Goal: Check status: Check status

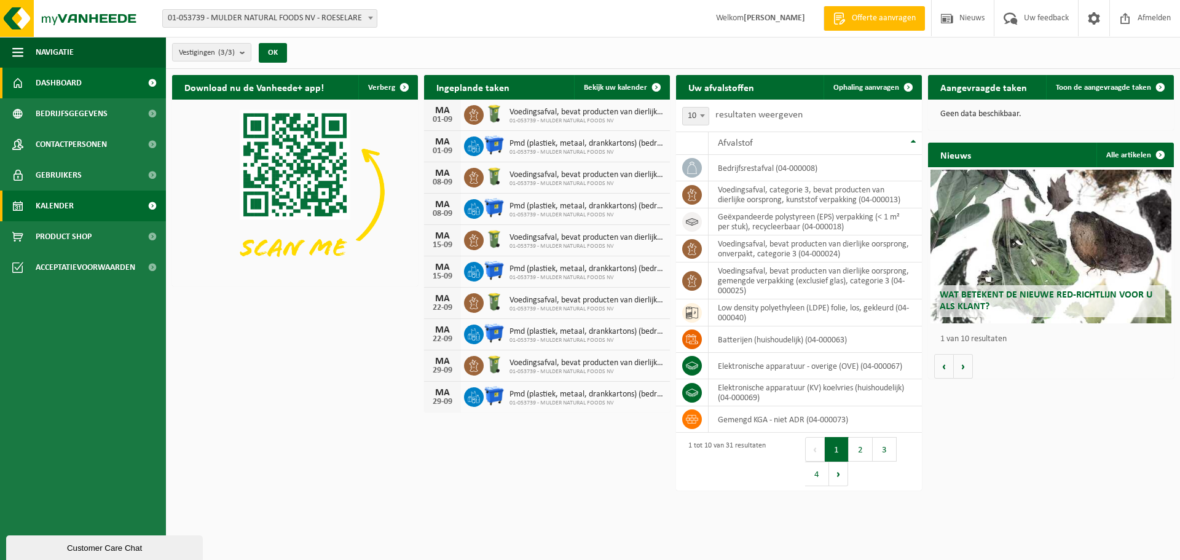
click at [146, 205] on span at bounding box center [152, 206] width 28 height 31
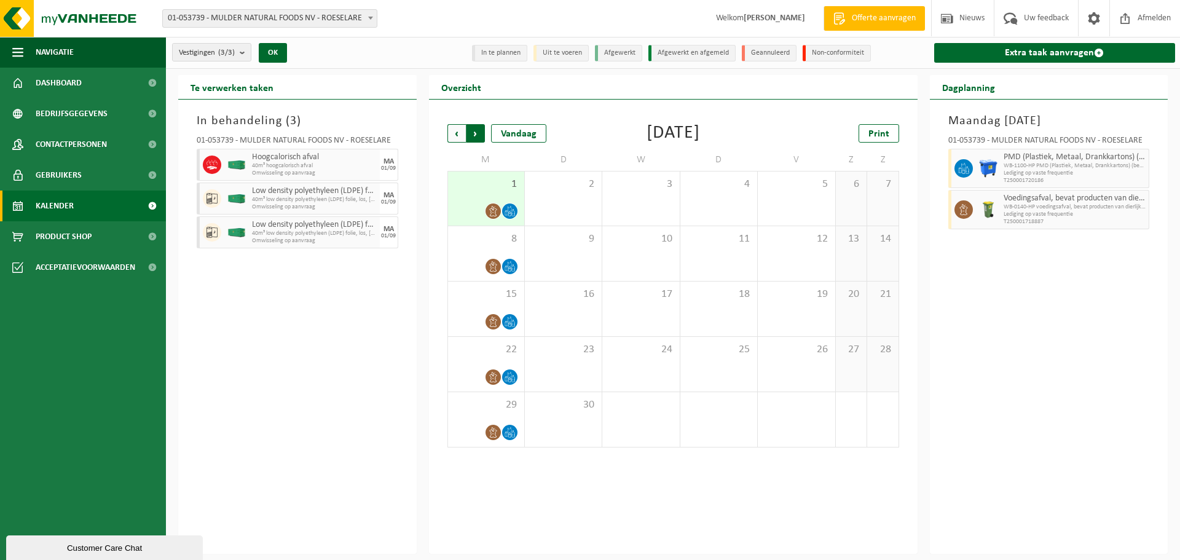
click at [455, 133] on span "Vorige" at bounding box center [456, 133] width 18 height 18
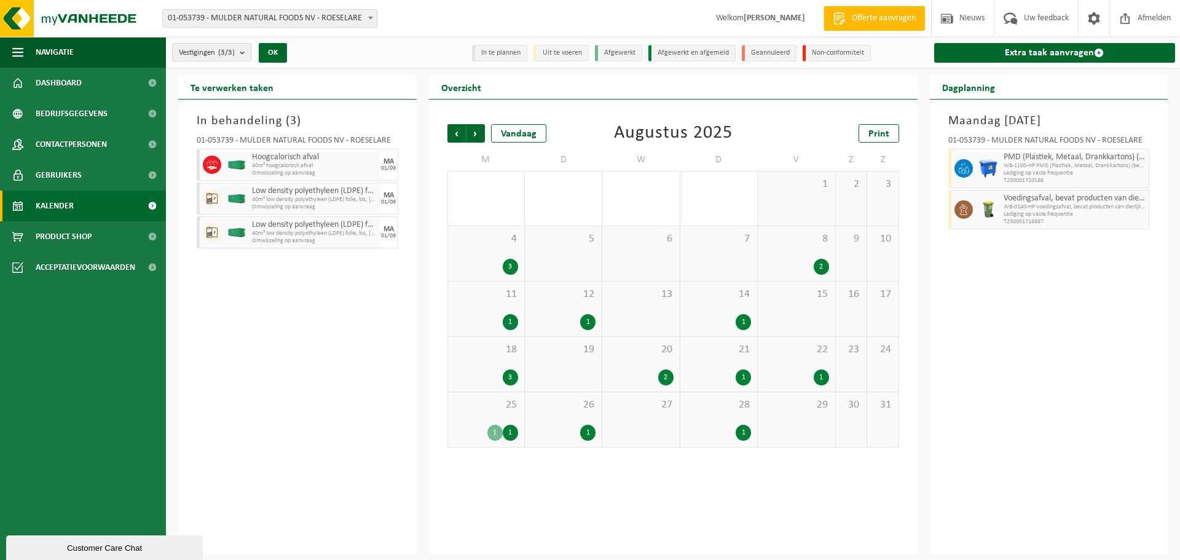
click at [455, 133] on span "Vorige" at bounding box center [456, 133] width 18 height 18
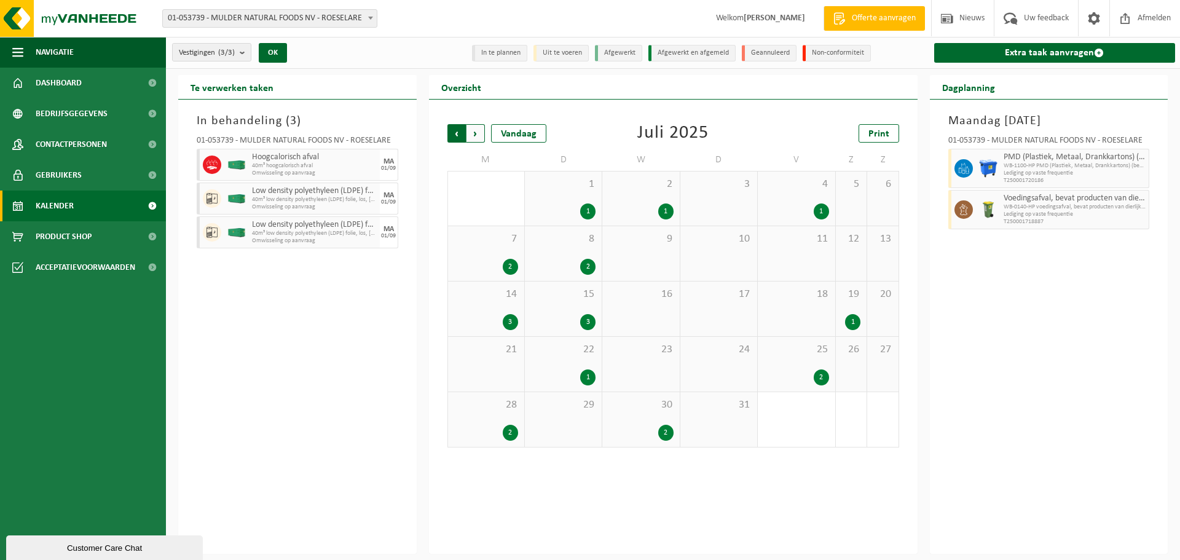
click at [481, 136] on span "Volgende" at bounding box center [475, 133] width 18 height 18
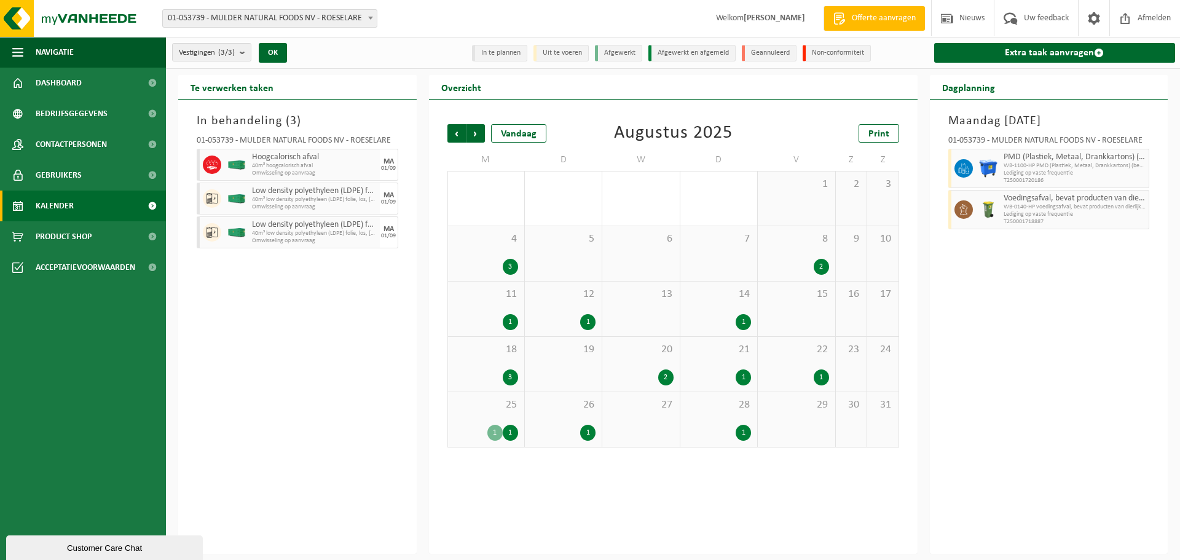
click at [495, 432] on div "1" at bounding box center [494, 433] width 15 height 16
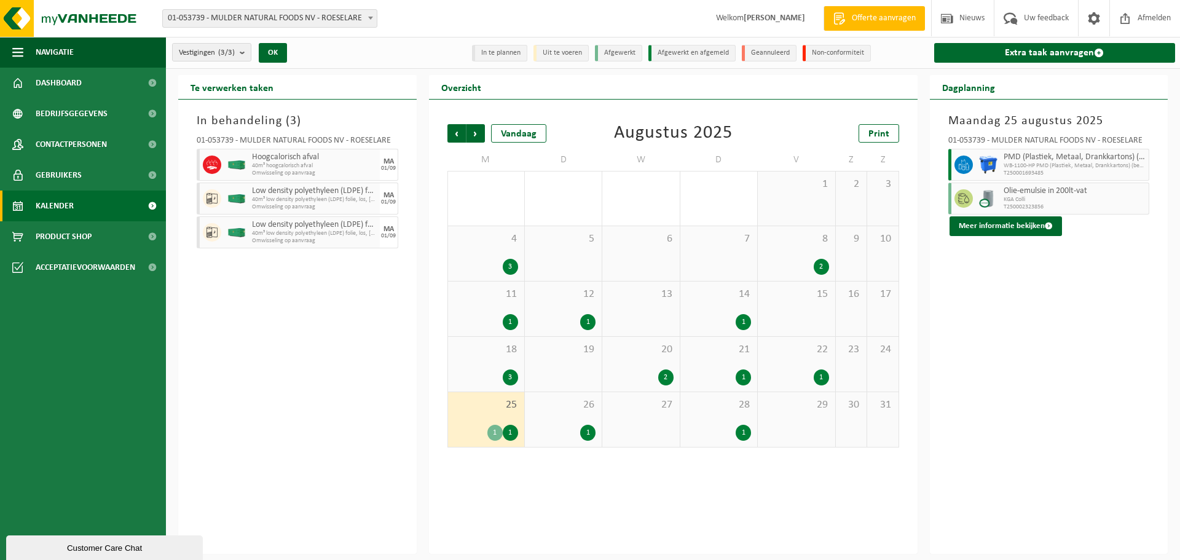
click at [511, 433] on div "1" at bounding box center [510, 433] width 15 height 16
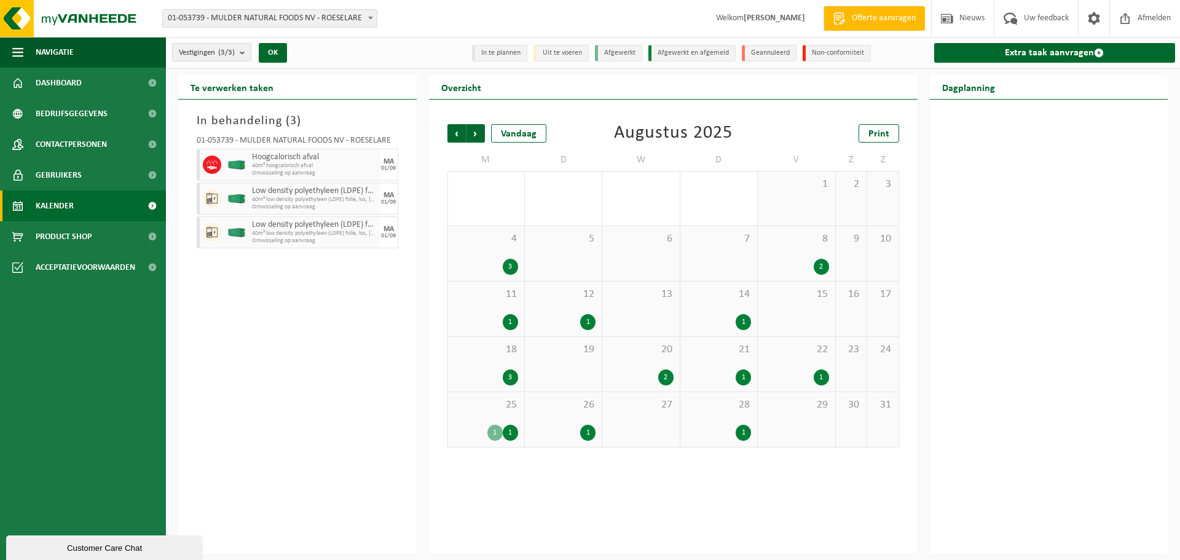
click at [589, 433] on div "1" at bounding box center [587, 433] width 15 height 16
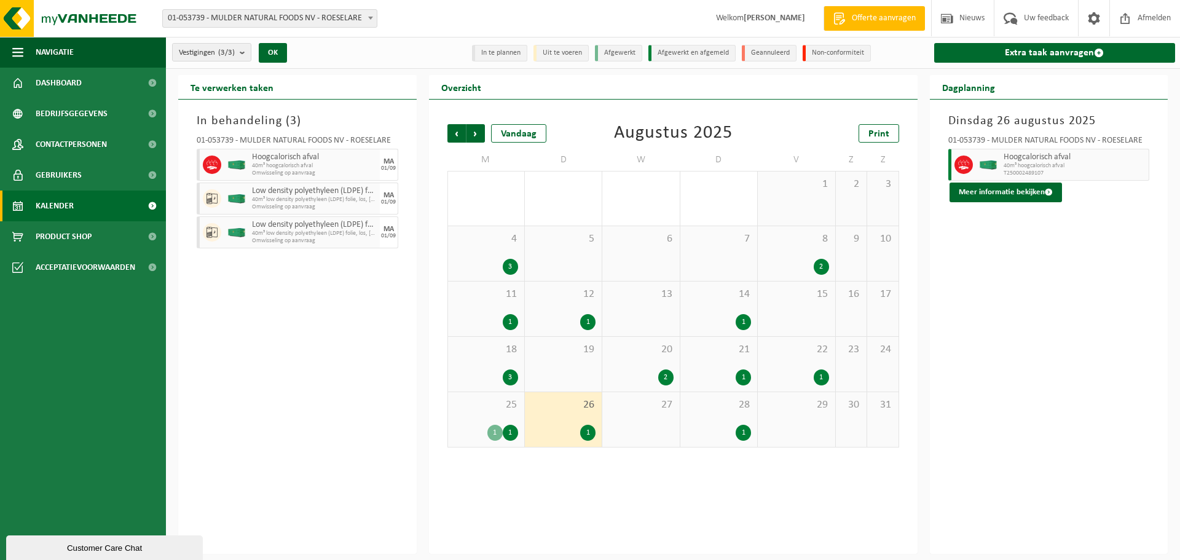
click at [663, 372] on div "2" at bounding box center [665, 377] width 15 height 16
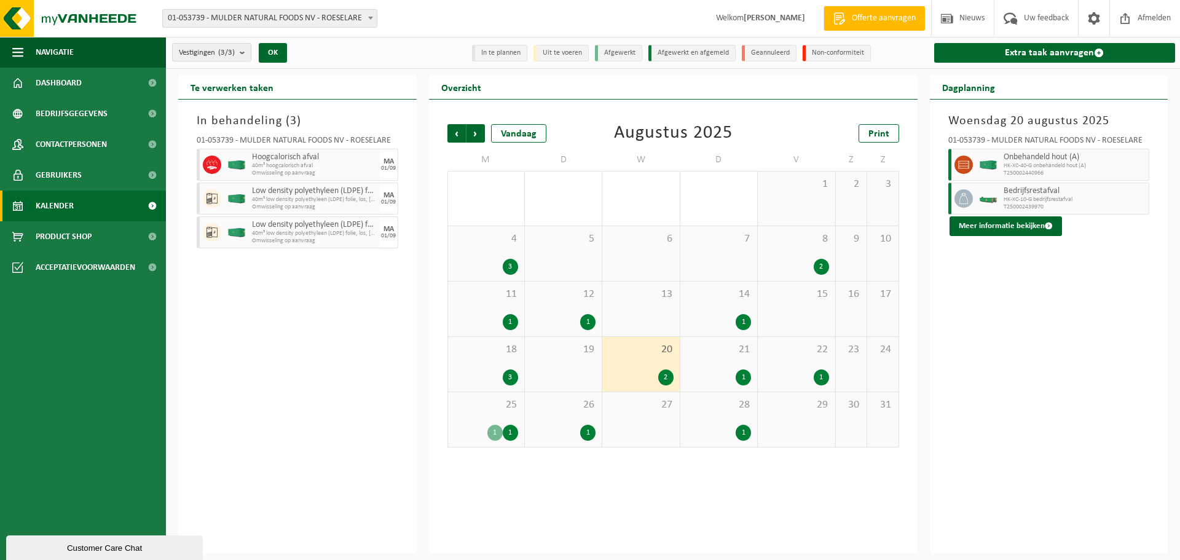
click at [512, 378] on div "3" at bounding box center [510, 377] width 15 height 16
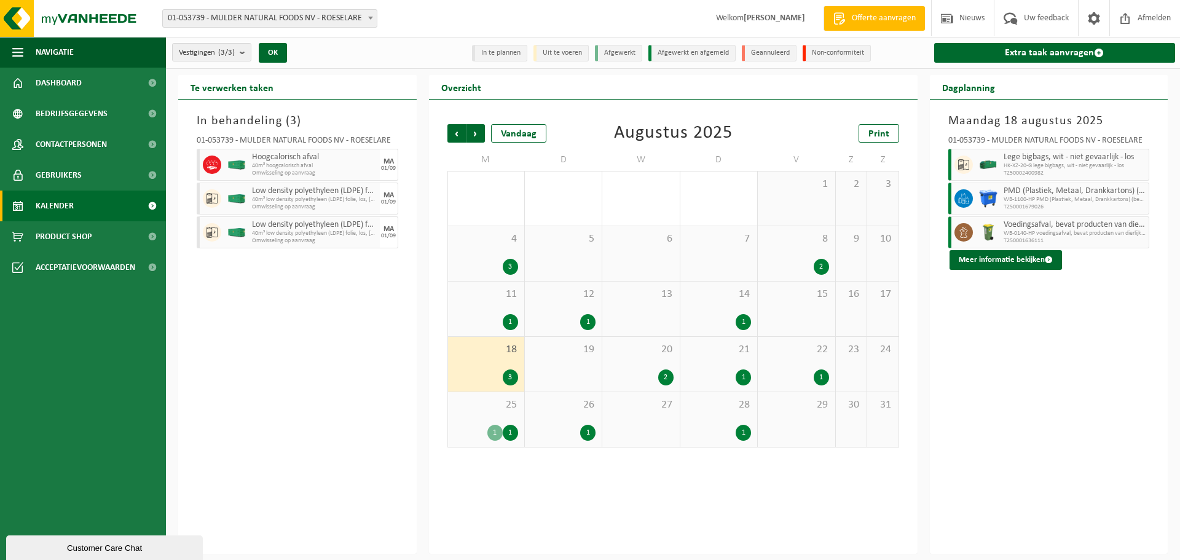
click at [823, 264] on div "2" at bounding box center [821, 267] width 15 height 16
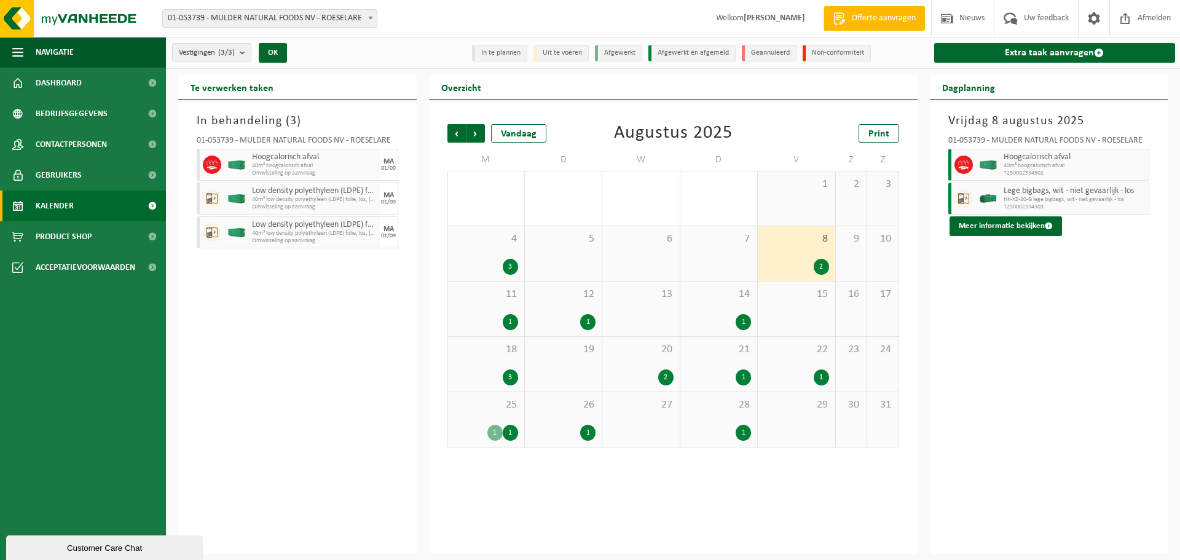
click at [512, 269] on div "3" at bounding box center [510, 267] width 15 height 16
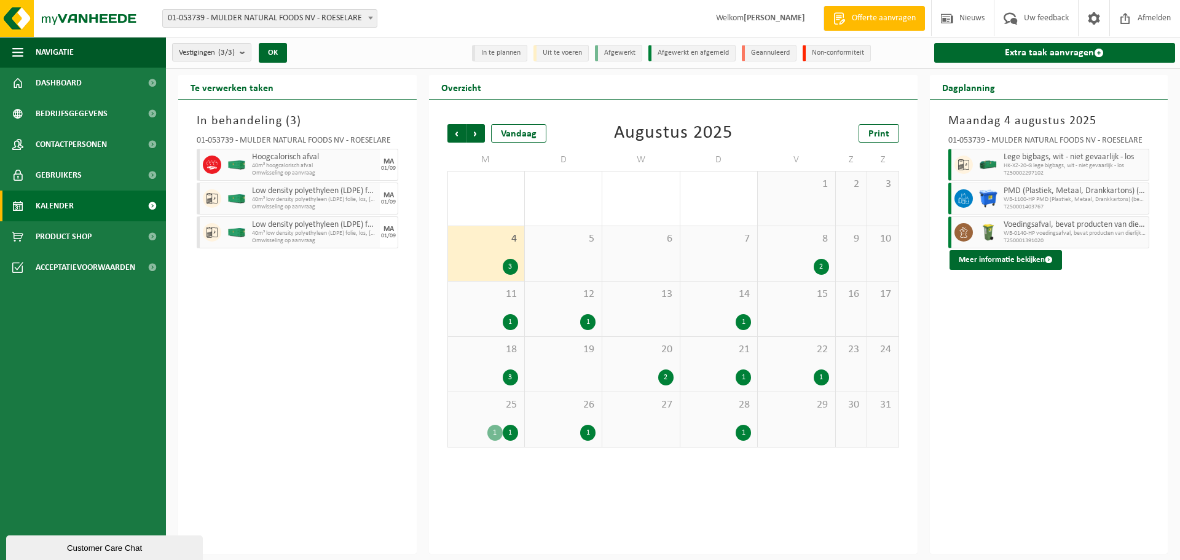
click at [588, 318] on div "1" at bounding box center [587, 322] width 15 height 16
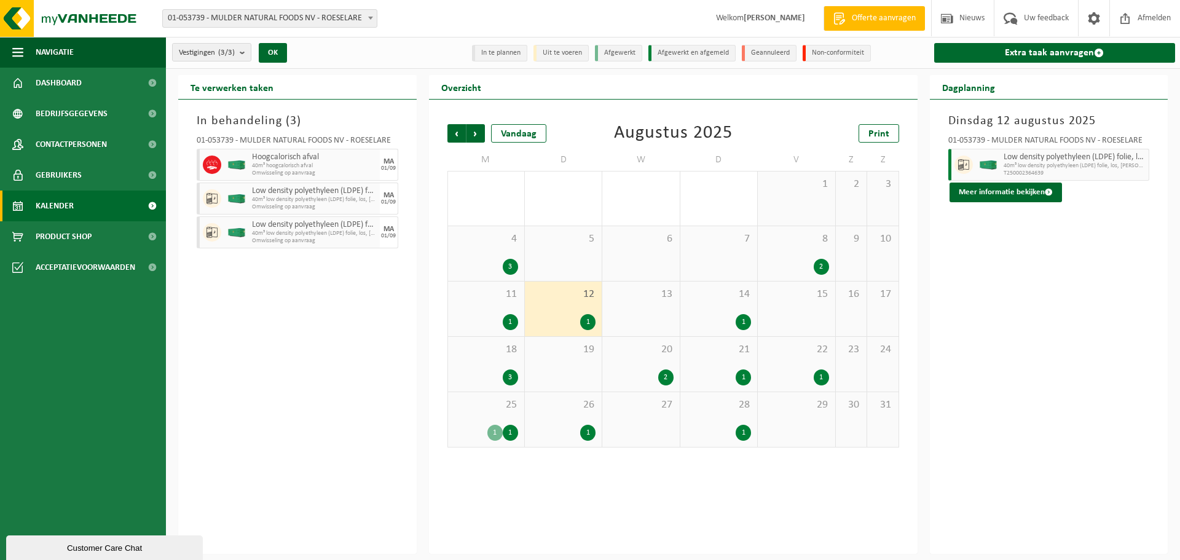
click at [730, 329] on div "14 1" at bounding box center [718, 308] width 77 height 55
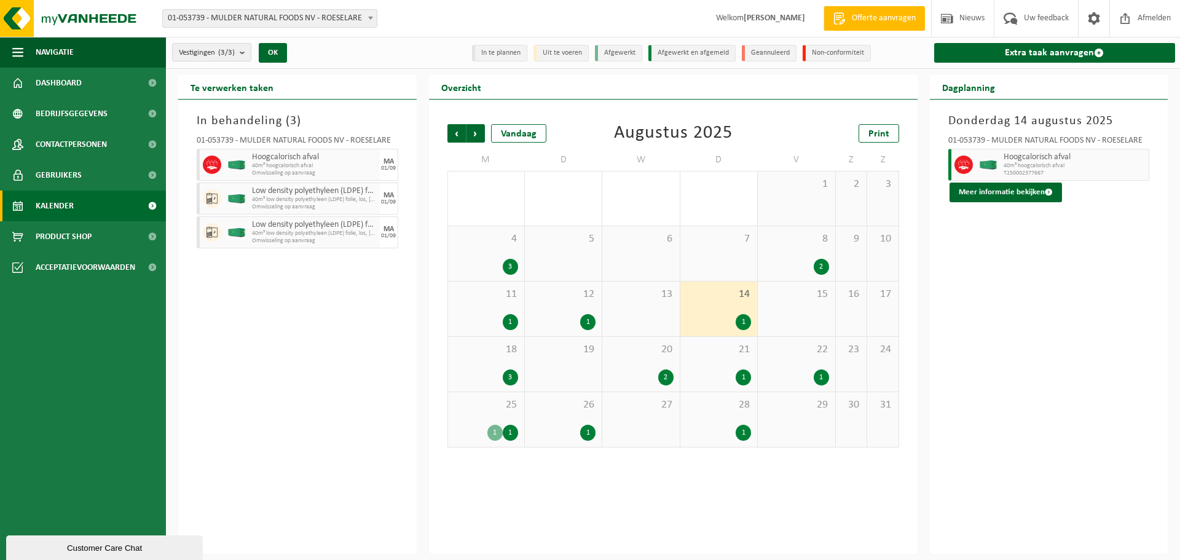
click at [815, 369] on div "1" at bounding box center [796, 377] width 65 height 16
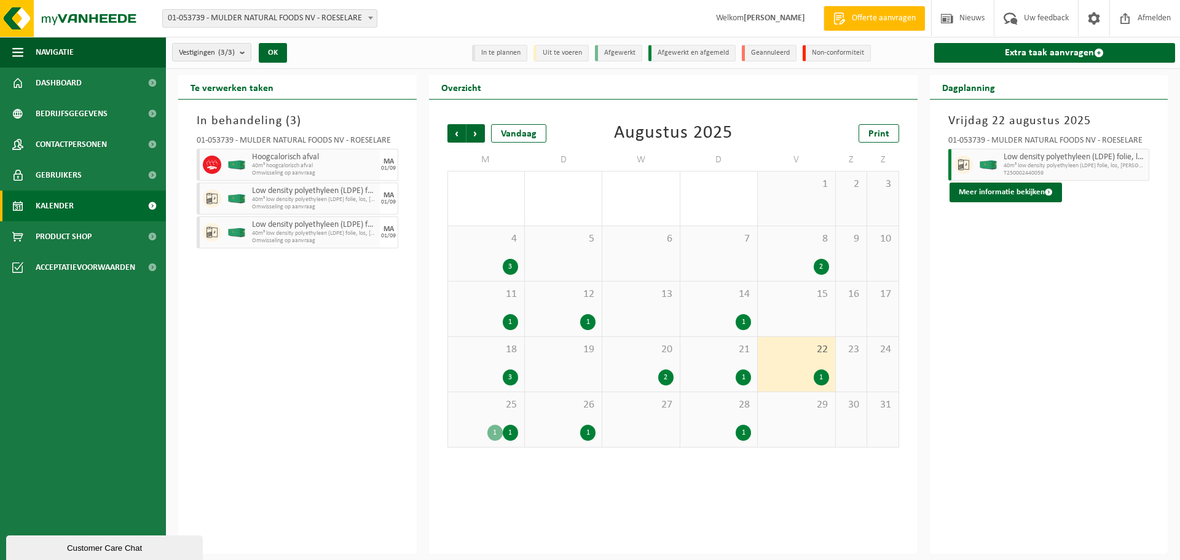
click at [694, 377] on div "1" at bounding box center [718, 377] width 65 height 16
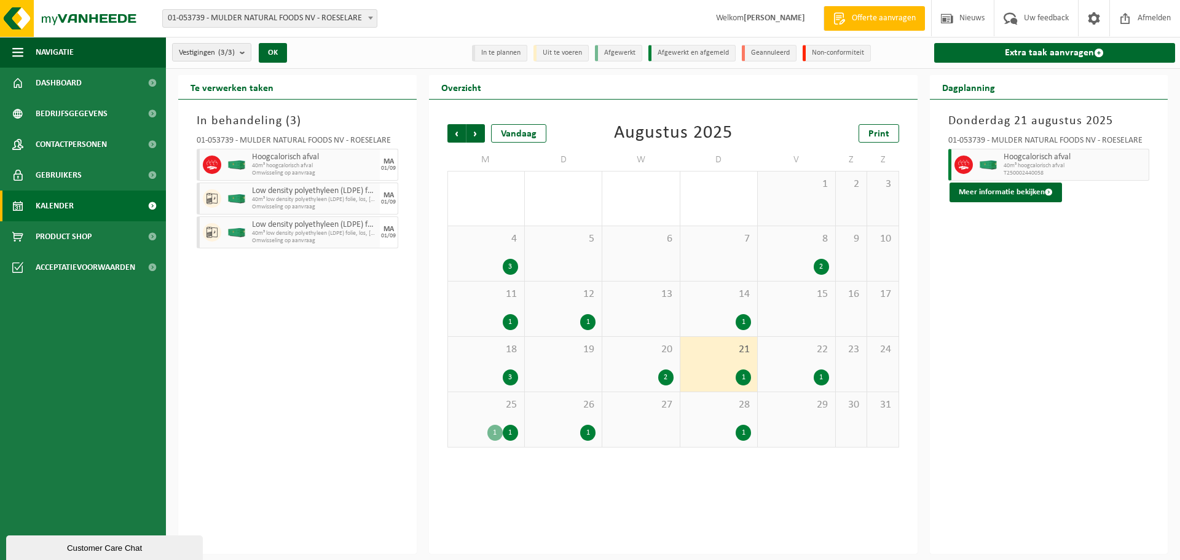
click at [714, 433] on div "1" at bounding box center [718, 433] width 65 height 16
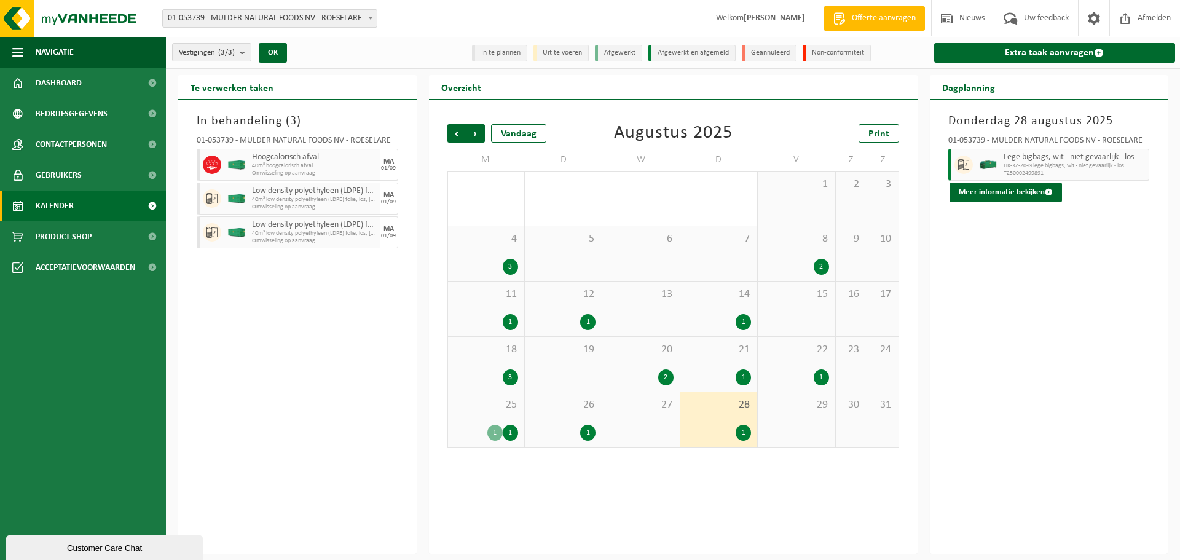
drag, startPoint x: 475, startPoint y: 294, endPoint x: 483, endPoint y: 300, distance: 9.7
click at [476, 295] on span "11" at bounding box center [486, 295] width 64 height 14
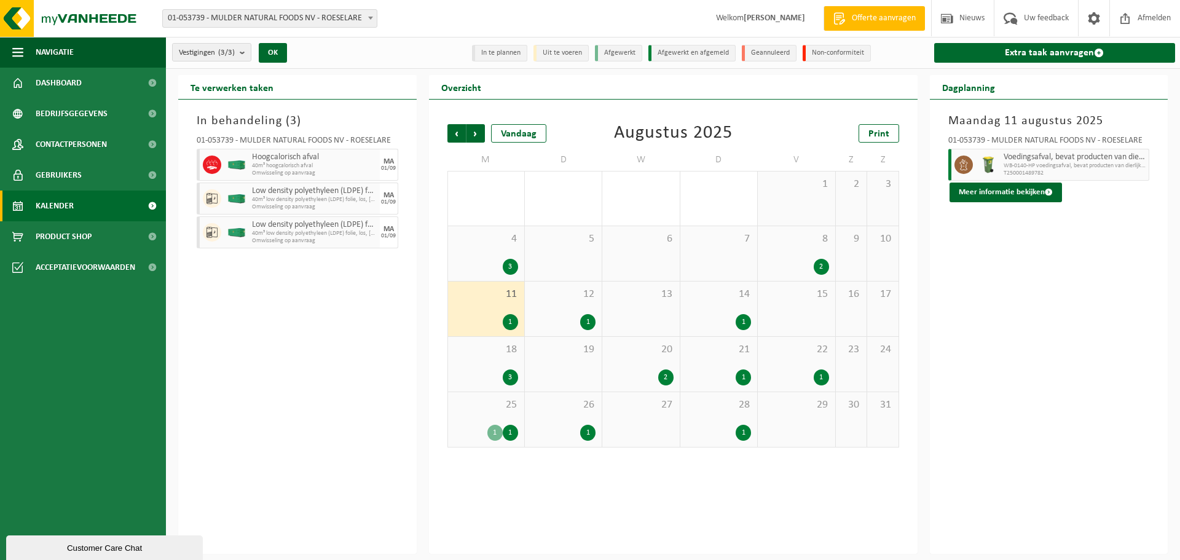
click at [554, 305] on div "12 1" at bounding box center [563, 308] width 77 height 55
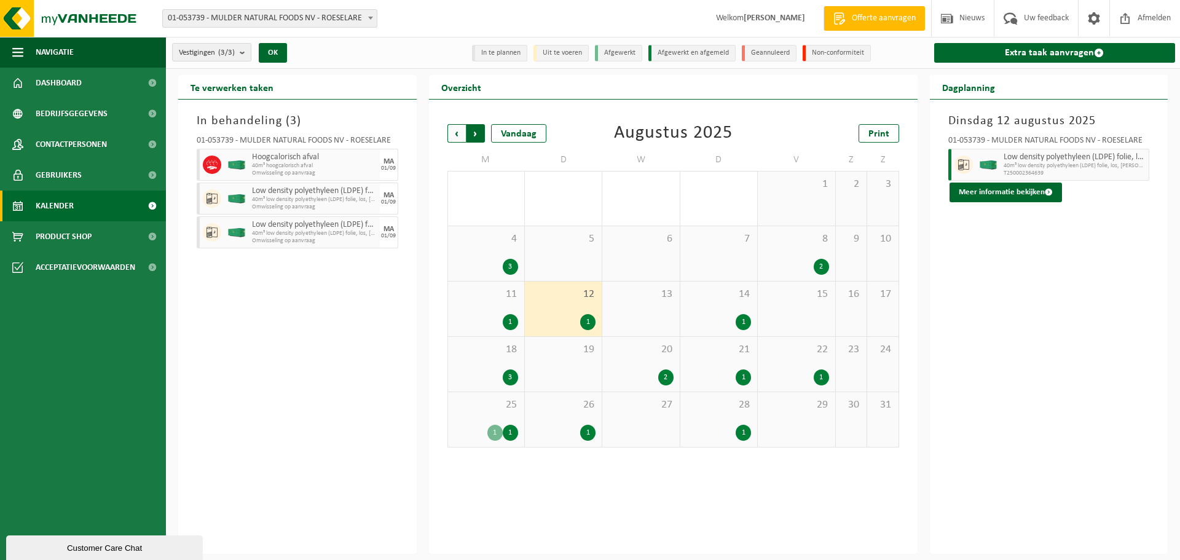
click at [454, 130] on span "Vorige" at bounding box center [456, 133] width 18 height 18
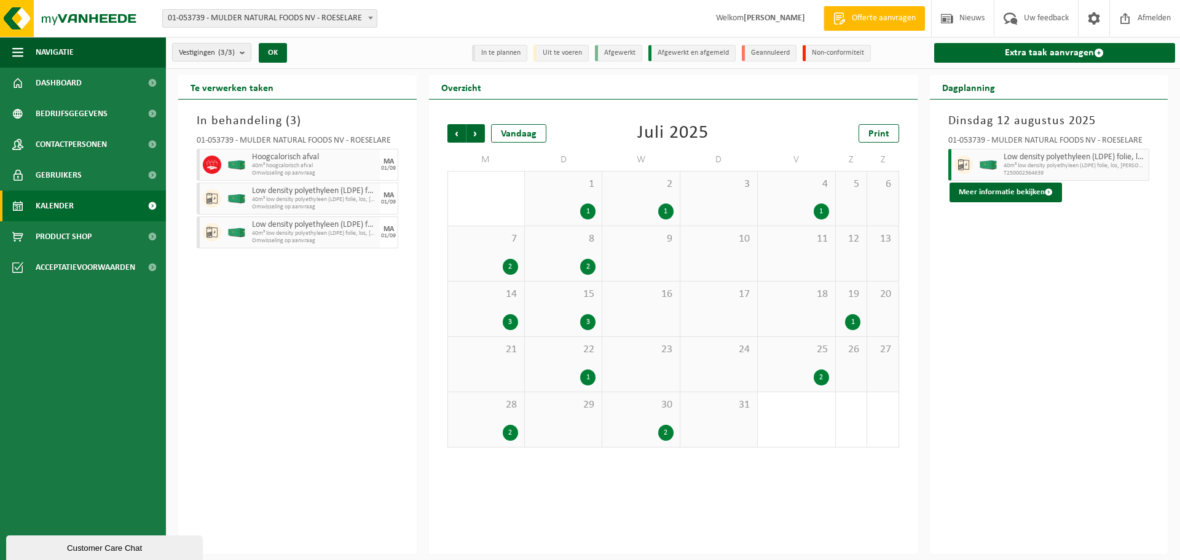
click at [666, 436] on div "2" at bounding box center [665, 433] width 15 height 16
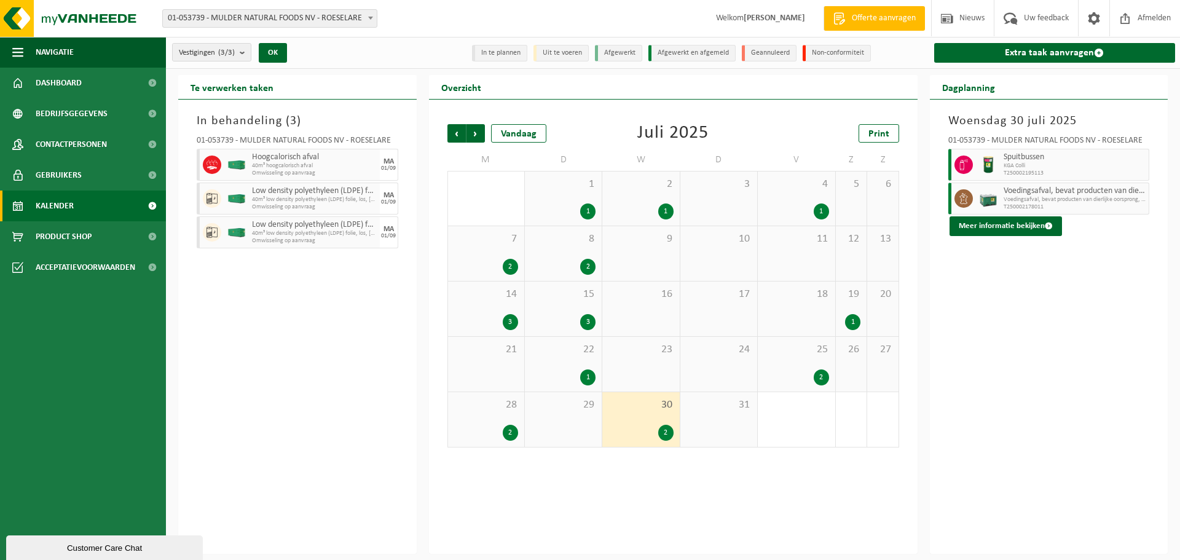
click at [509, 432] on div "2" at bounding box center [510, 433] width 15 height 16
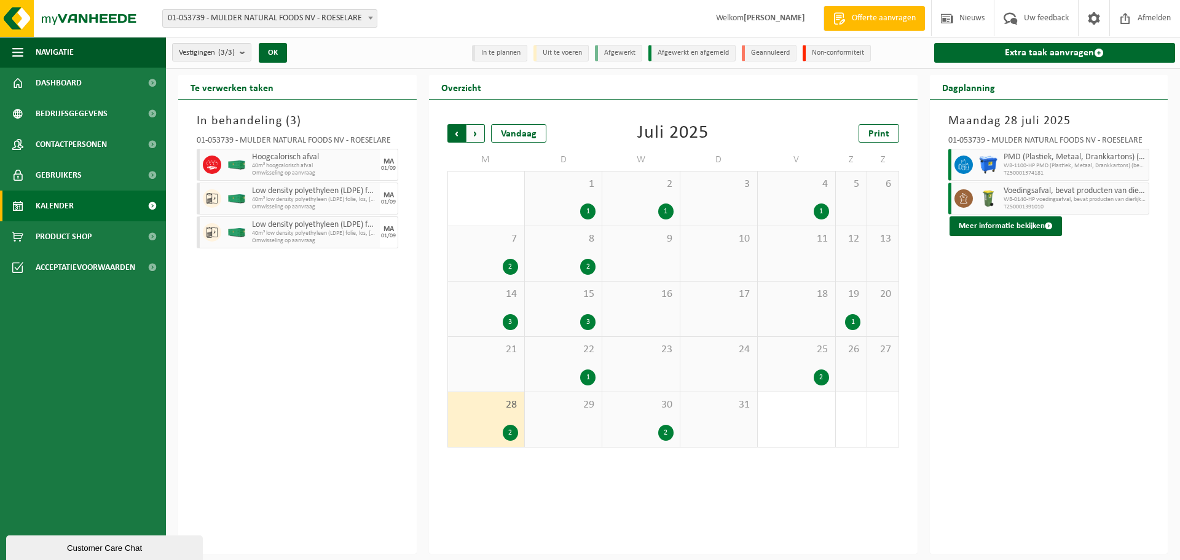
click at [476, 130] on span "Volgende" at bounding box center [475, 133] width 18 height 18
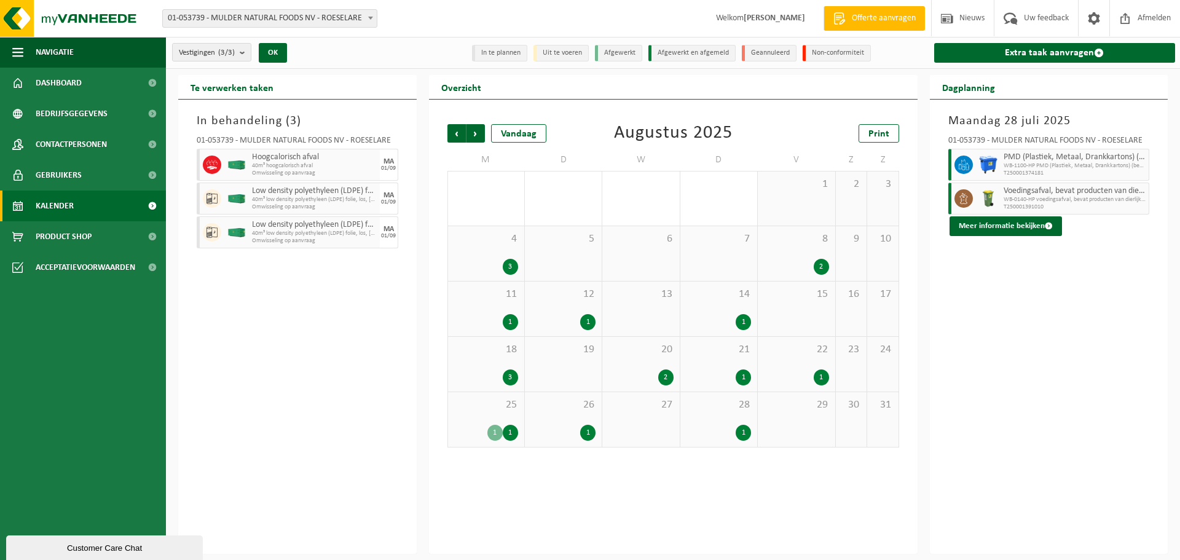
click at [513, 264] on div "3" at bounding box center [510, 267] width 15 height 16
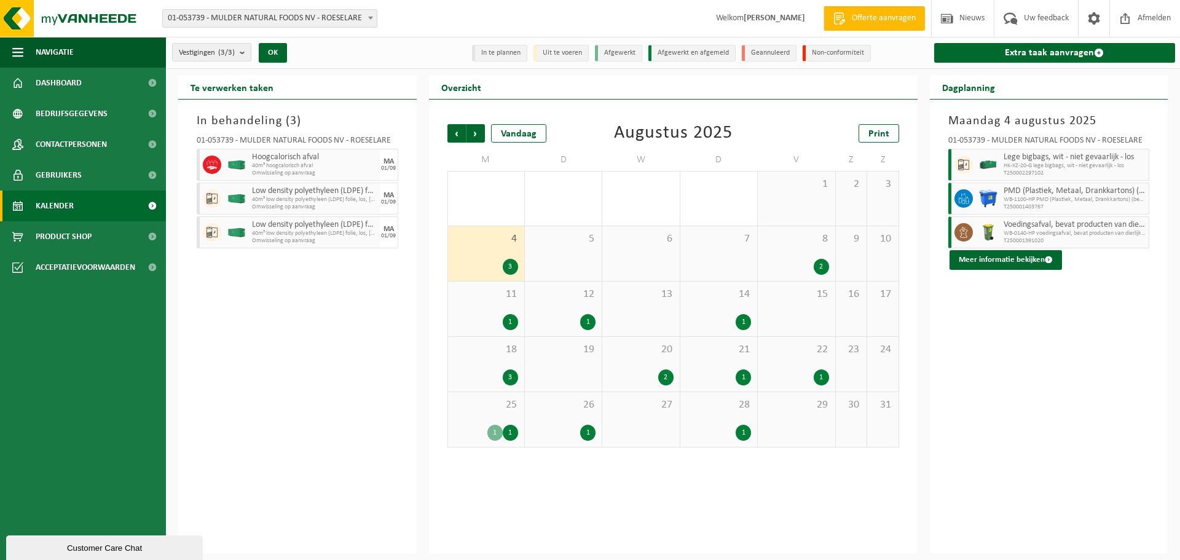
click at [511, 321] on div "1" at bounding box center [510, 322] width 15 height 16
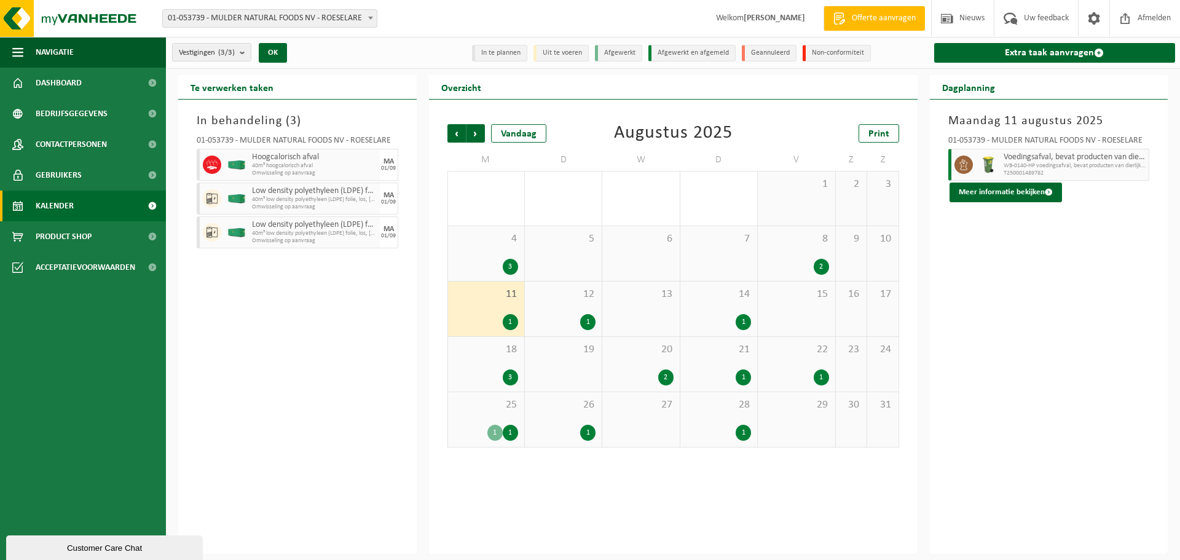
click at [591, 322] on div "1" at bounding box center [587, 322] width 15 height 16
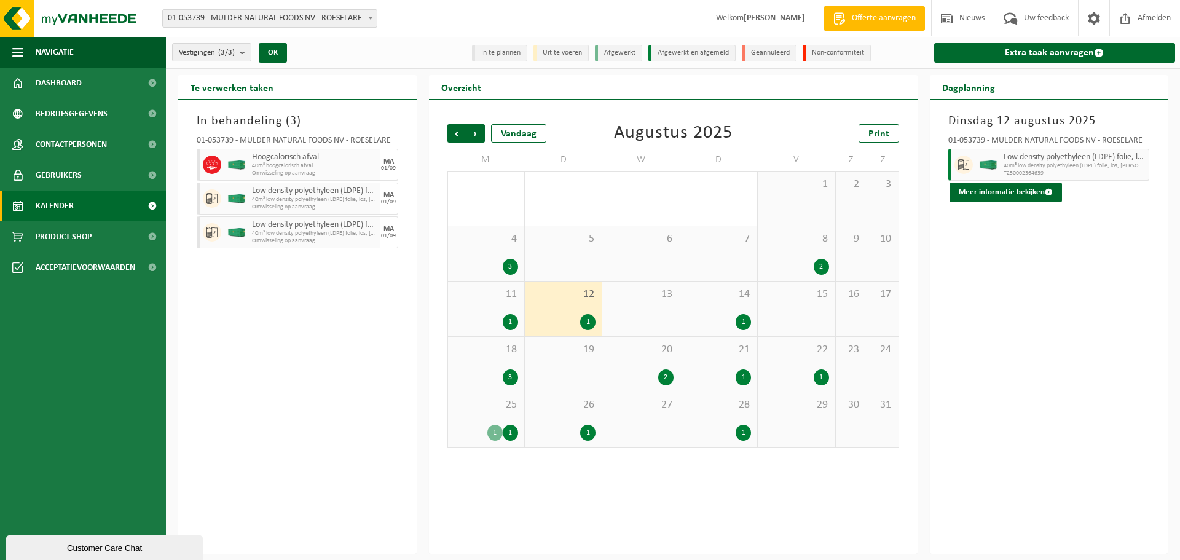
click at [751, 323] on div "1" at bounding box center [718, 322] width 65 height 16
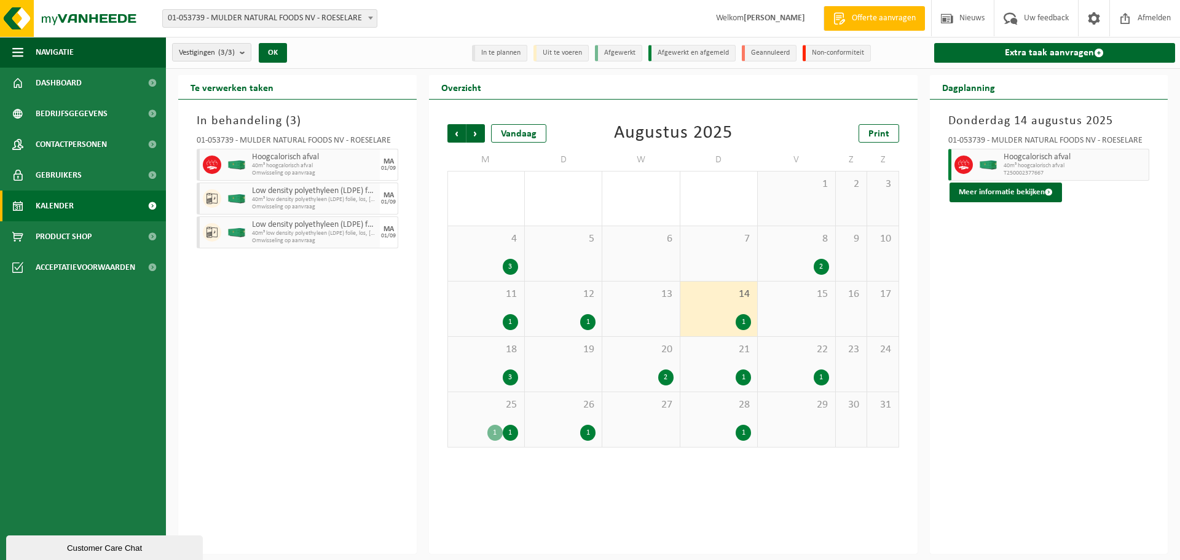
click at [819, 270] on div "2" at bounding box center [821, 267] width 15 height 16
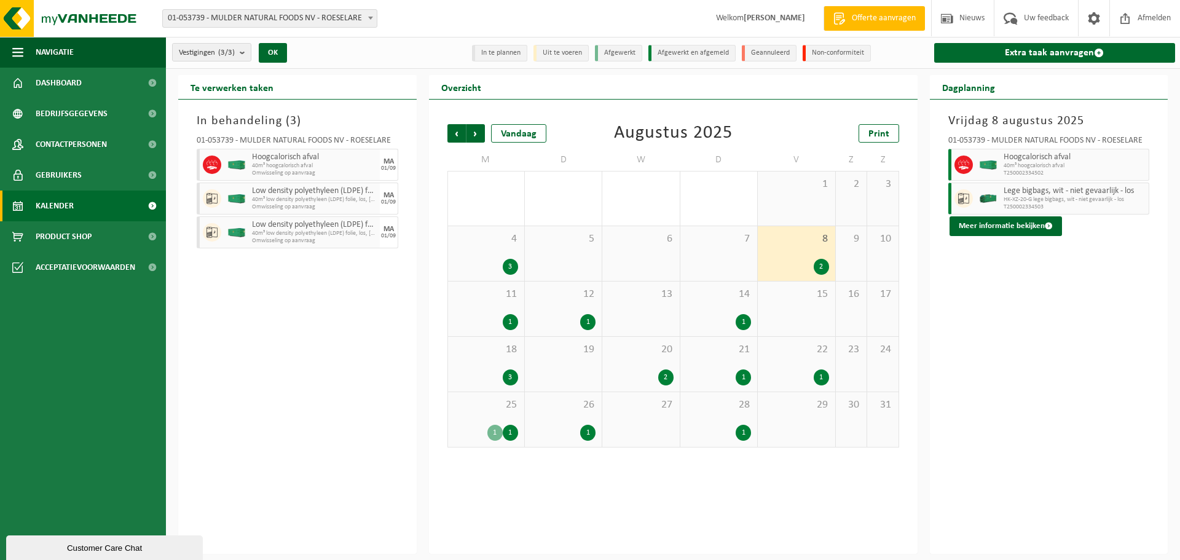
click at [817, 369] on div "1" at bounding box center [821, 377] width 15 height 16
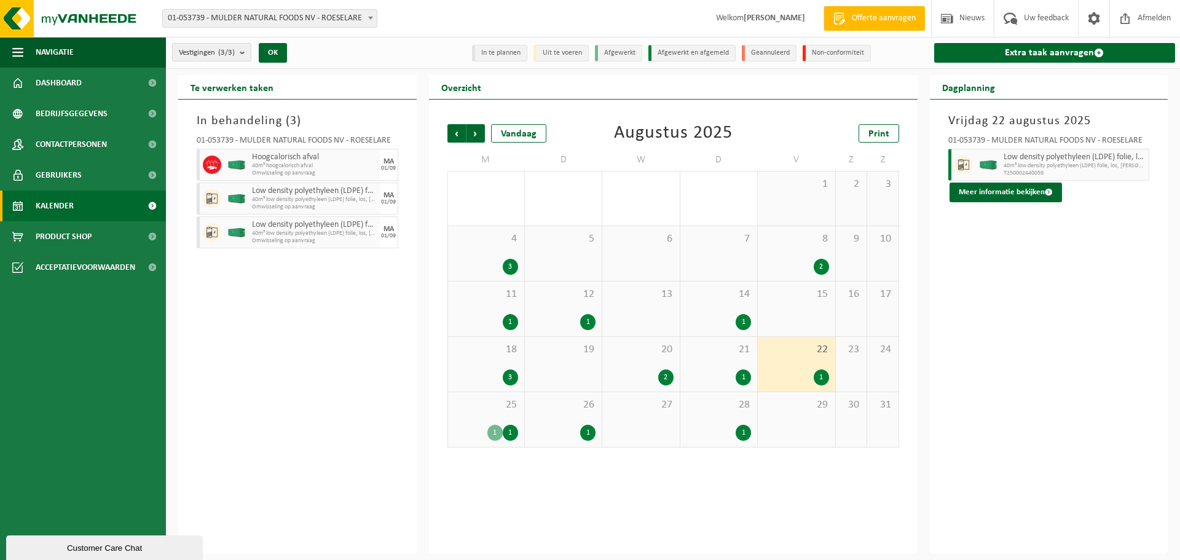
click at [748, 431] on div "1" at bounding box center [743, 433] width 15 height 16
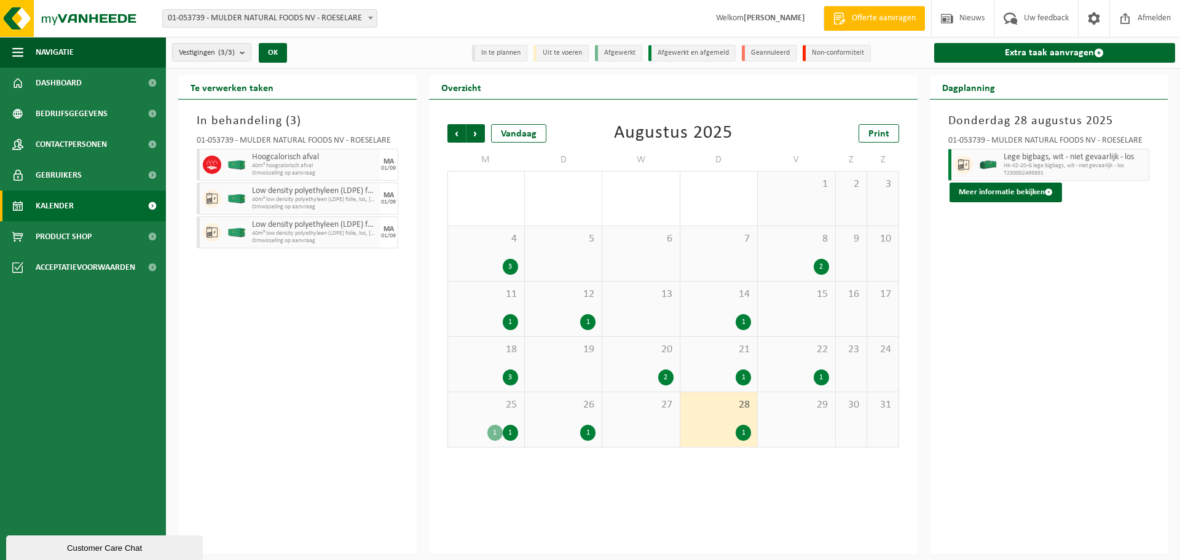
click at [668, 374] on div "2" at bounding box center [665, 377] width 15 height 16
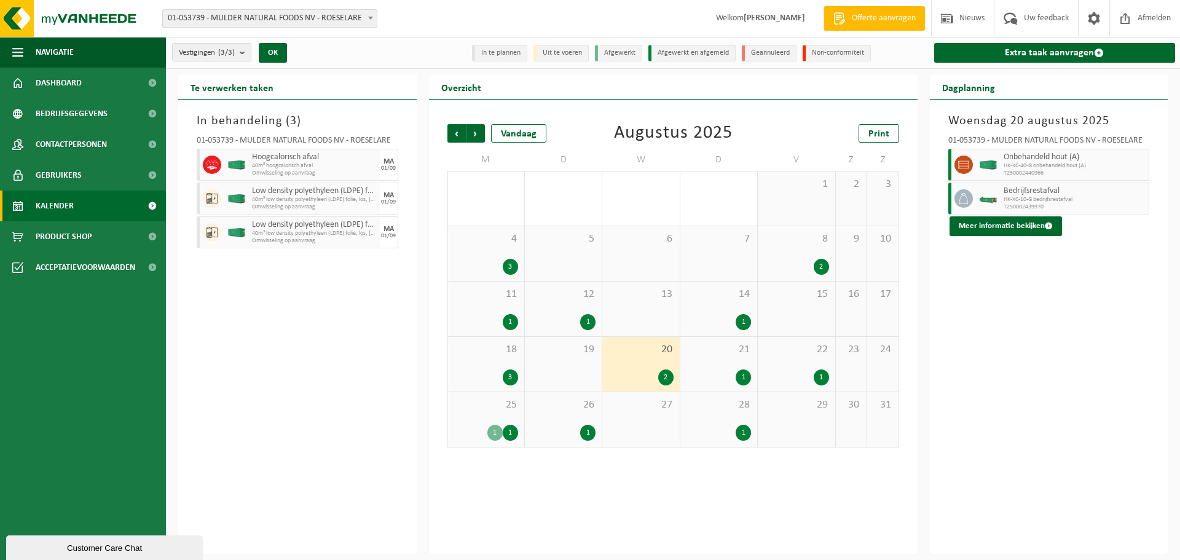
click at [503, 373] on div "3" at bounding box center [510, 377] width 15 height 16
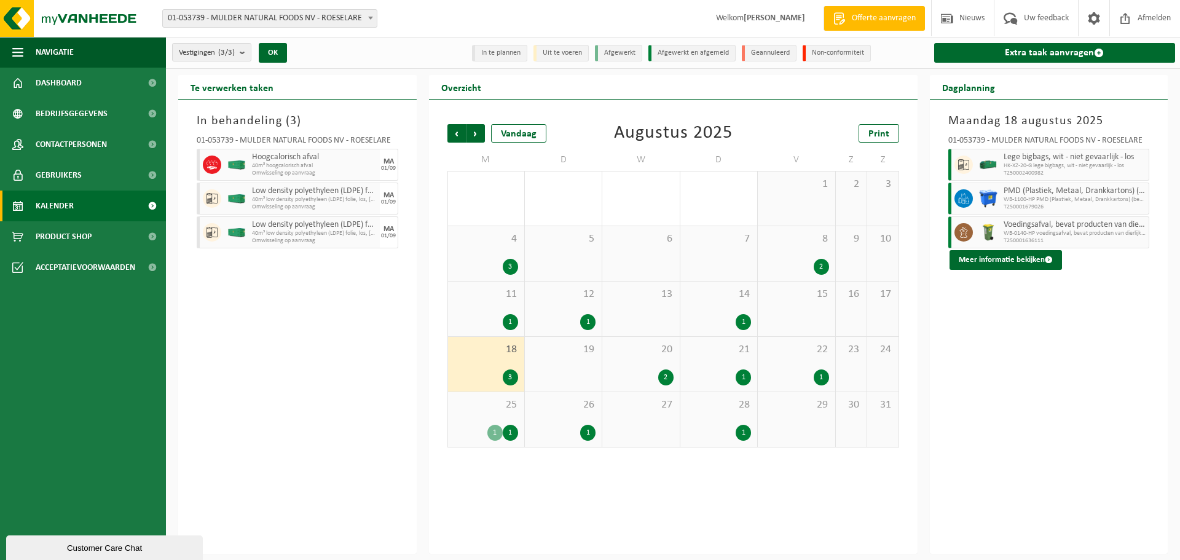
click at [498, 432] on div "1" at bounding box center [494, 433] width 15 height 16
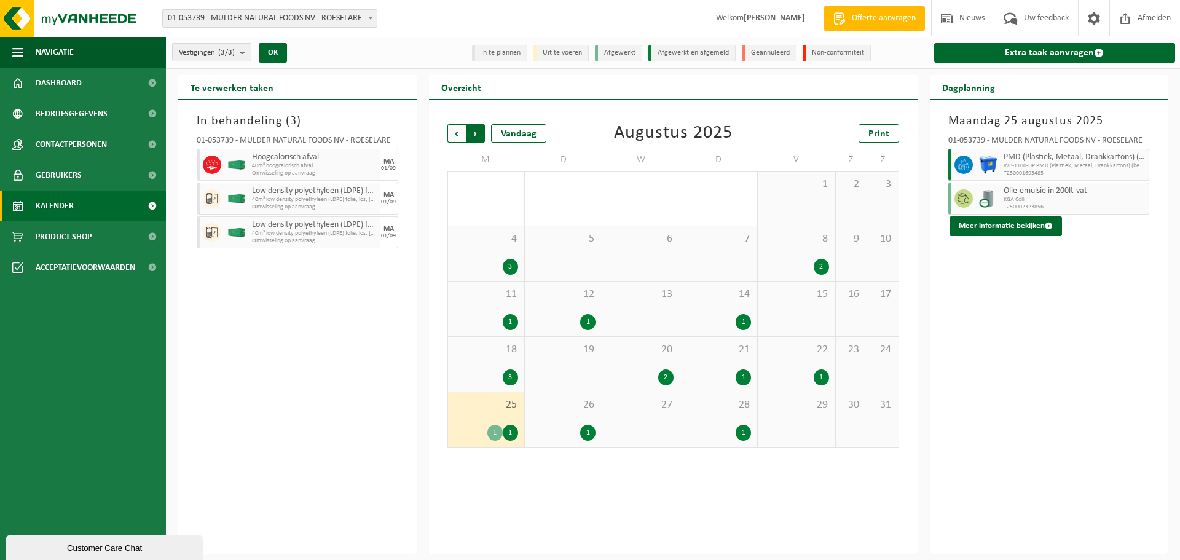
click at [457, 136] on span "Vorige" at bounding box center [456, 133] width 18 height 18
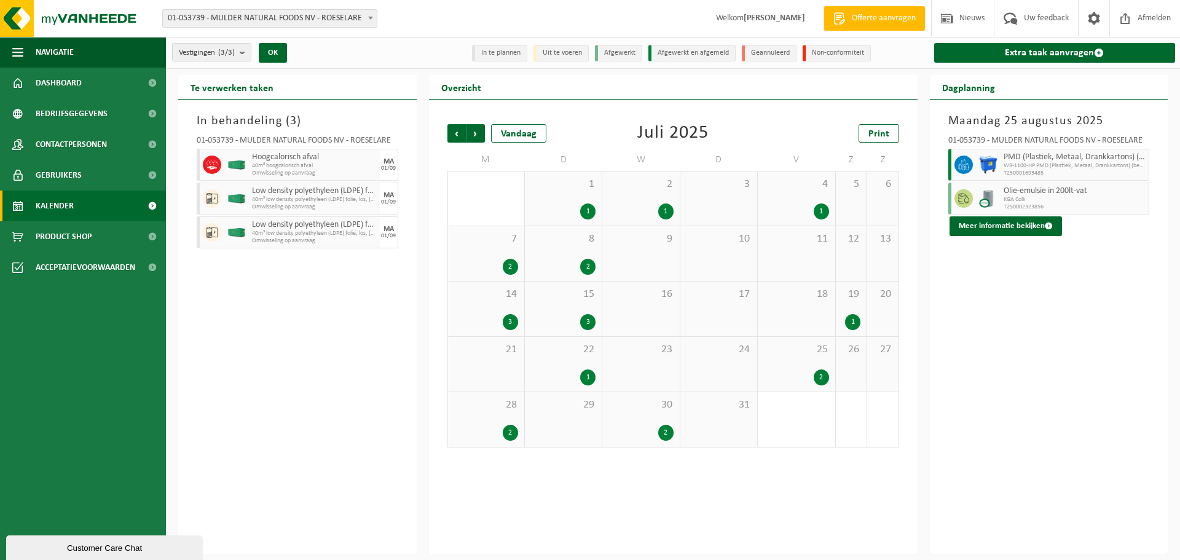
click at [457, 136] on span "Vorige" at bounding box center [456, 133] width 18 height 18
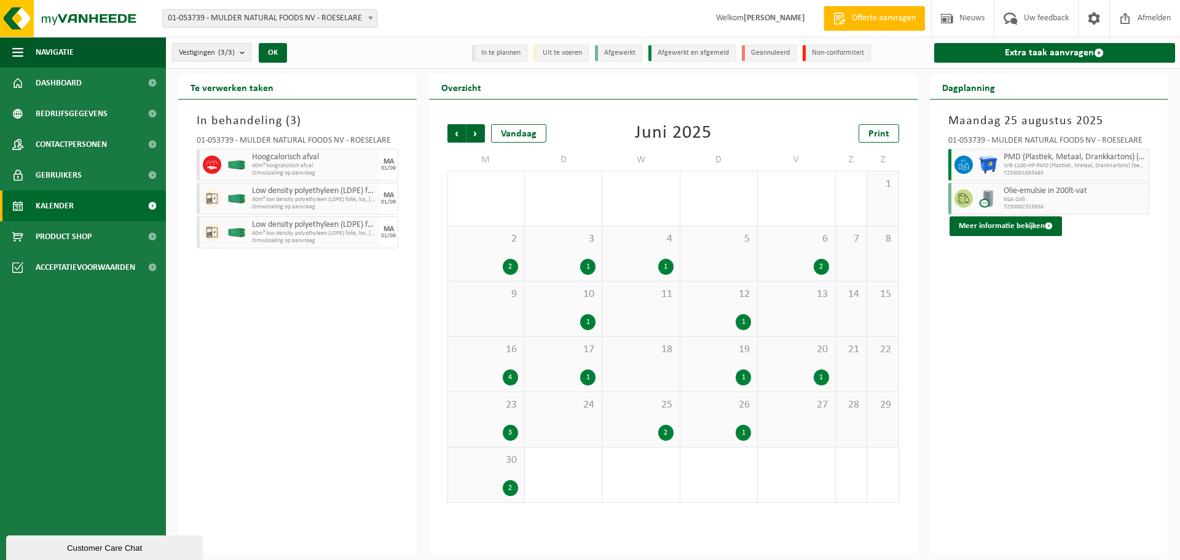
click at [457, 136] on span "Vorige" at bounding box center [456, 133] width 18 height 18
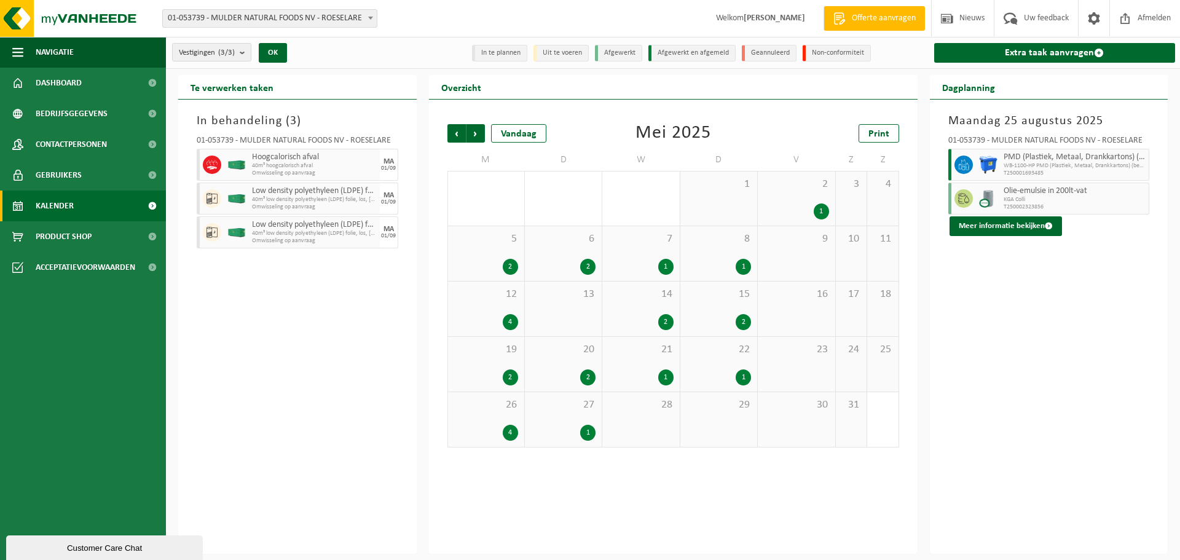
click at [457, 136] on span "Vorige" at bounding box center [456, 133] width 18 height 18
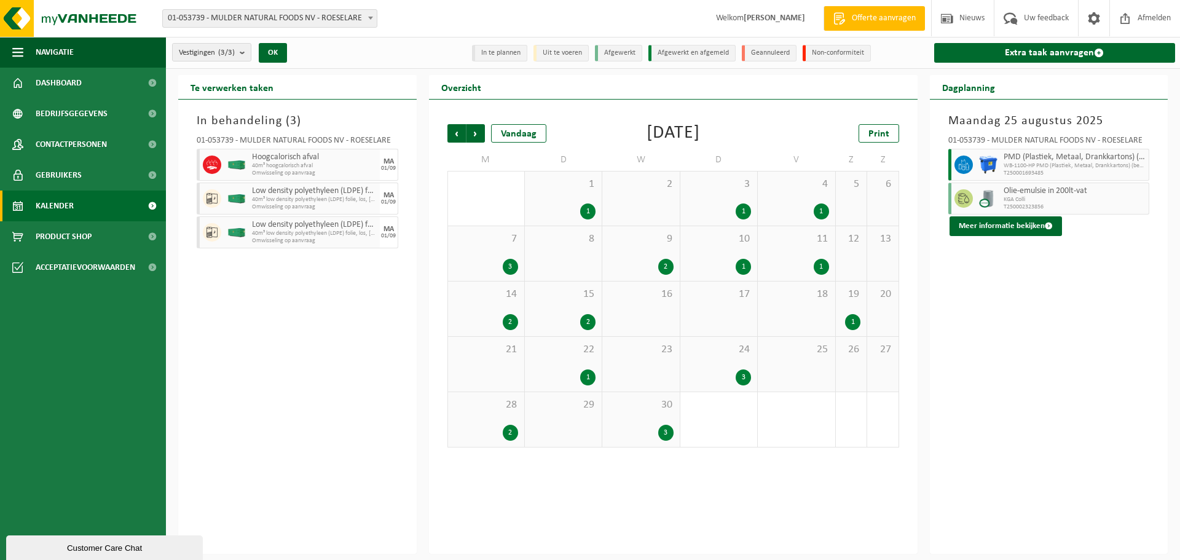
click at [457, 136] on span "Vorige" at bounding box center [456, 133] width 18 height 18
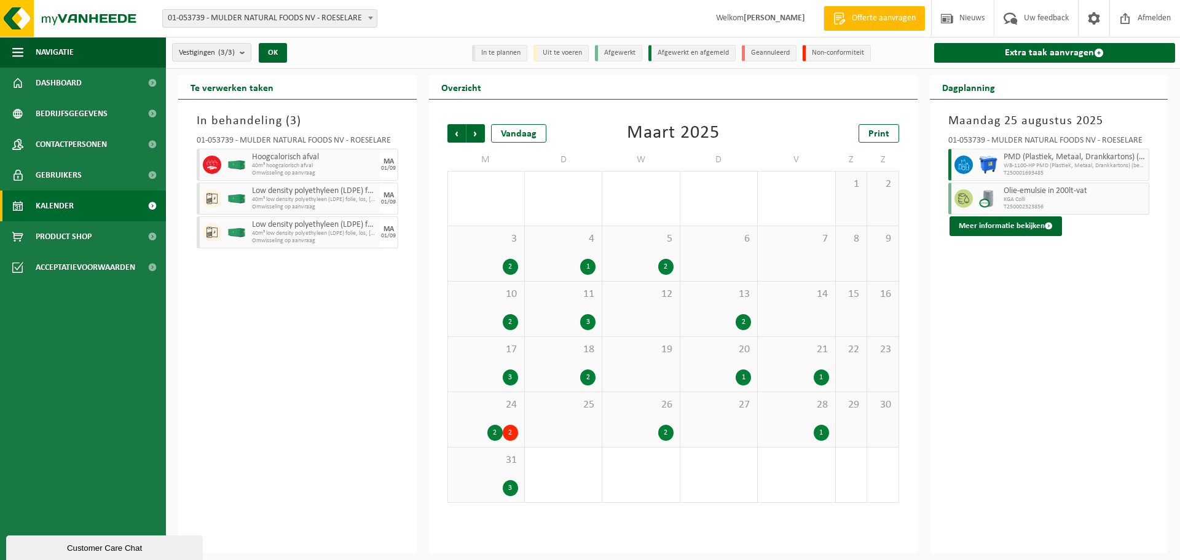
click at [457, 136] on span "Vorige" at bounding box center [456, 133] width 18 height 18
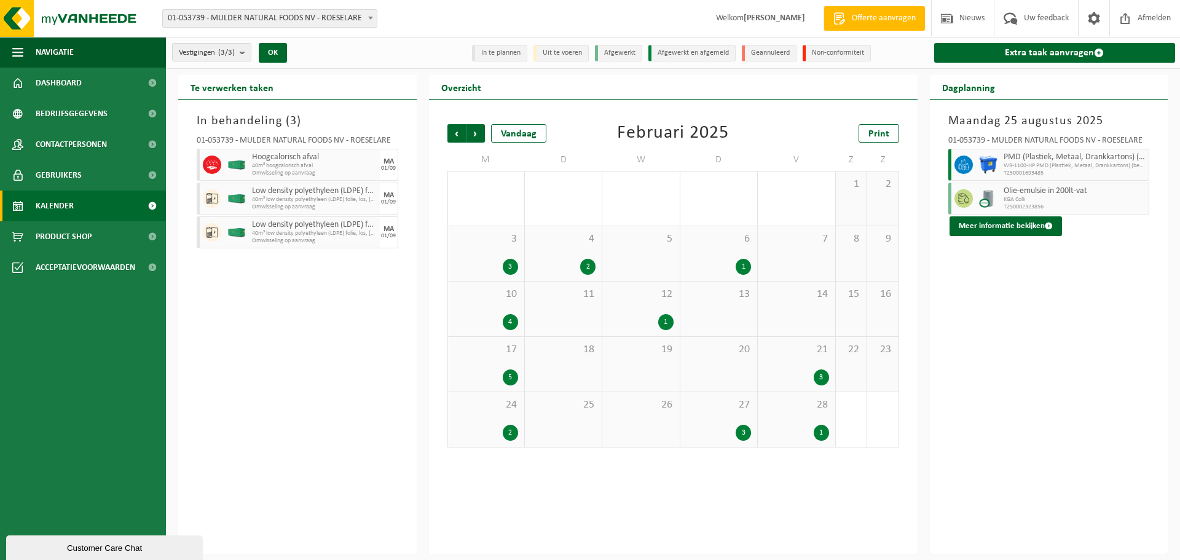
click at [457, 136] on span "Vorige" at bounding box center [456, 133] width 18 height 18
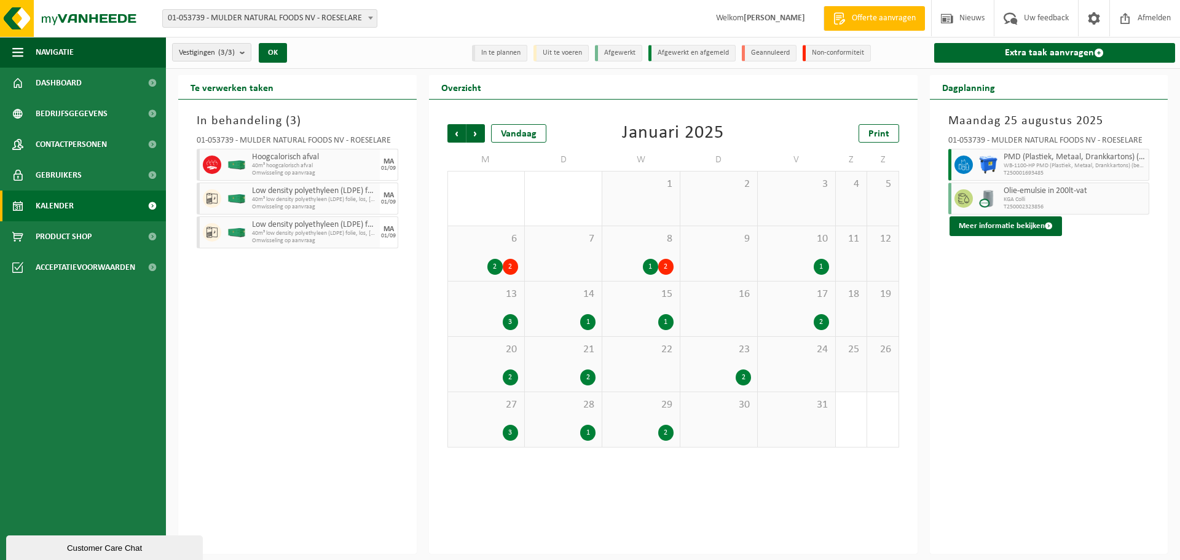
click at [457, 136] on span "Vorige" at bounding box center [456, 133] width 18 height 18
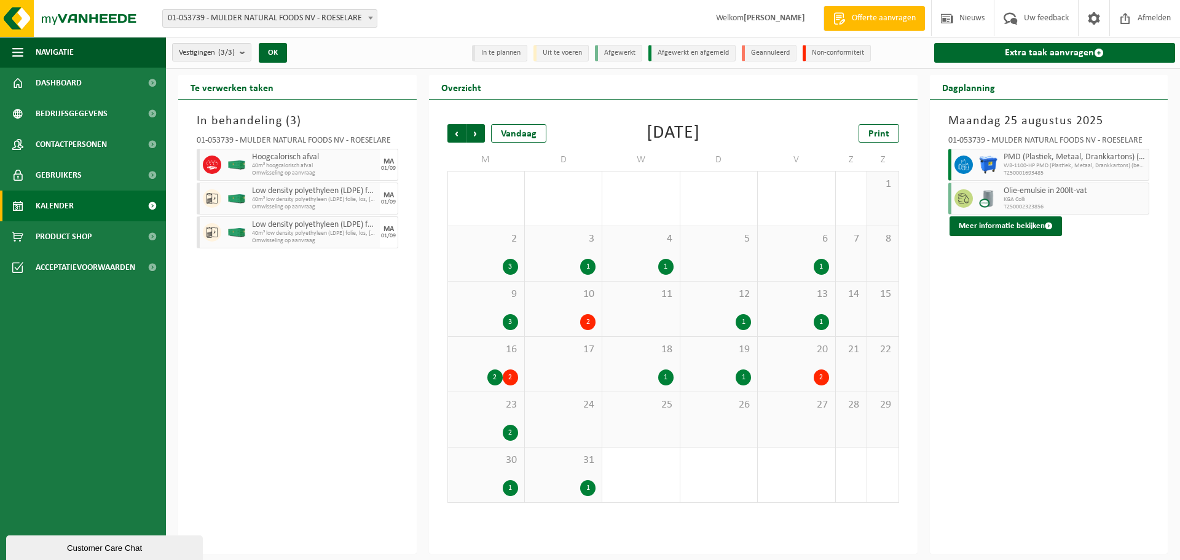
click at [511, 429] on div "2" at bounding box center [510, 433] width 15 height 16
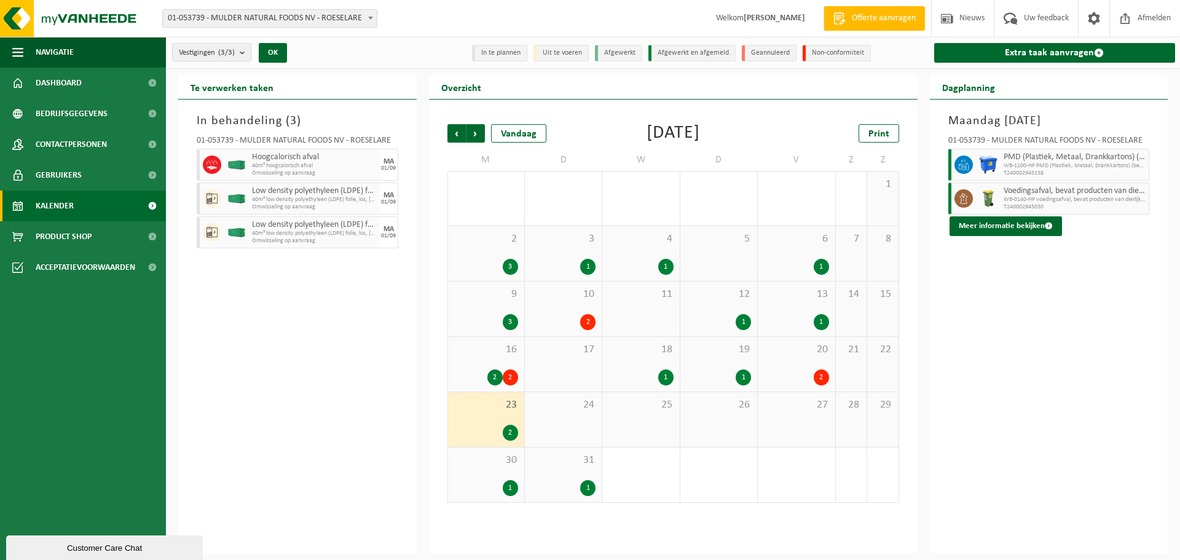
click at [821, 380] on div "2" at bounding box center [821, 377] width 15 height 16
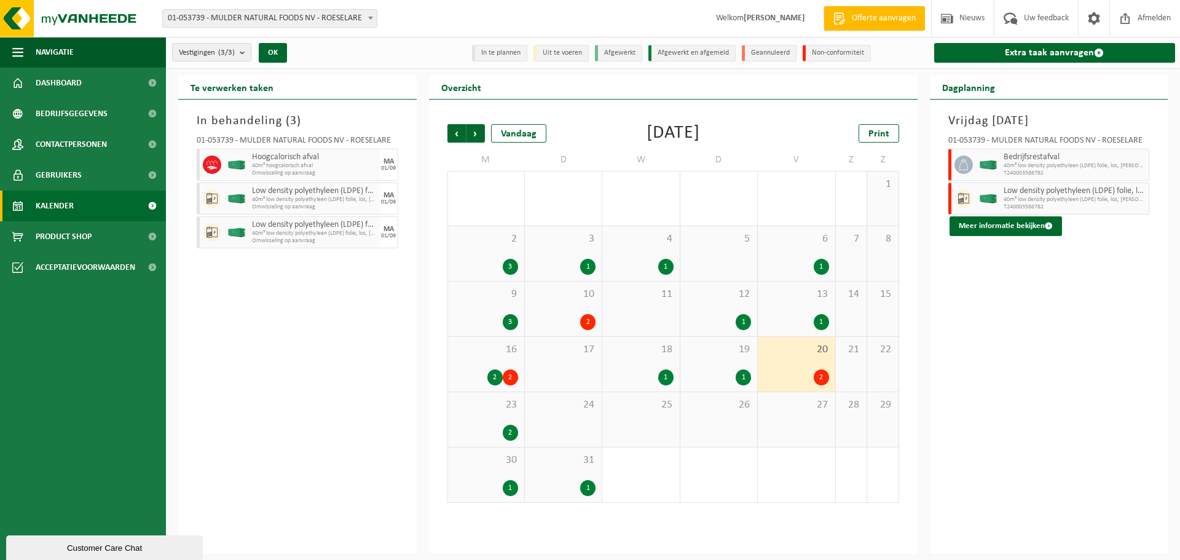
click at [746, 376] on div "1" at bounding box center [743, 377] width 15 height 16
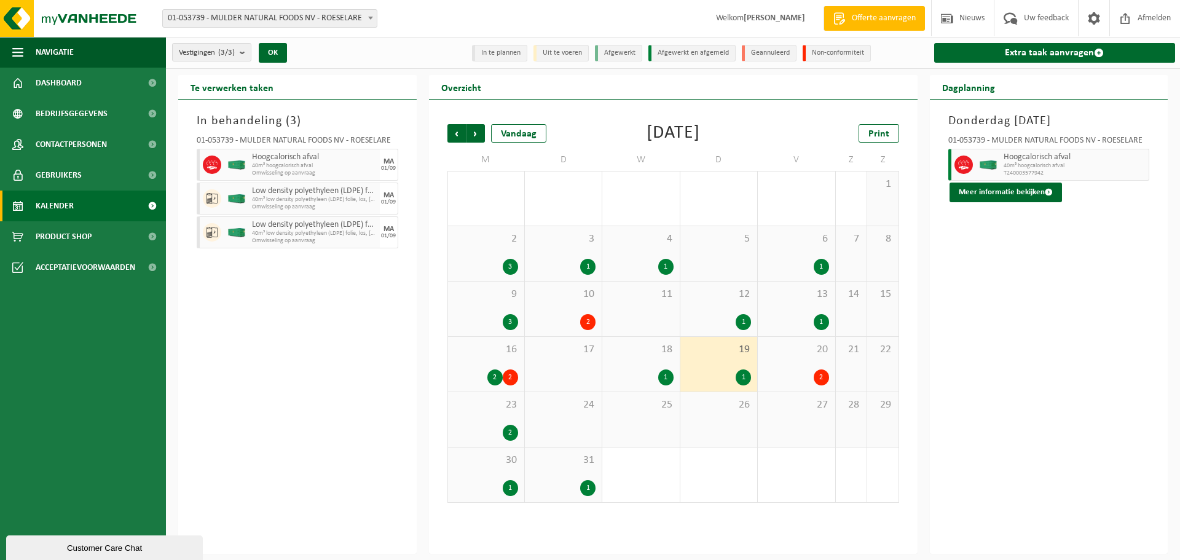
click at [670, 377] on div "1" at bounding box center [665, 377] width 15 height 16
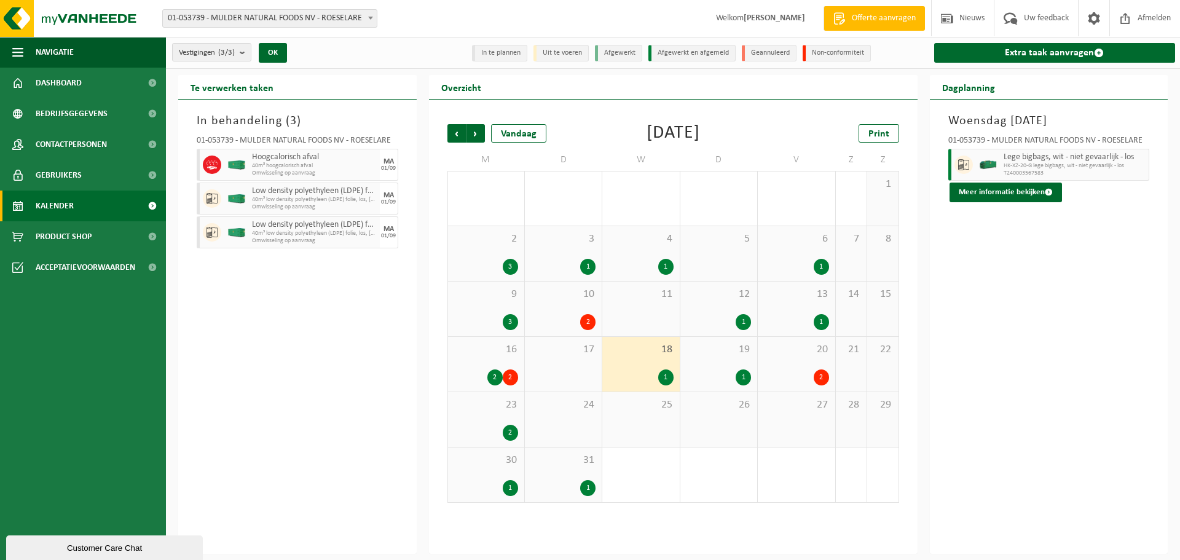
click at [513, 378] on div "2" at bounding box center [510, 377] width 15 height 16
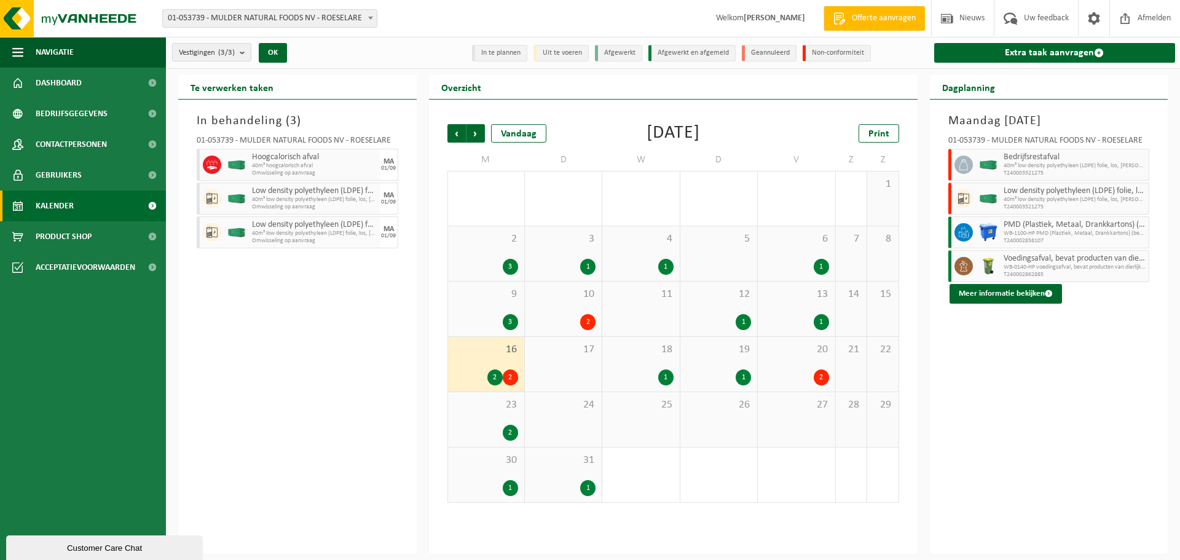
click at [491, 379] on div "2" at bounding box center [494, 377] width 15 height 16
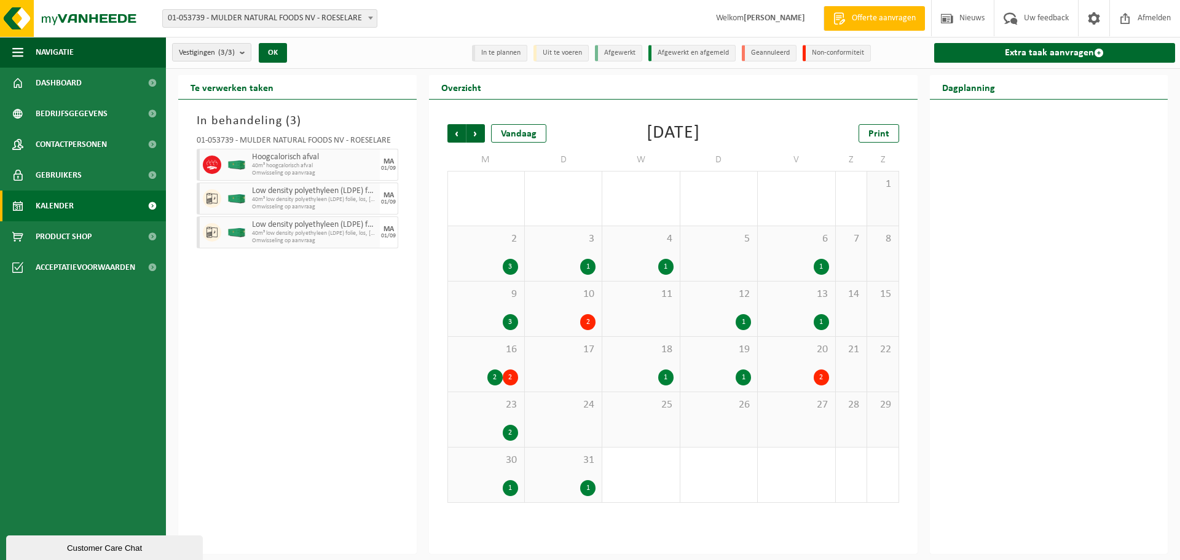
click at [492, 379] on div "2" at bounding box center [494, 377] width 15 height 16
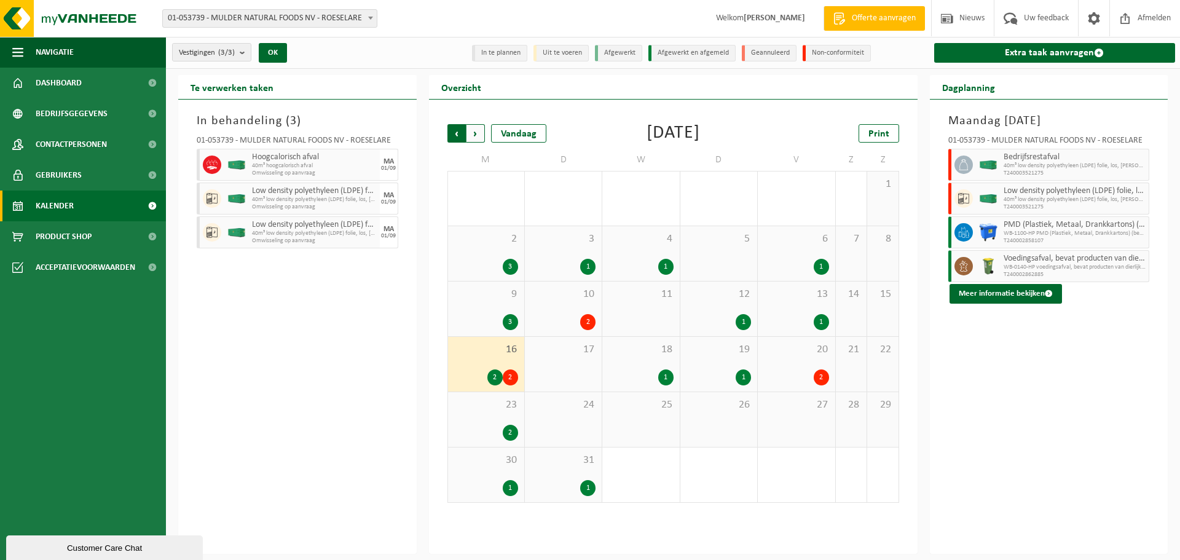
click at [482, 137] on span "Volgende" at bounding box center [475, 133] width 18 height 18
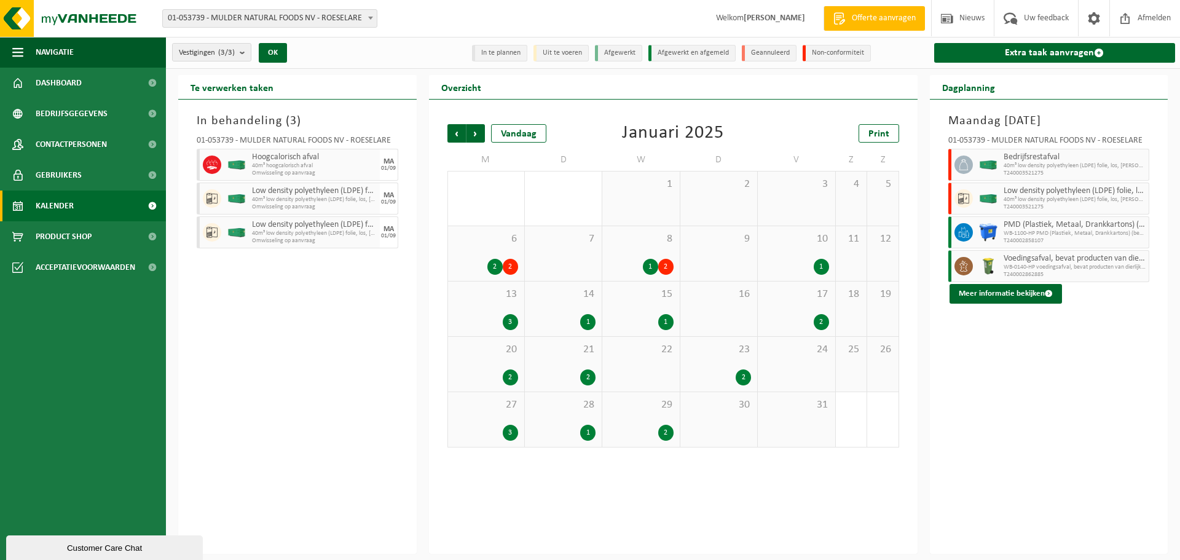
click at [513, 262] on div "2" at bounding box center [510, 267] width 15 height 16
click at [501, 270] on div "2" at bounding box center [494, 267] width 15 height 16
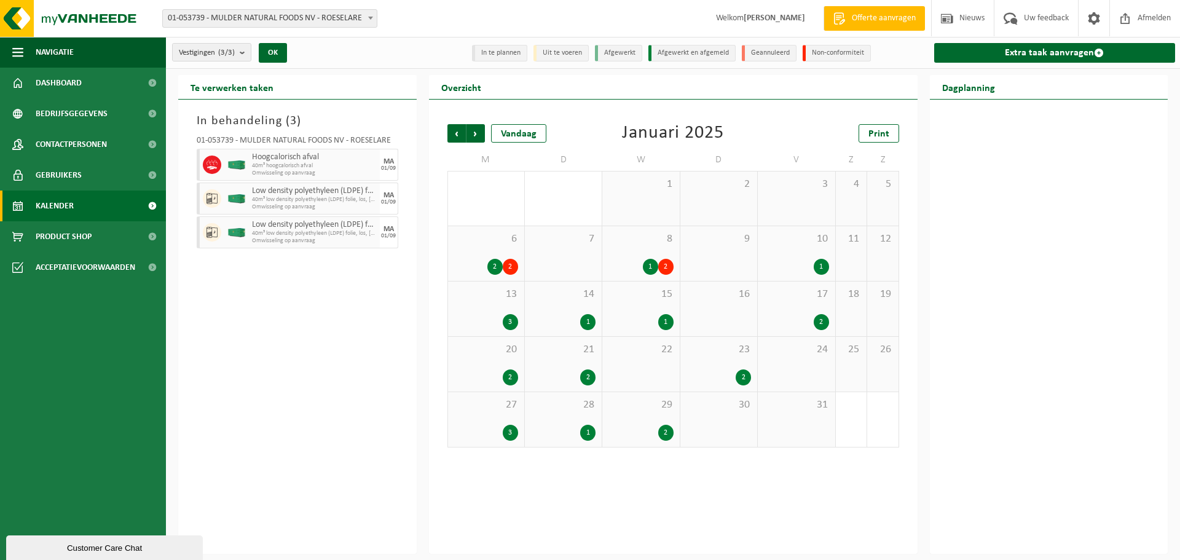
click at [497, 269] on div "2" at bounding box center [494, 267] width 15 height 16
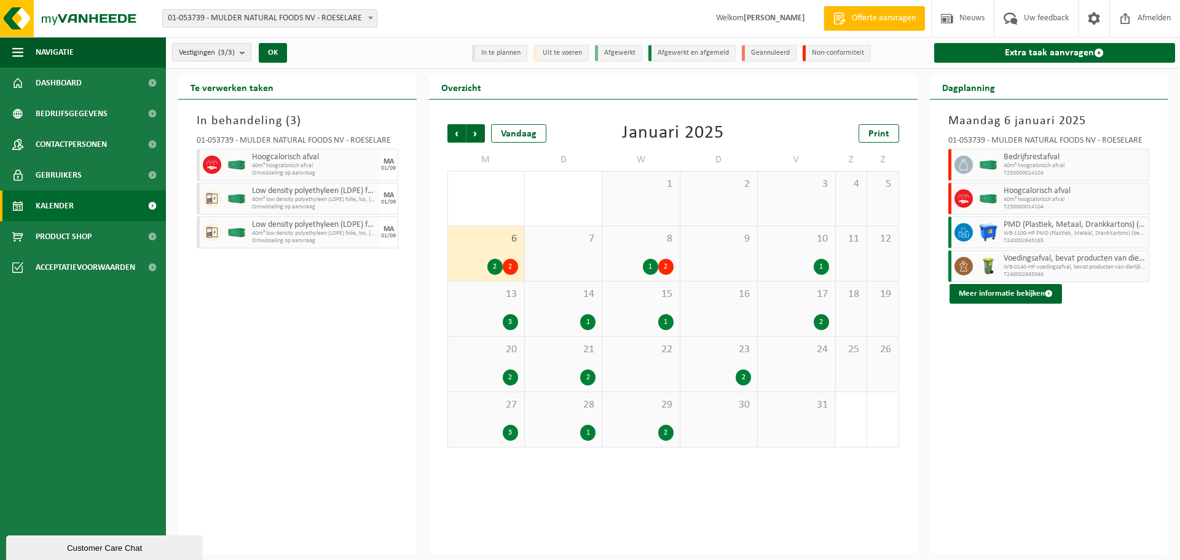
click at [650, 272] on div "1" at bounding box center [650, 267] width 15 height 16
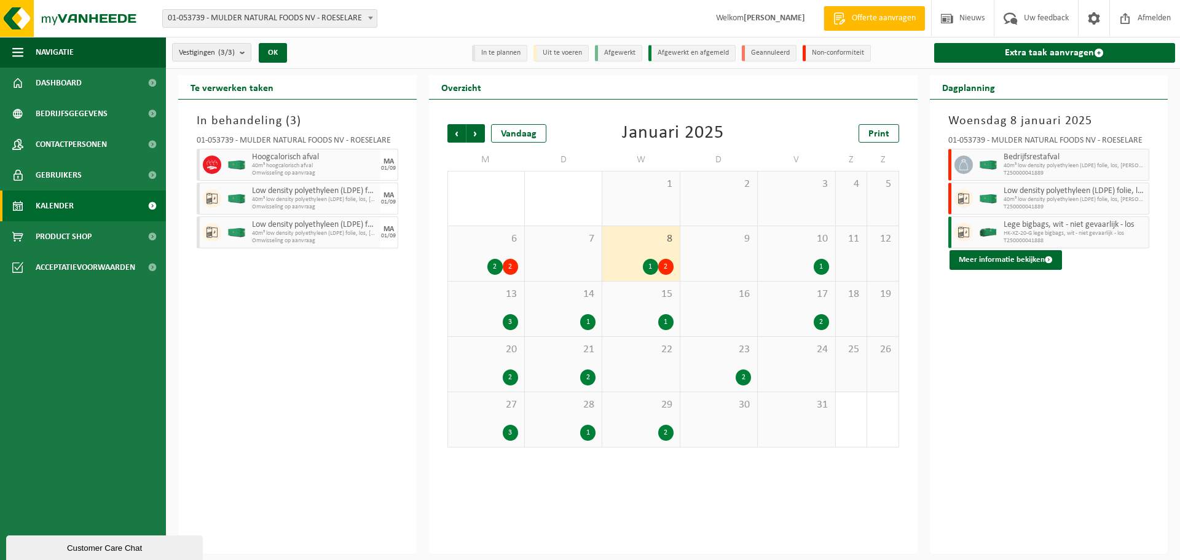
click at [514, 320] on div "3" at bounding box center [510, 322] width 15 height 16
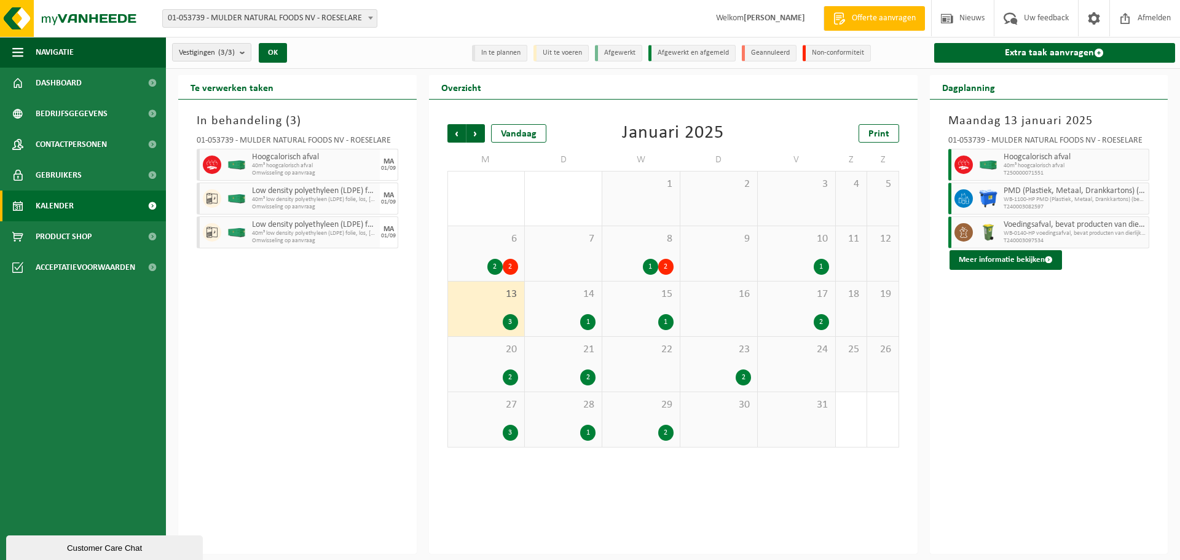
click at [586, 320] on div "1" at bounding box center [587, 322] width 15 height 16
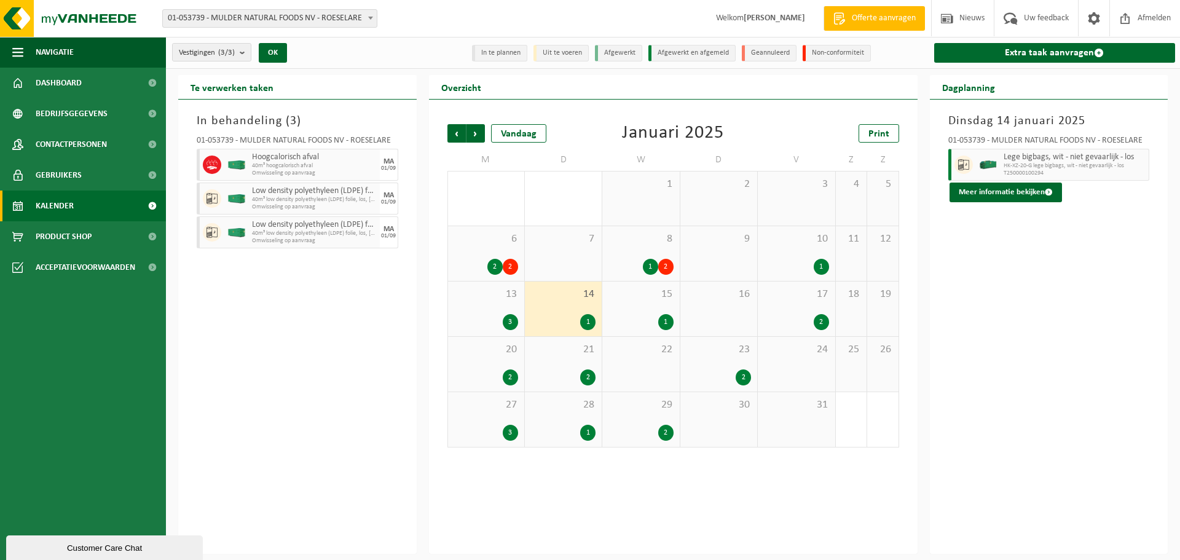
click at [661, 323] on div "1" at bounding box center [665, 322] width 15 height 16
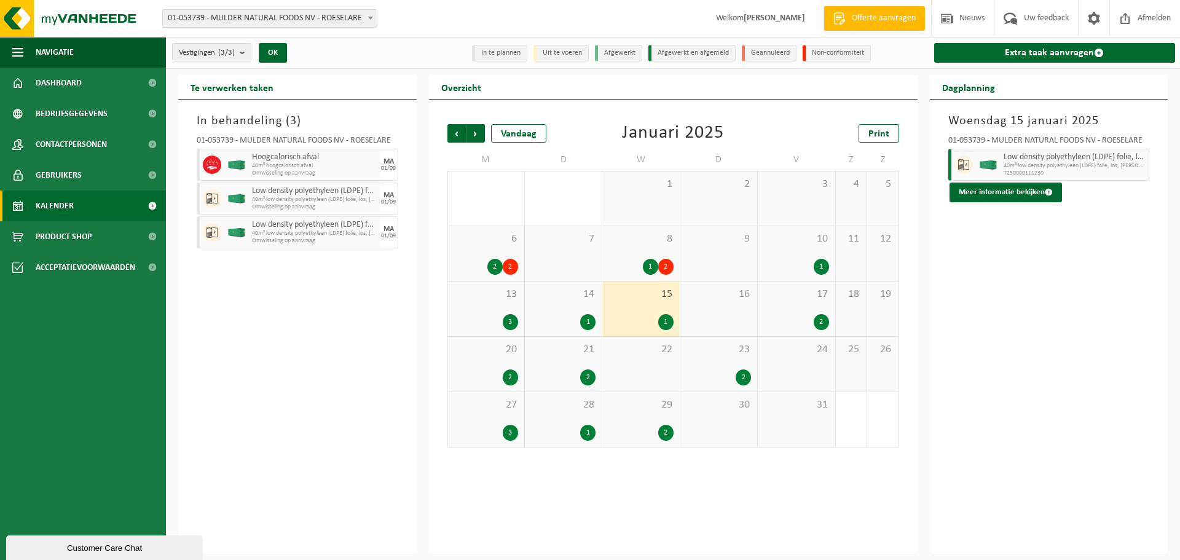
click at [824, 322] on div "2" at bounding box center [821, 322] width 15 height 16
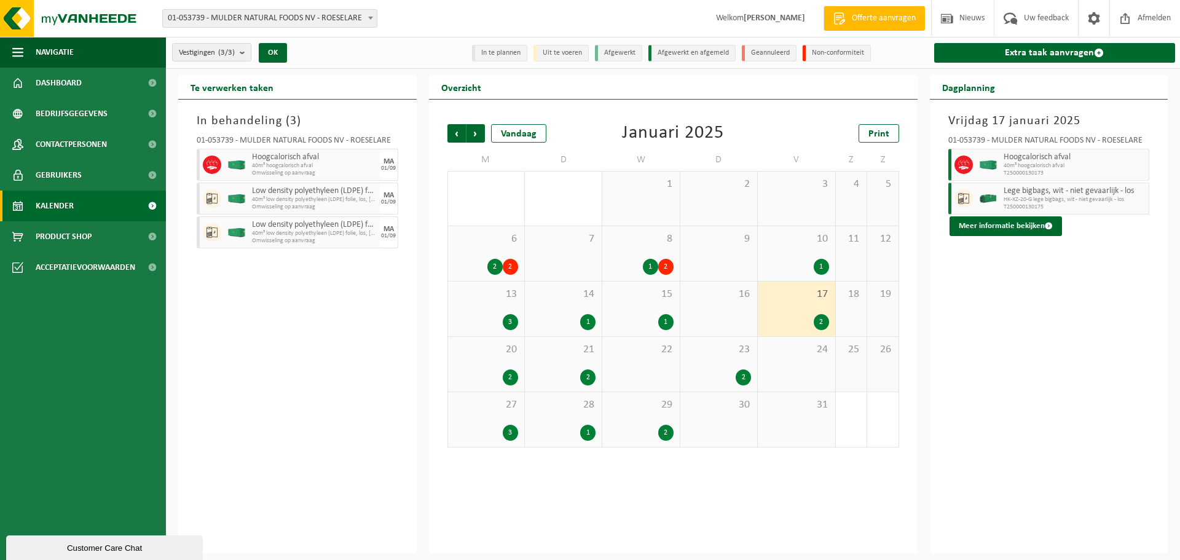
click at [514, 377] on div "2" at bounding box center [510, 377] width 15 height 16
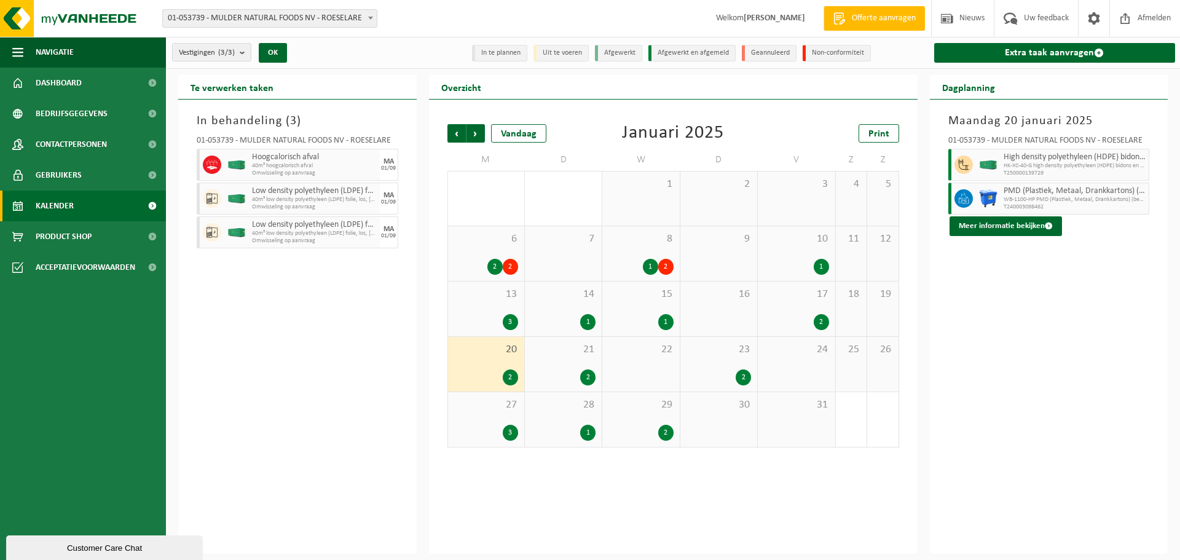
click at [593, 377] on div "2" at bounding box center [587, 377] width 15 height 16
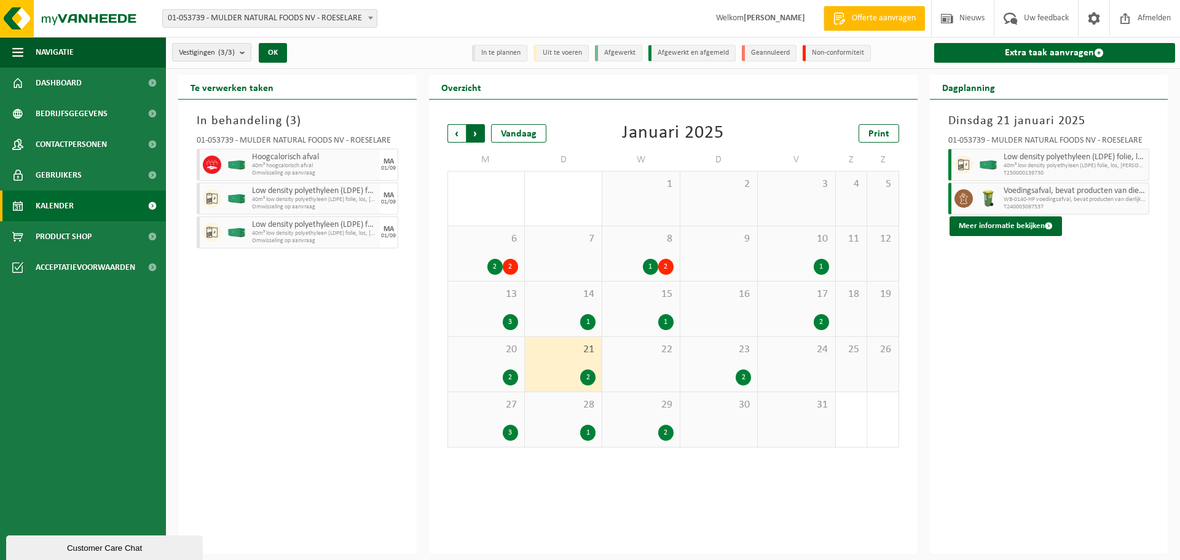
click at [459, 133] on span "Vorige" at bounding box center [456, 133] width 18 height 18
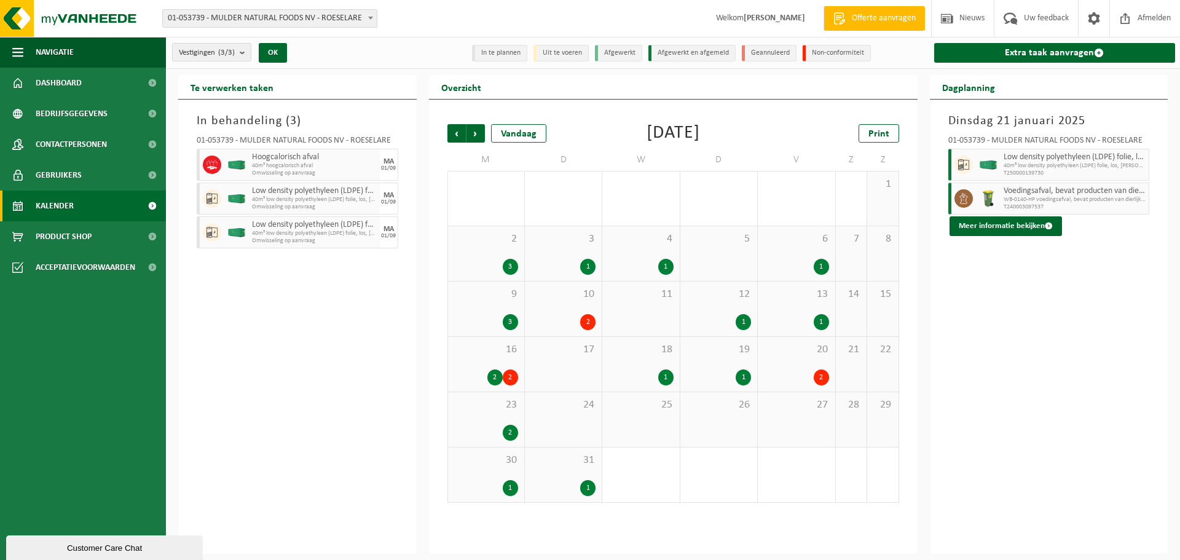
click at [591, 323] on div "2" at bounding box center [587, 322] width 15 height 16
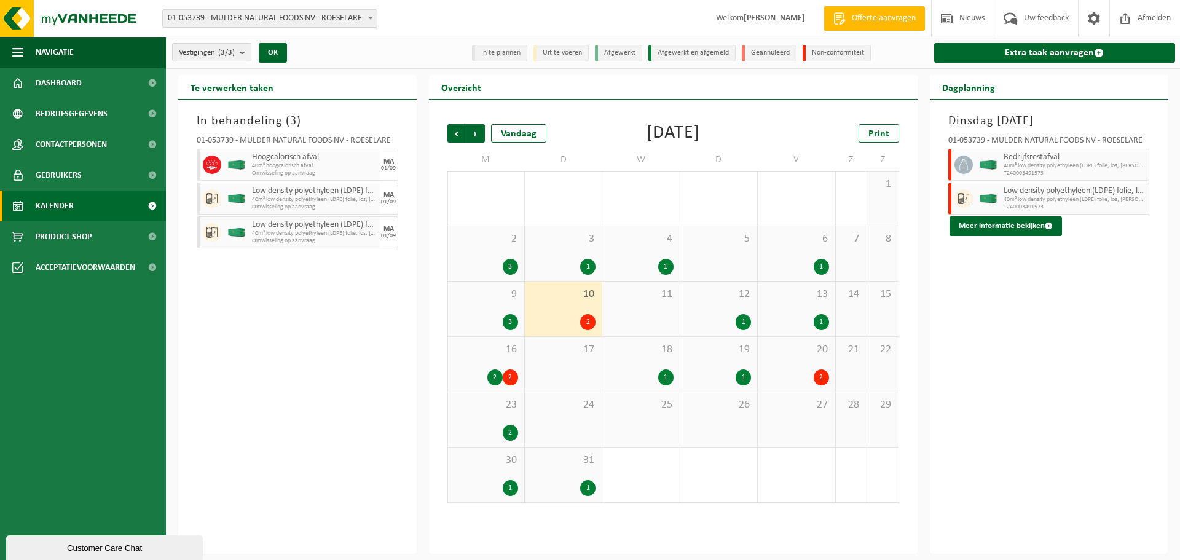
click at [816, 270] on div "1" at bounding box center [821, 267] width 15 height 16
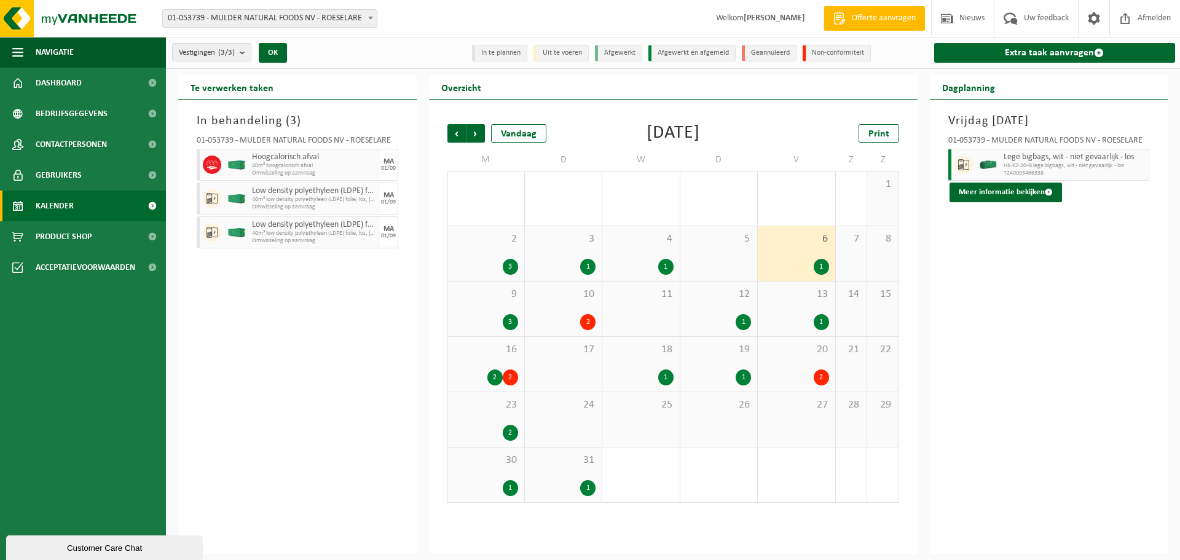
click at [655, 267] on div "1" at bounding box center [640, 267] width 65 height 16
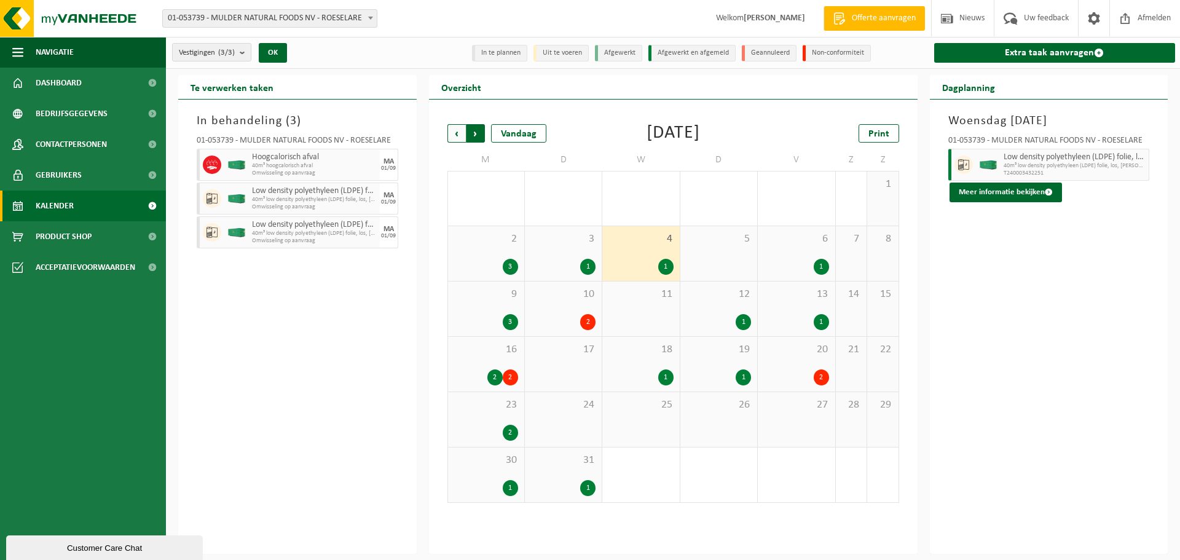
click at [458, 129] on span "Vorige" at bounding box center [456, 133] width 18 height 18
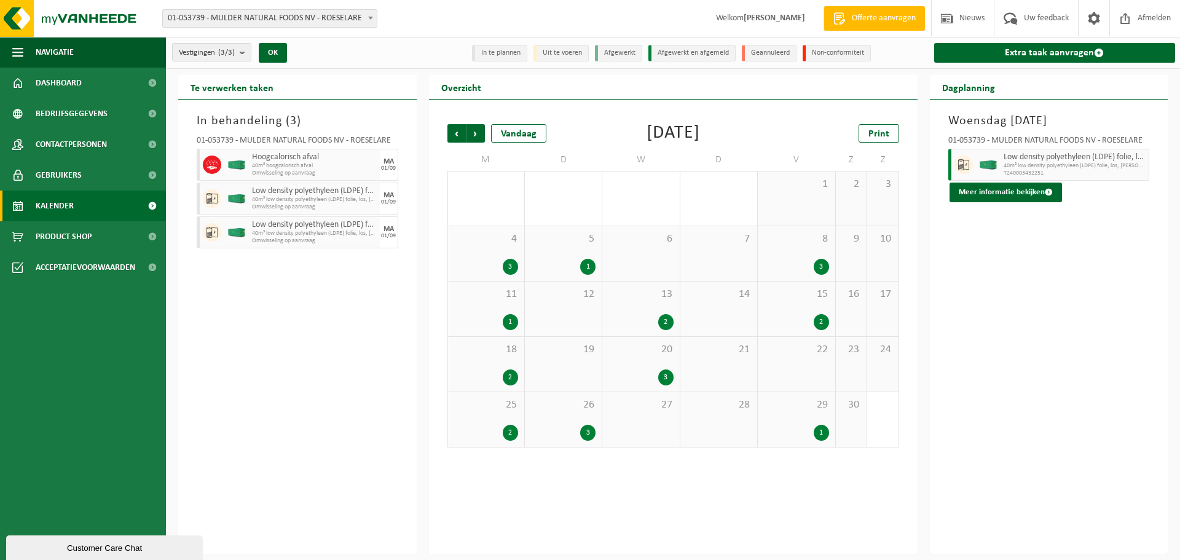
click at [825, 431] on div "1" at bounding box center [821, 433] width 15 height 16
click at [819, 321] on div "2" at bounding box center [821, 322] width 15 height 16
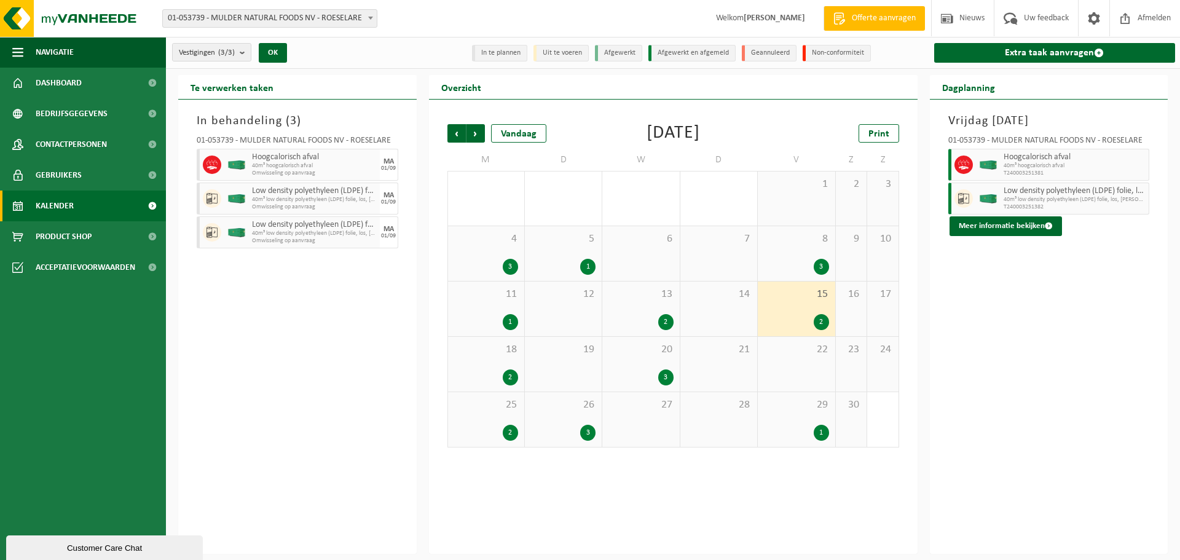
click at [823, 270] on div "3" at bounding box center [821, 267] width 15 height 16
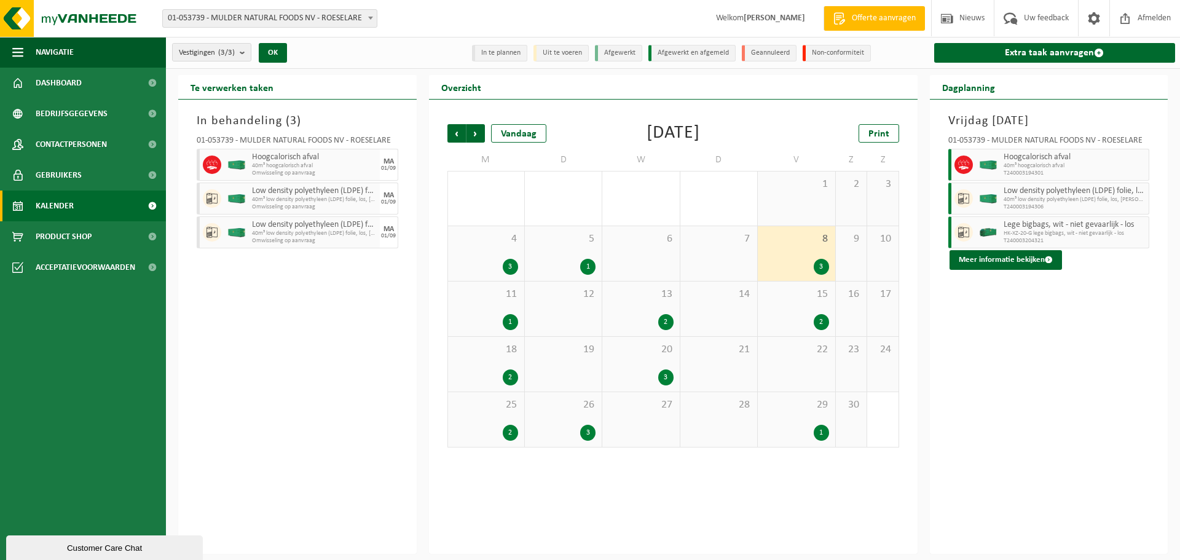
click at [670, 320] on div "2" at bounding box center [665, 322] width 15 height 16
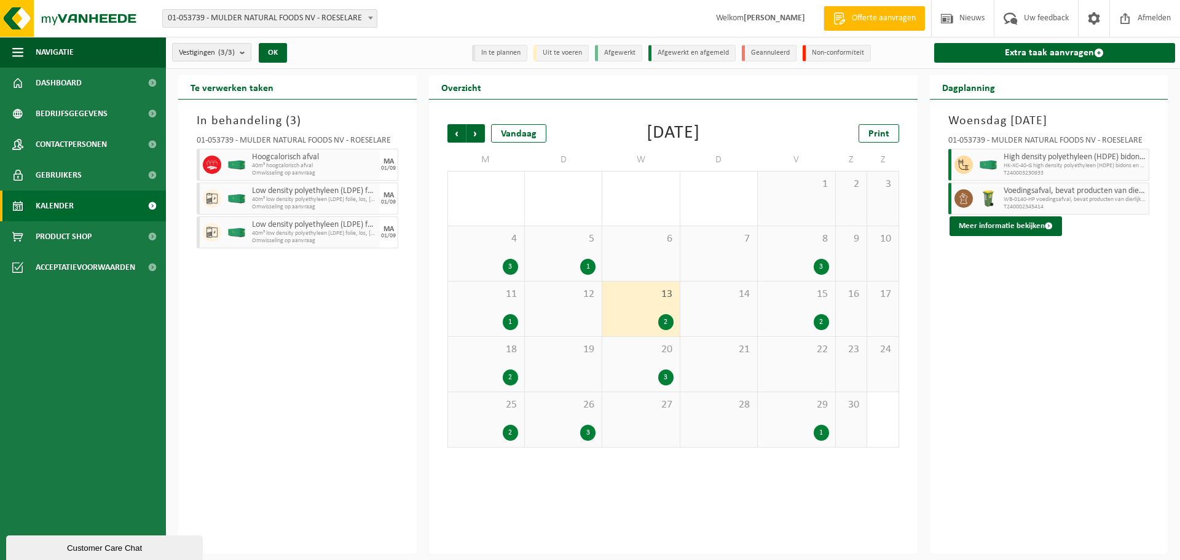
click at [669, 377] on div "3" at bounding box center [665, 377] width 15 height 16
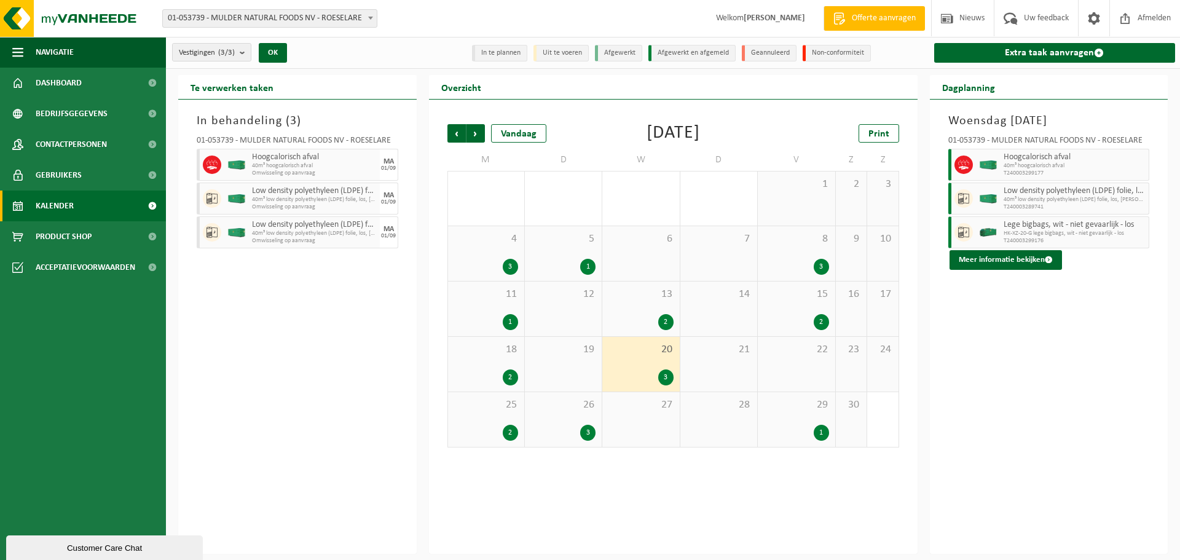
click at [590, 432] on div "3" at bounding box center [587, 433] width 15 height 16
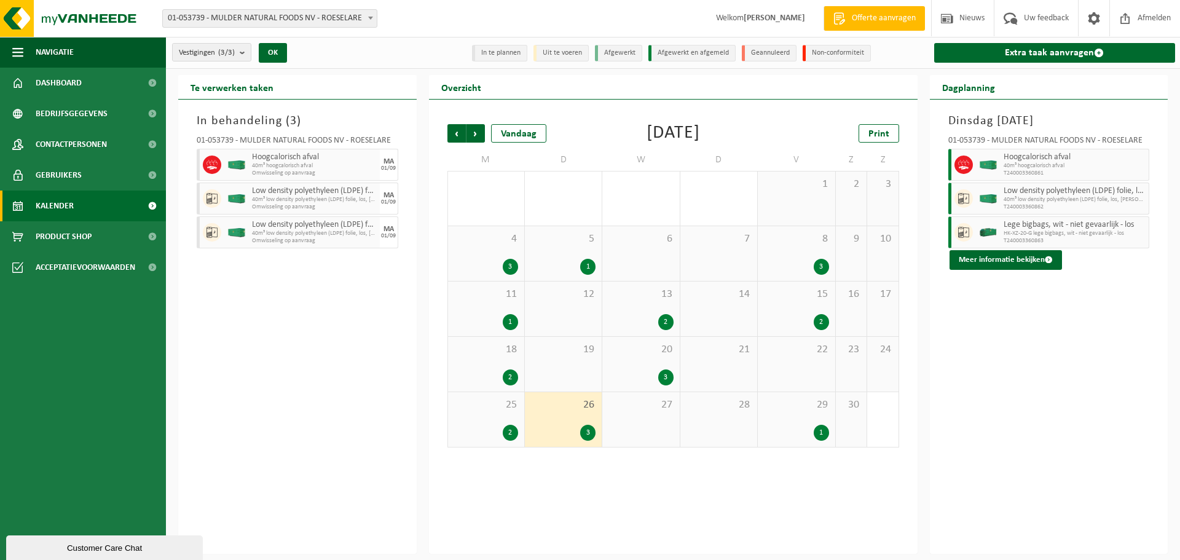
click at [514, 433] on div "2" at bounding box center [510, 433] width 15 height 16
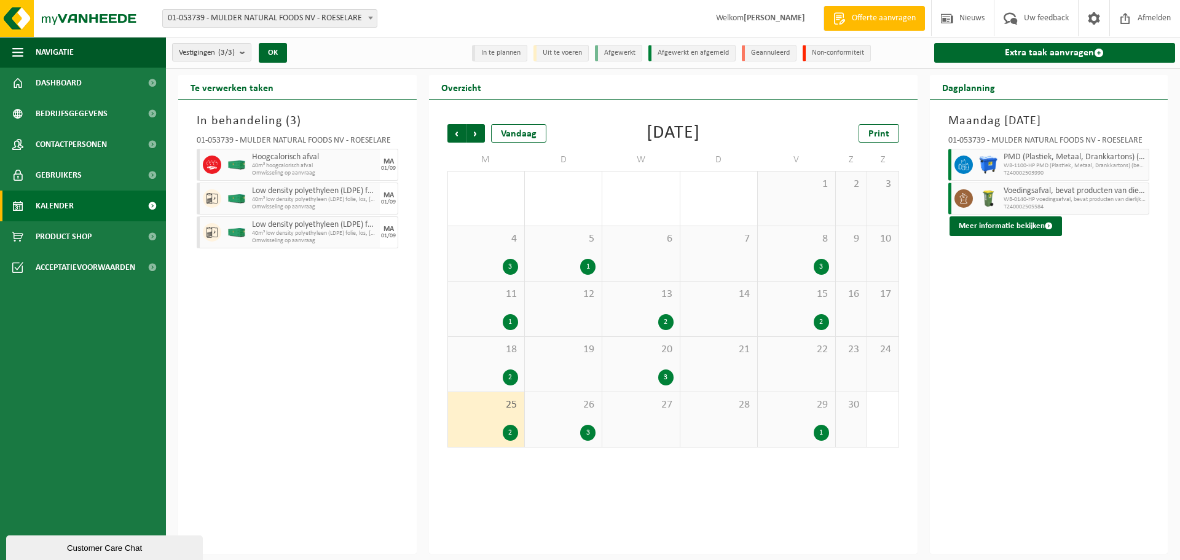
click at [509, 379] on div "2" at bounding box center [510, 377] width 15 height 16
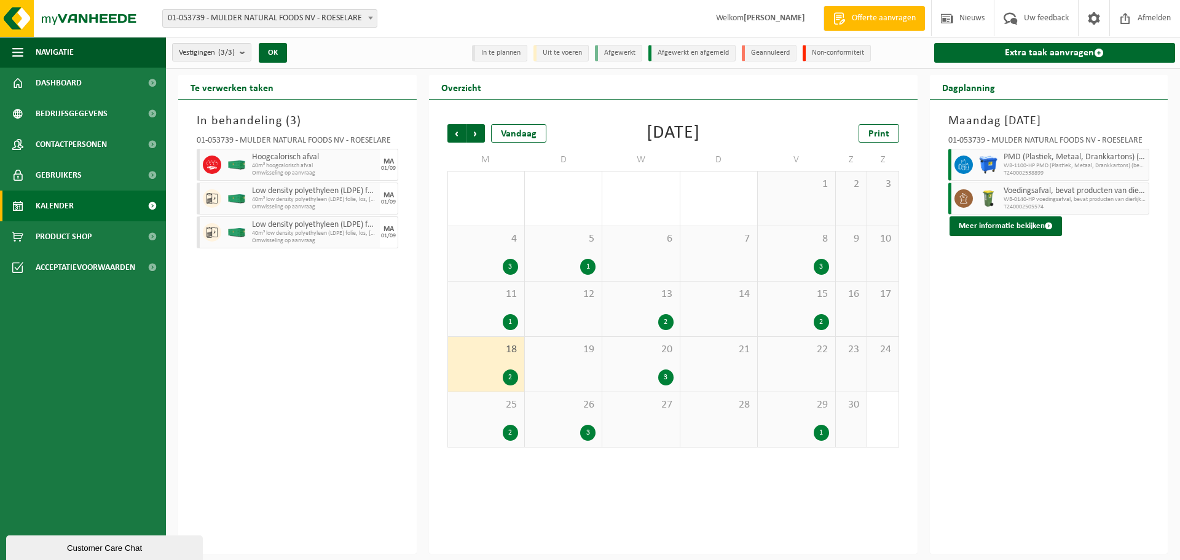
click at [508, 328] on div "1" at bounding box center [510, 322] width 15 height 16
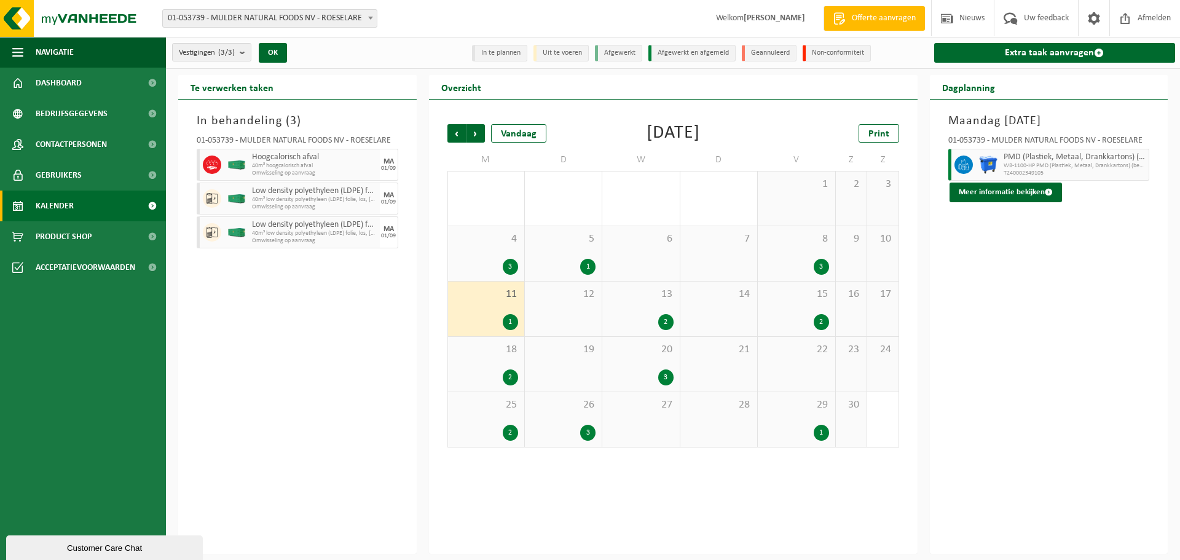
click at [509, 269] on div "3" at bounding box center [510, 267] width 15 height 16
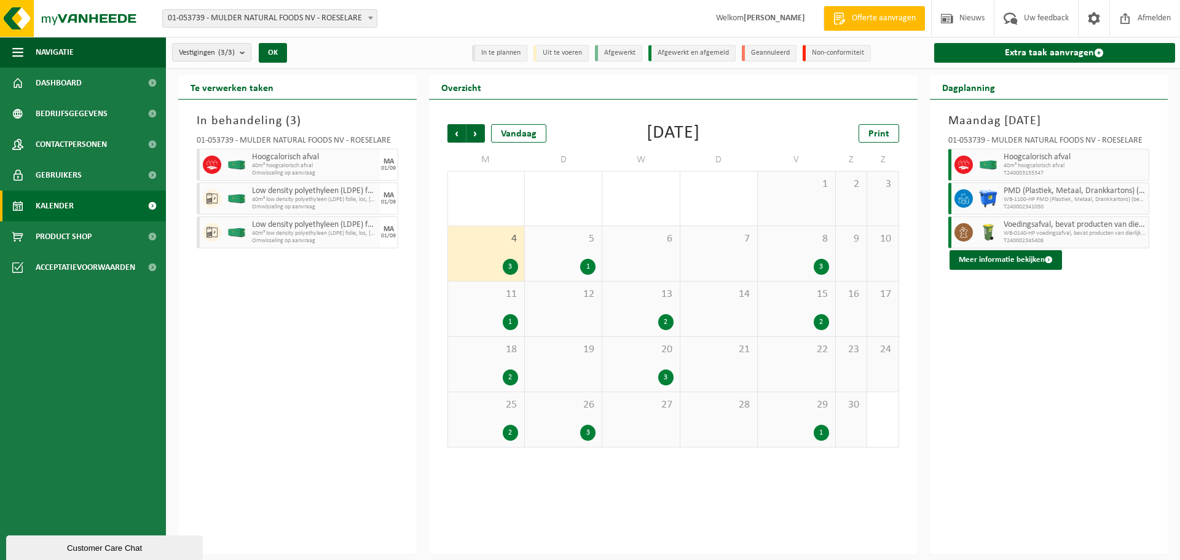
click at [589, 265] on div "1" at bounding box center [587, 267] width 15 height 16
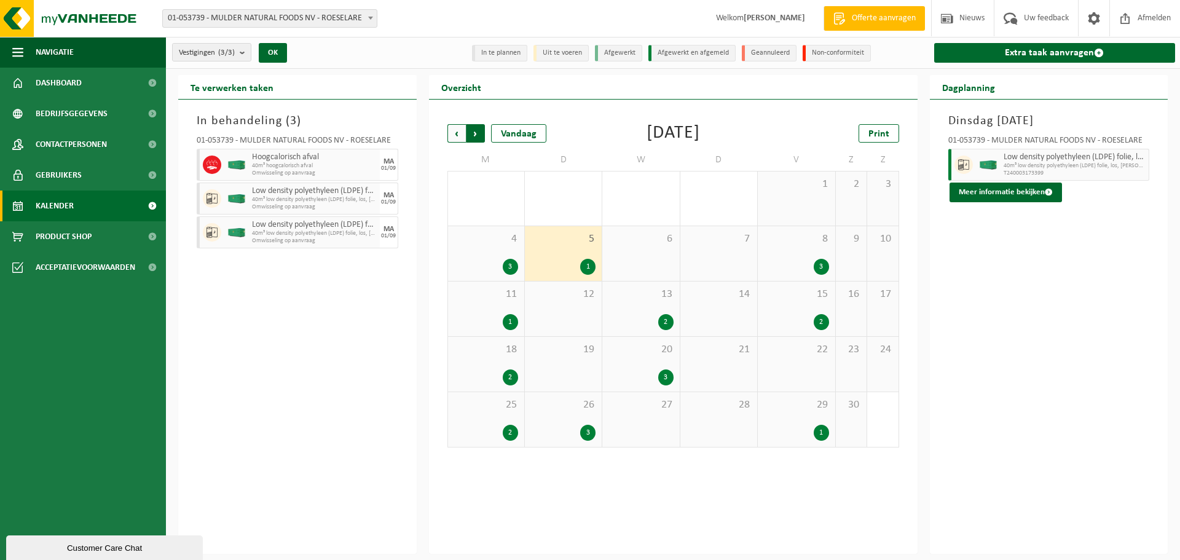
click at [457, 138] on span "Vorige" at bounding box center [456, 133] width 18 height 18
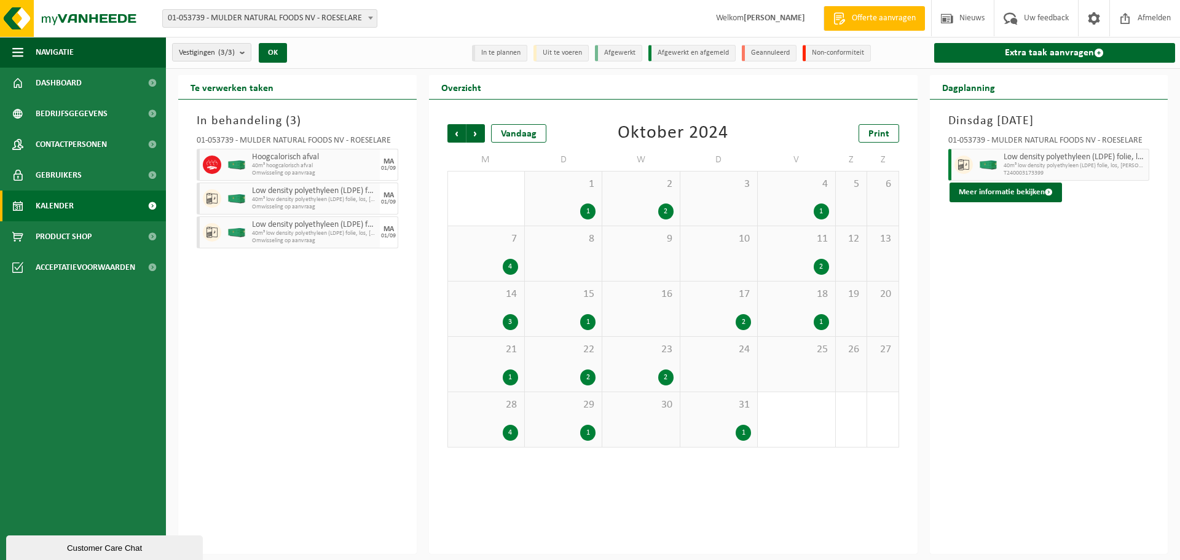
click at [457, 138] on span "Vorige" at bounding box center [456, 133] width 18 height 18
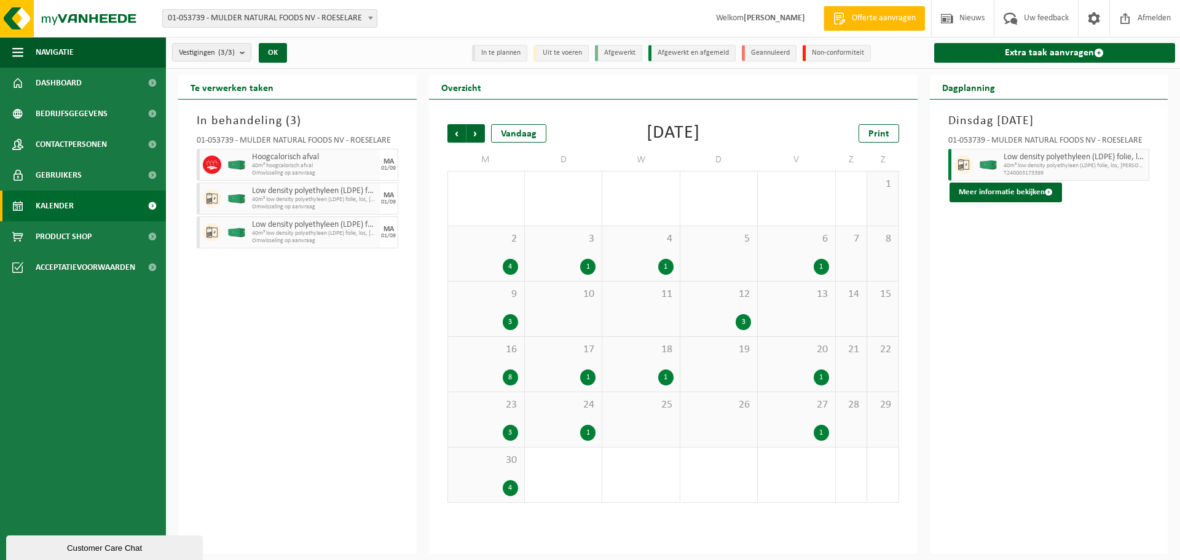
click at [511, 490] on div "4" at bounding box center [510, 488] width 15 height 16
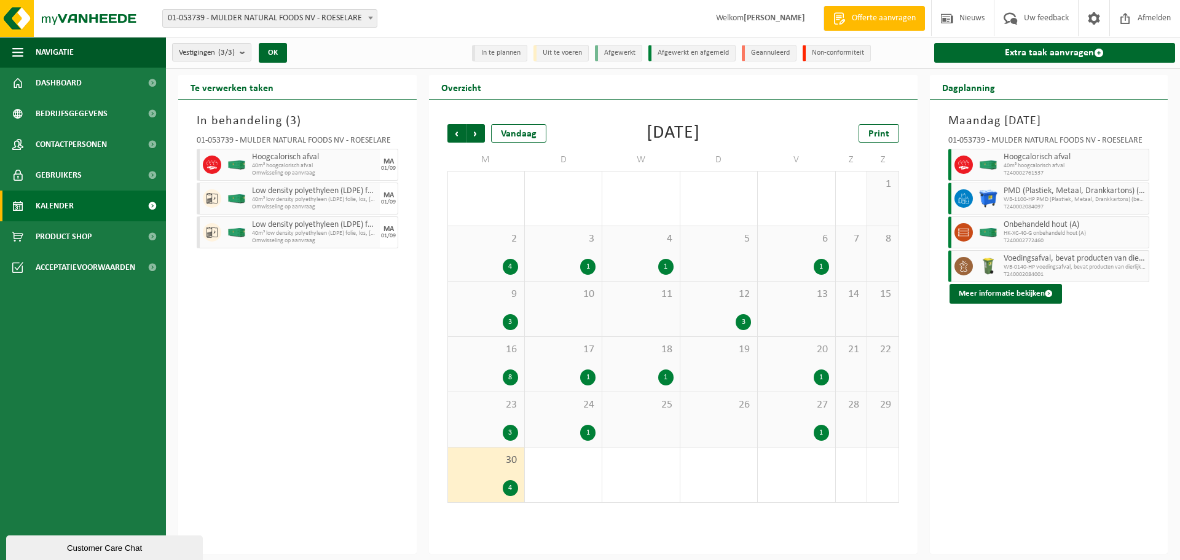
click at [510, 431] on div "3" at bounding box center [510, 433] width 15 height 16
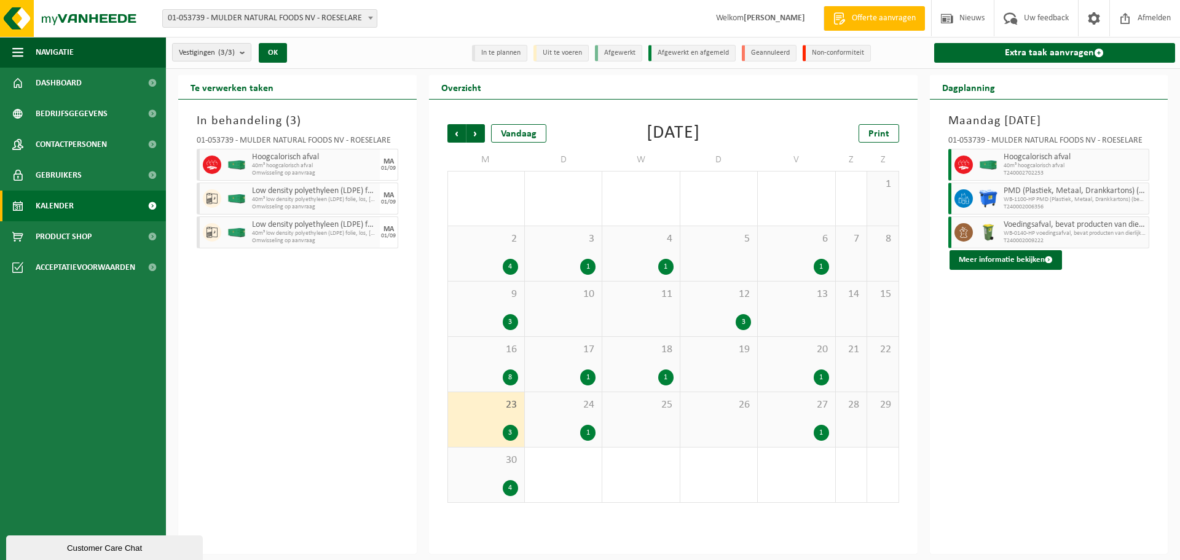
click at [589, 427] on div "1" at bounding box center [587, 433] width 15 height 16
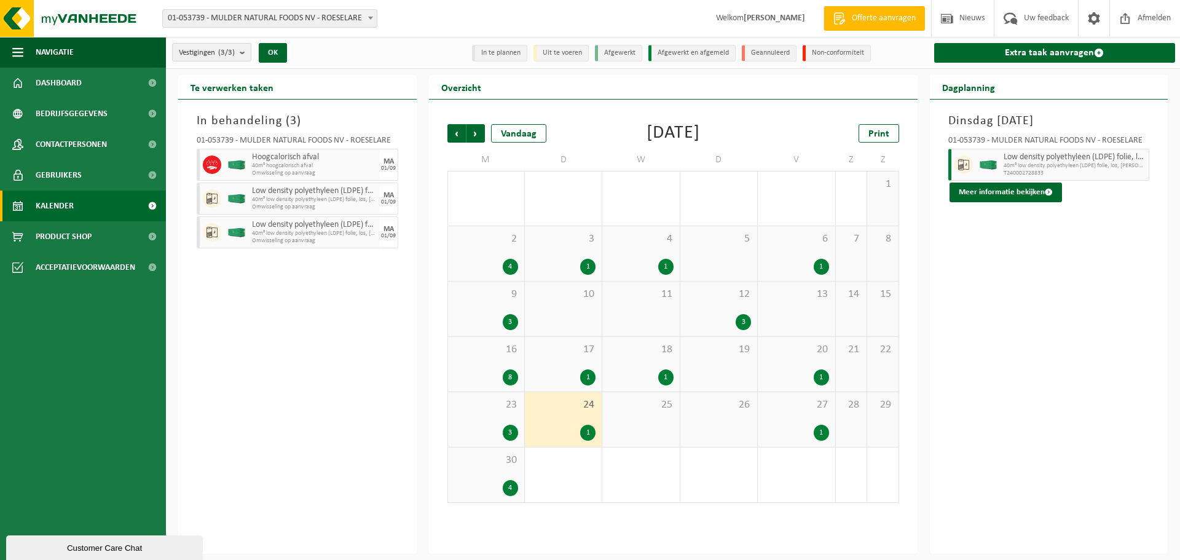
click at [820, 431] on div "1" at bounding box center [821, 433] width 15 height 16
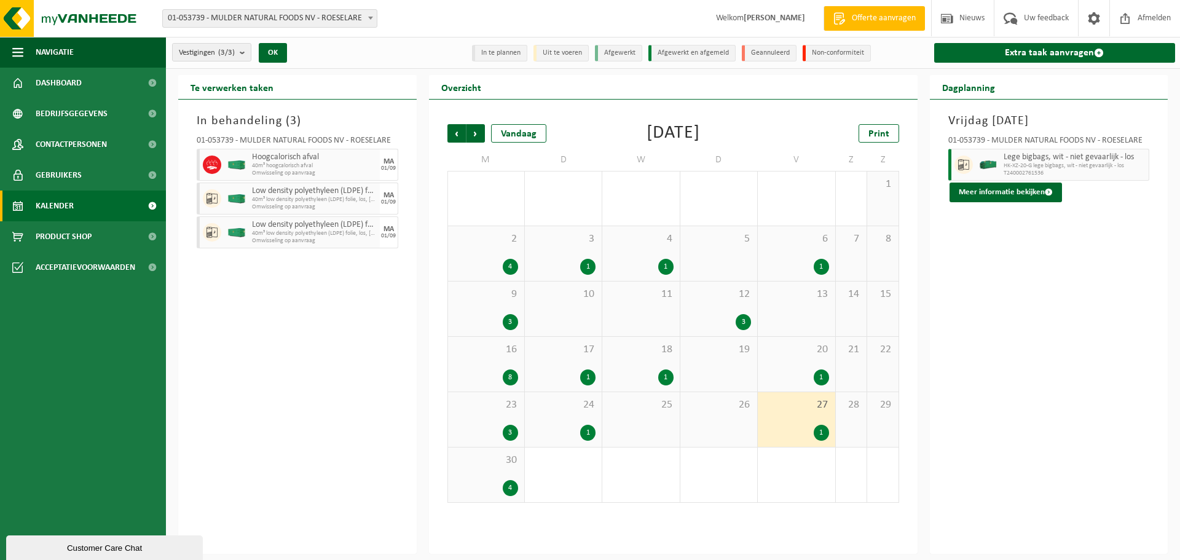
click at [820, 373] on div "1" at bounding box center [821, 377] width 15 height 16
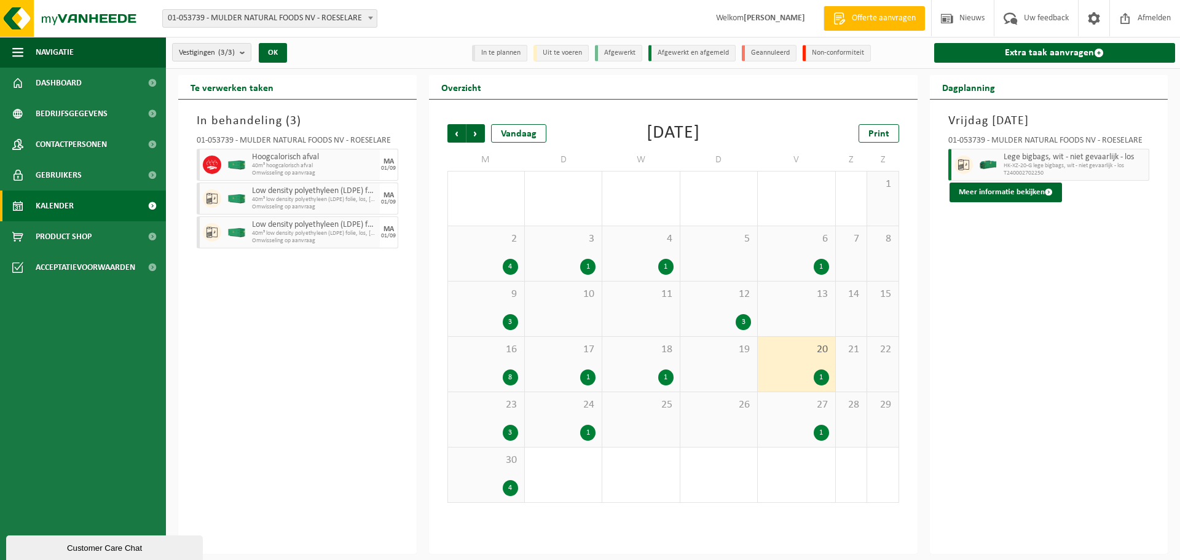
click at [664, 379] on div "1" at bounding box center [665, 377] width 15 height 16
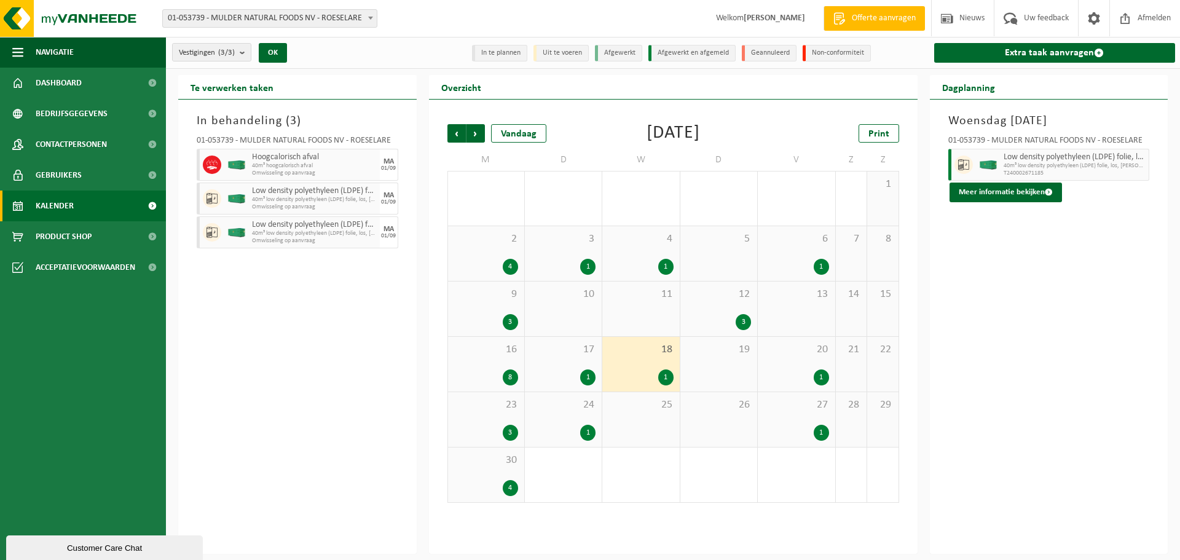
click at [588, 375] on div "1" at bounding box center [587, 377] width 15 height 16
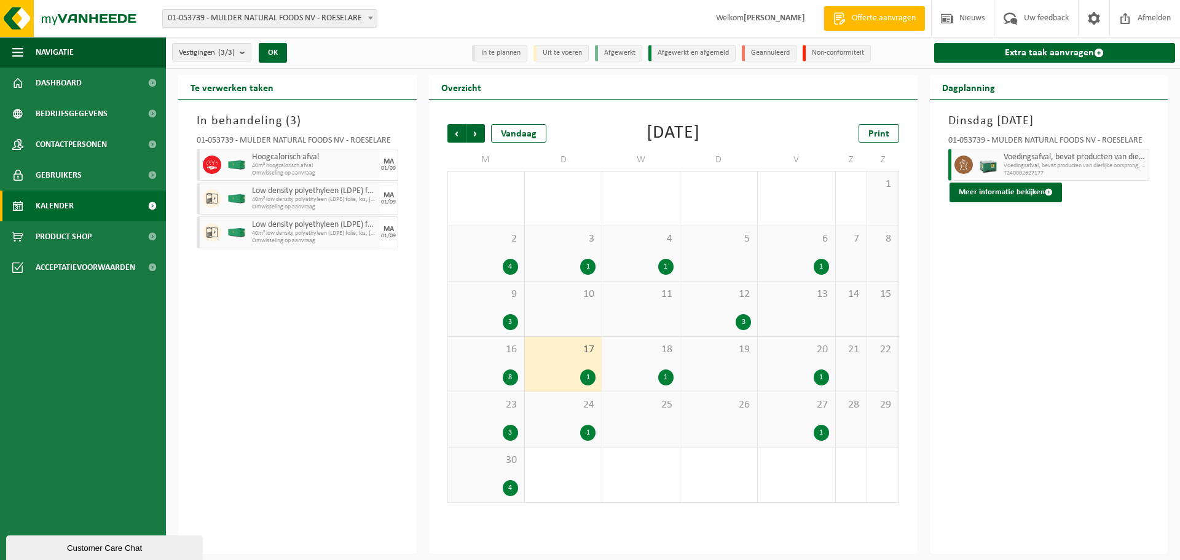
click at [506, 375] on div "8" at bounding box center [510, 377] width 15 height 16
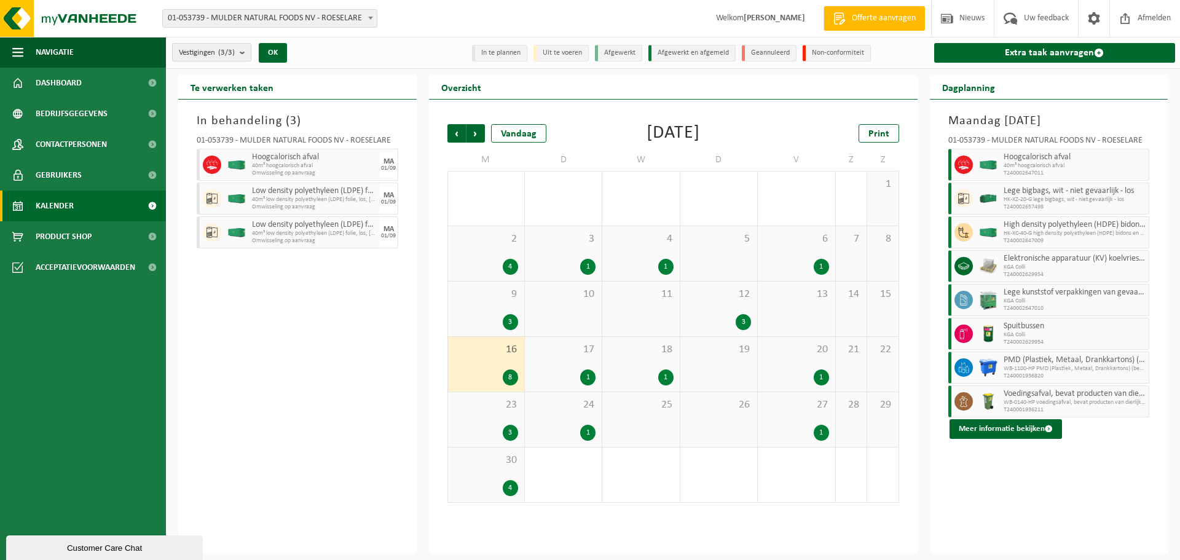
click at [513, 321] on div "3" at bounding box center [510, 322] width 15 height 16
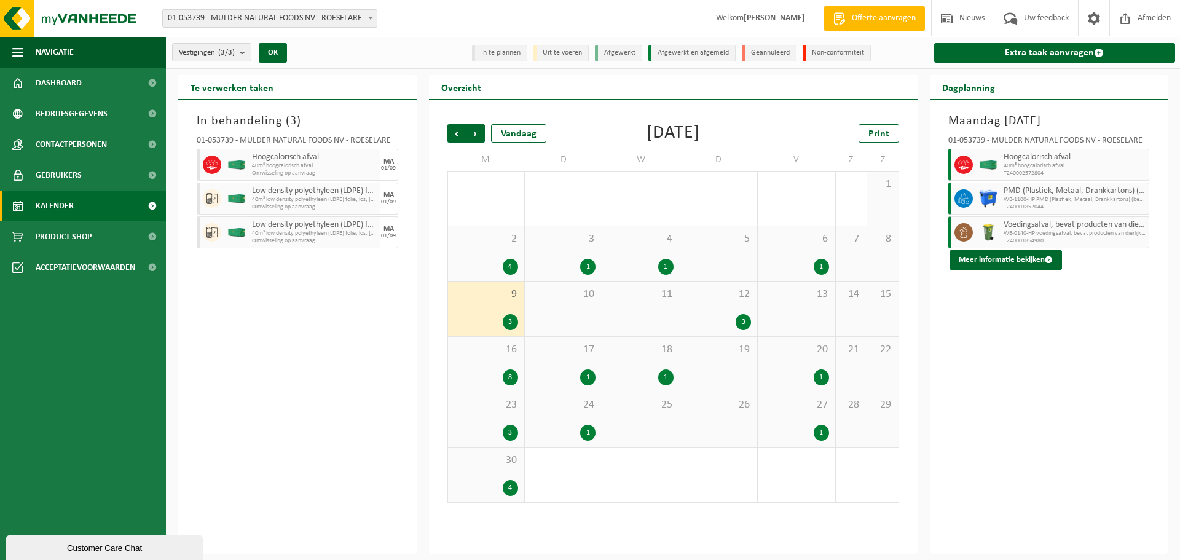
click at [748, 320] on div "3" at bounding box center [743, 322] width 15 height 16
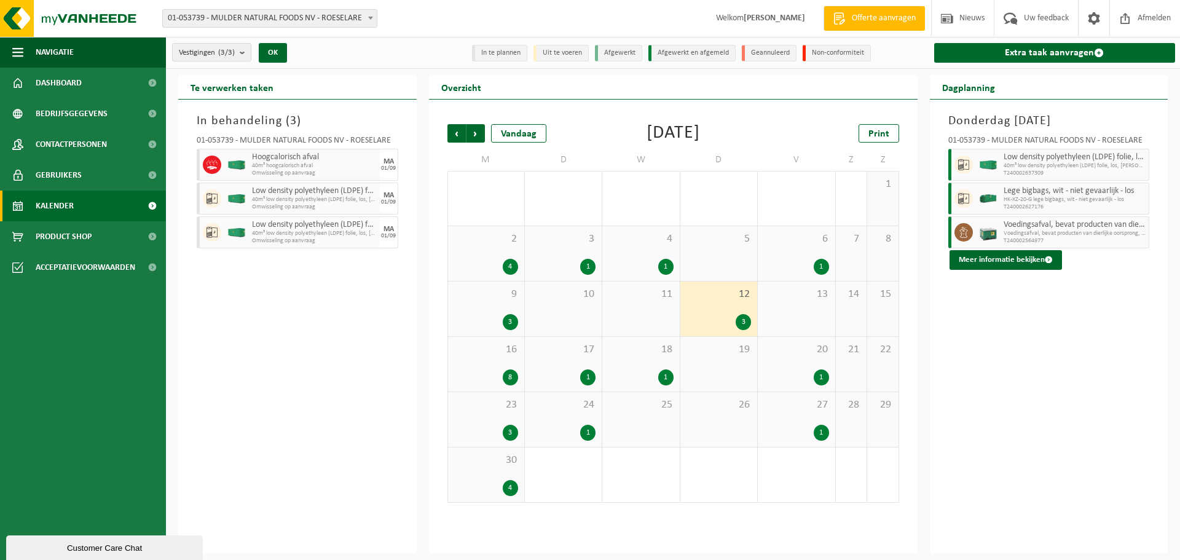
click at [826, 267] on div "1" at bounding box center [821, 267] width 15 height 16
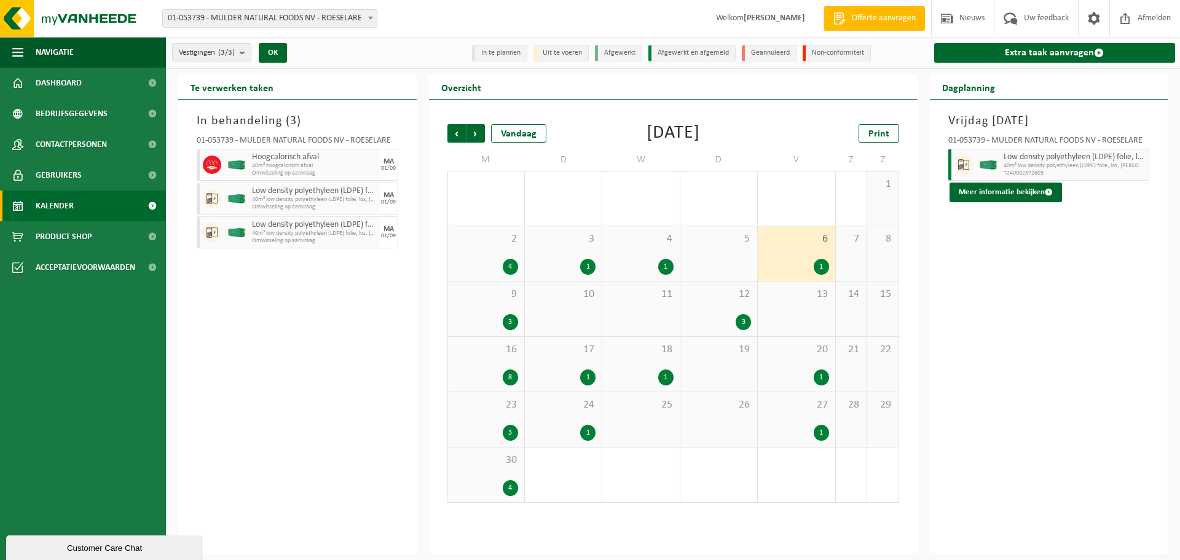
click at [669, 265] on div "1" at bounding box center [665, 267] width 15 height 16
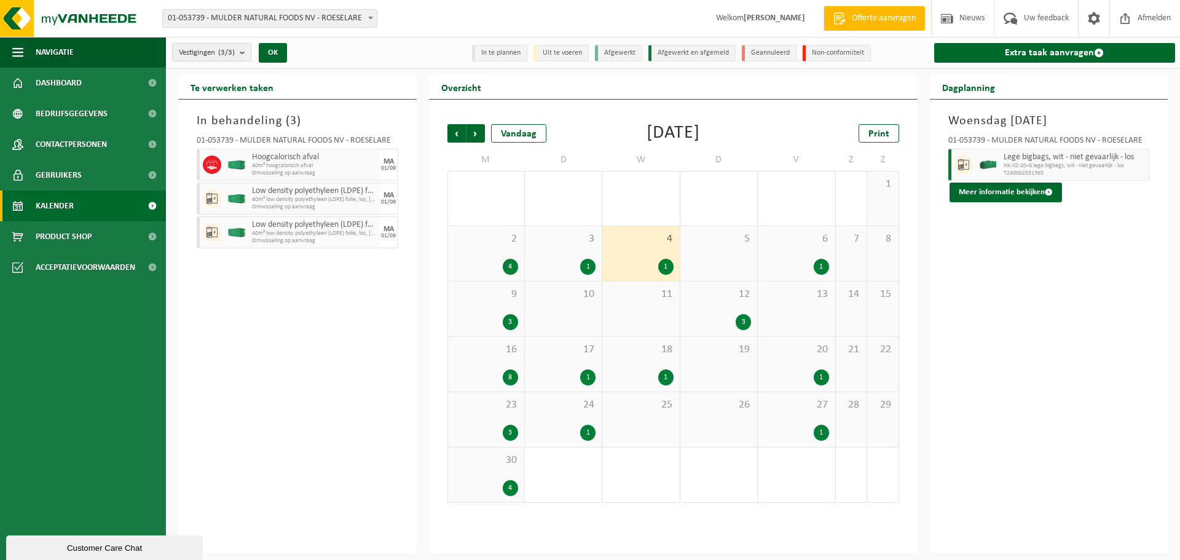
click at [590, 268] on div "1" at bounding box center [587, 267] width 15 height 16
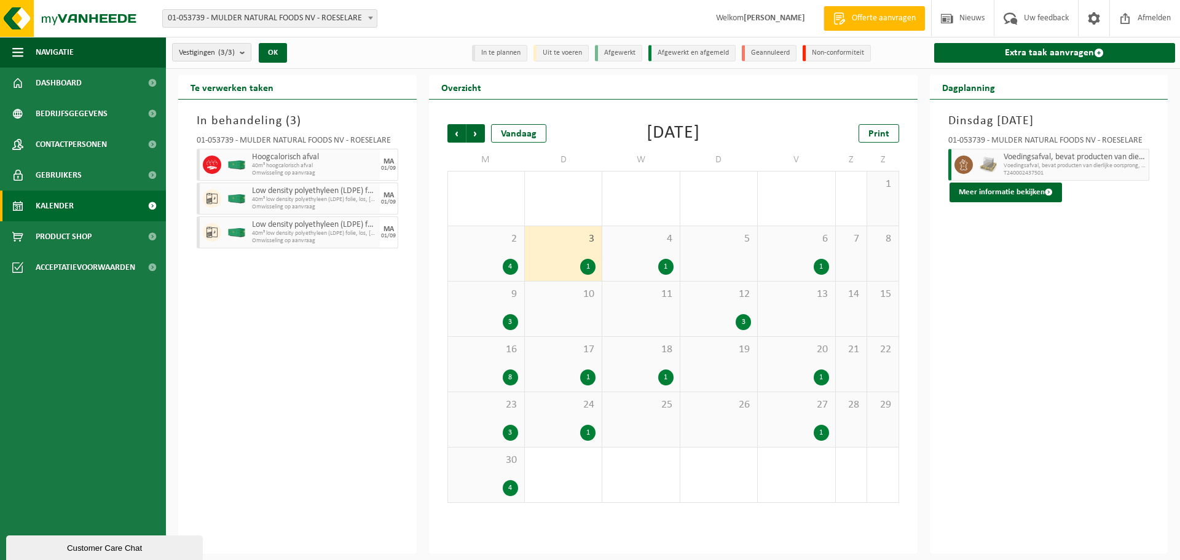
click at [513, 264] on div "4" at bounding box center [510, 267] width 15 height 16
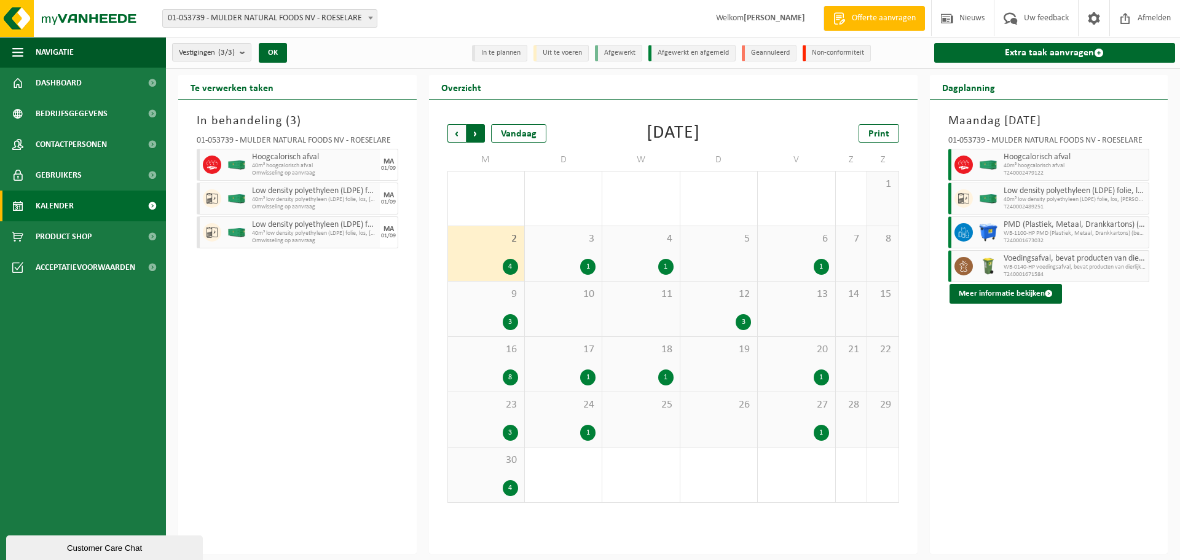
click at [460, 134] on span "Vorige" at bounding box center [456, 133] width 18 height 18
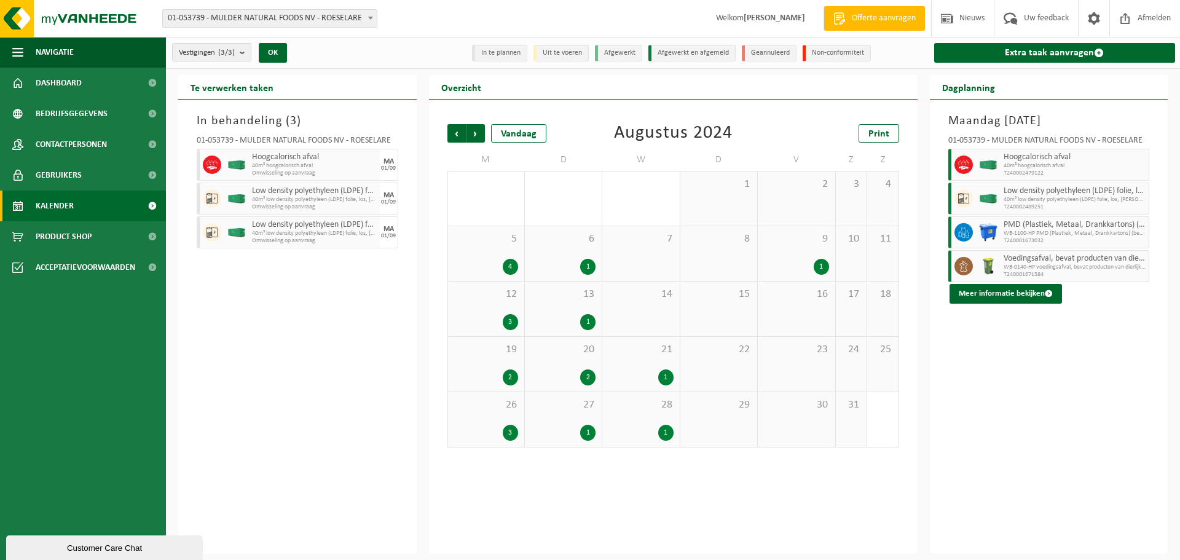
click at [665, 431] on div "1" at bounding box center [665, 433] width 15 height 16
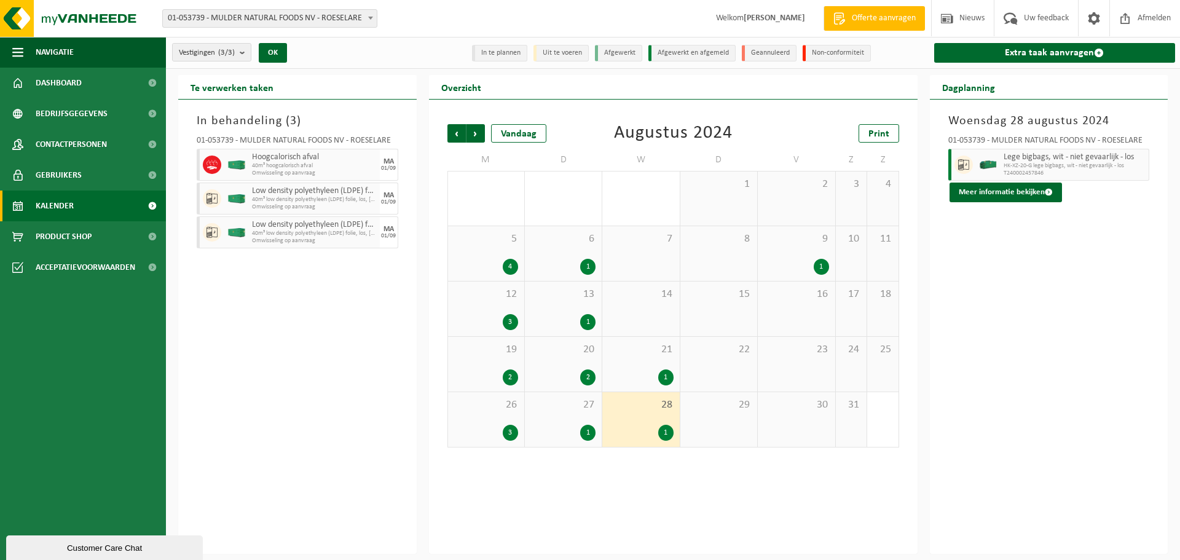
click at [664, 370] on div "1" at bounding box center [665, 377] width 15 height 16
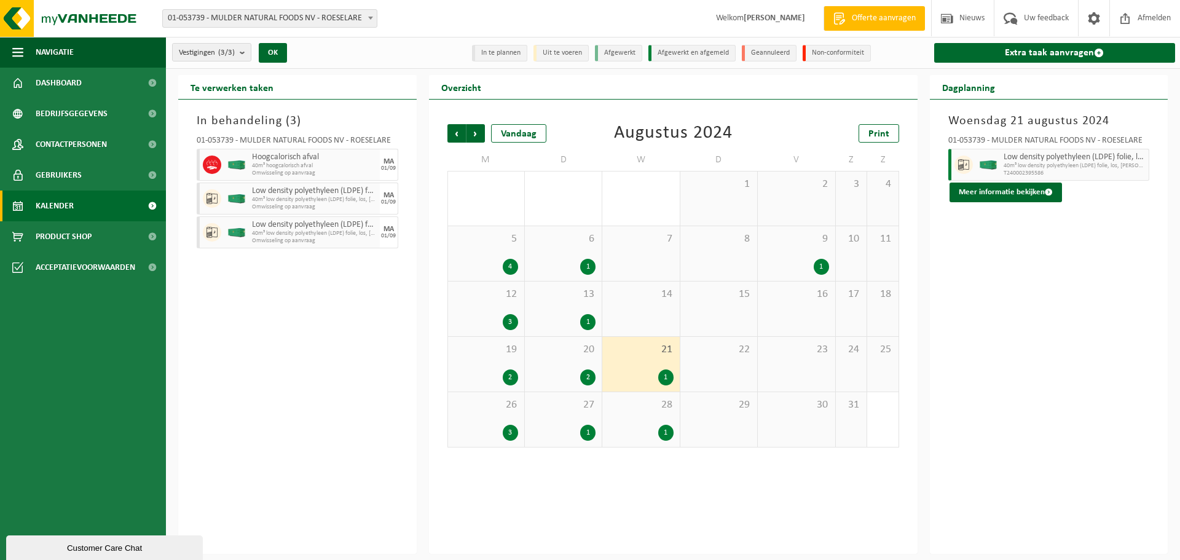
click at [822, 267] on div "1" at bounding box center [821, 267] width 15 height 16
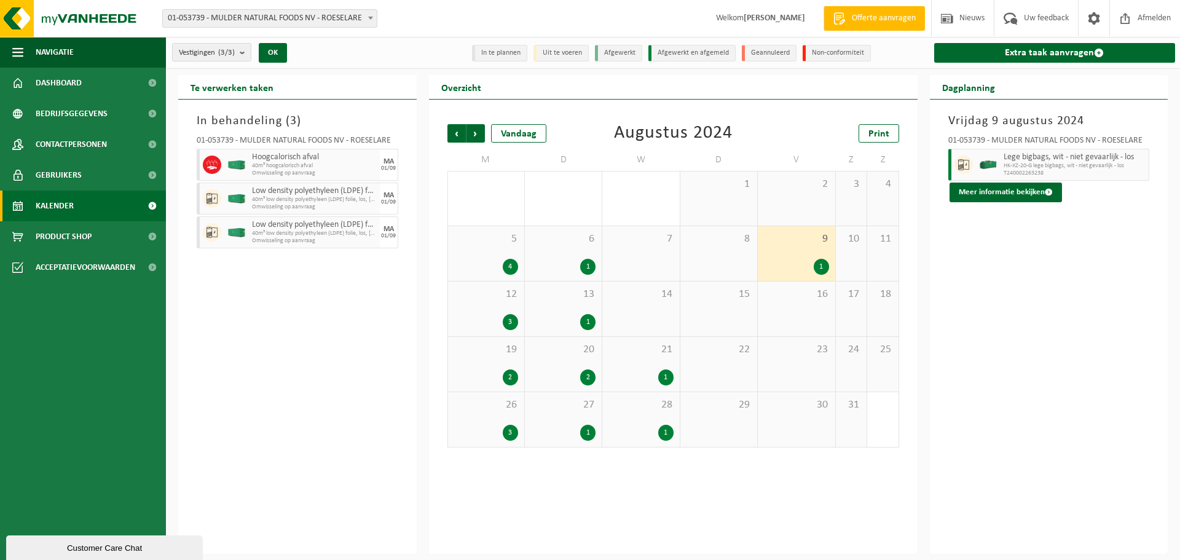
click at [589, 263] on div "1" at bounding box center [587, 267] width 15 height 16
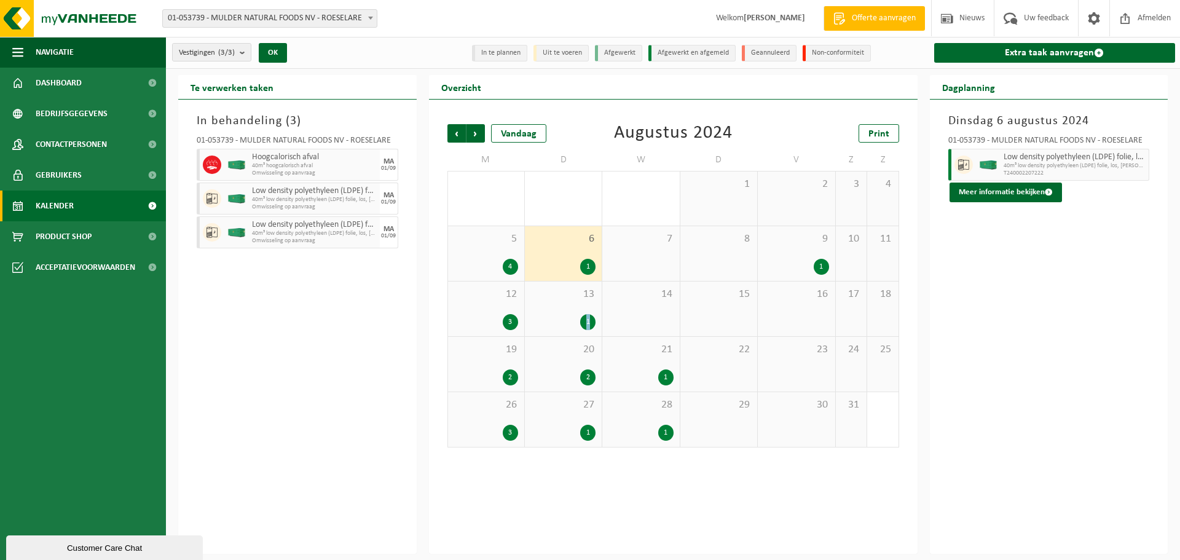
click at [588, 326] on div "1" at bounding box center [587, 322] width 15 height 16
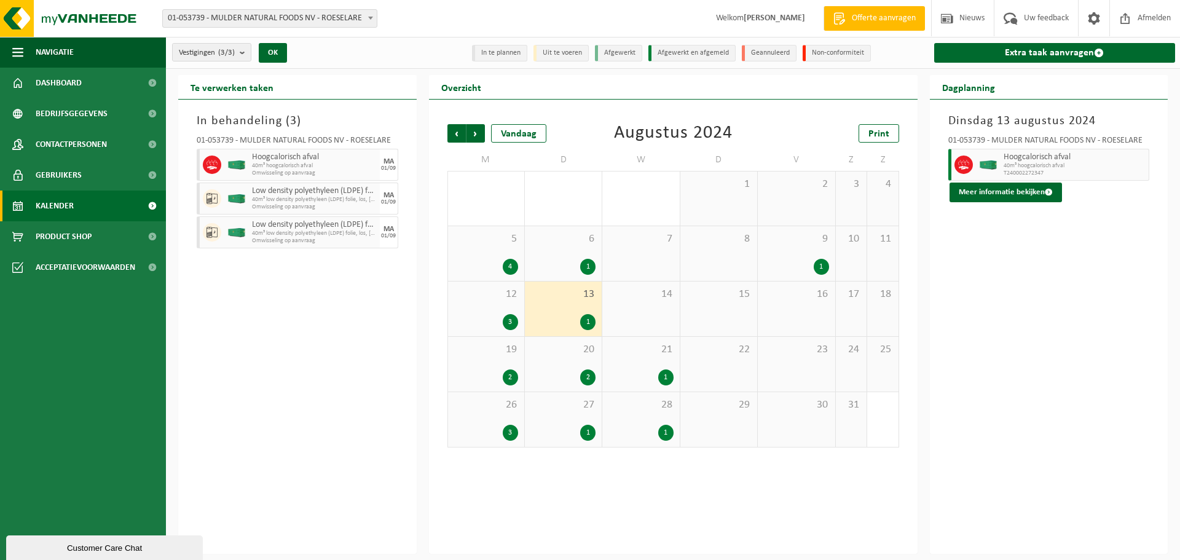
click at [591, 371] on div "2" at bounding box center [587, 377] width 15 height 16
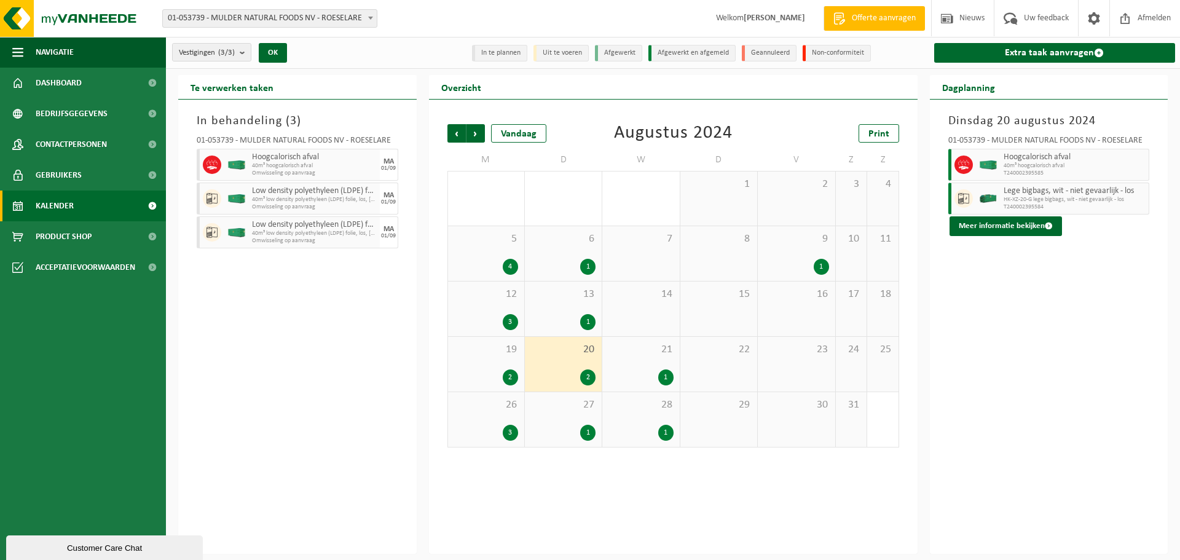
click at [589, 431] on div "1" at bounding box center [587, 433] width 15 height 16
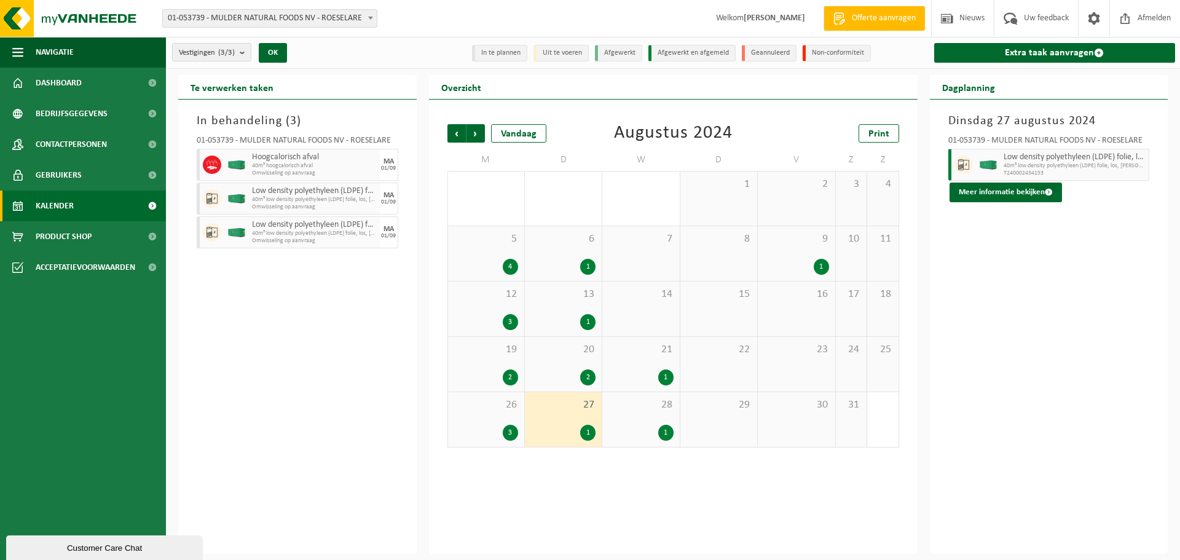
click at [508, 435] on div "3" at bounding box center [510, 433] width 15 height 16
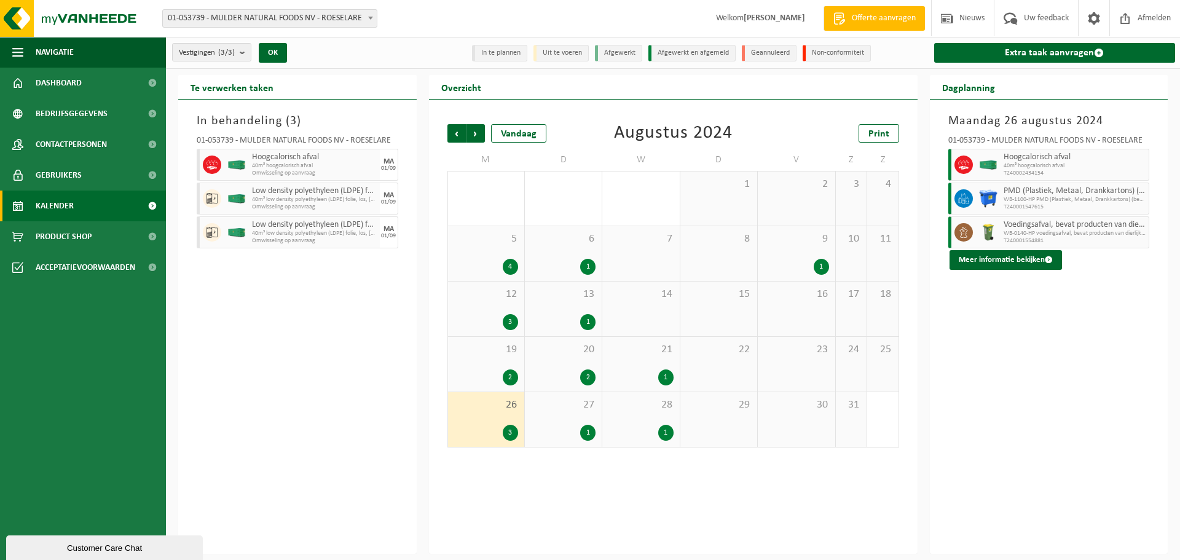
click at [509, 375] on div "2" at bounding box center [510, 377] width 15 height 16
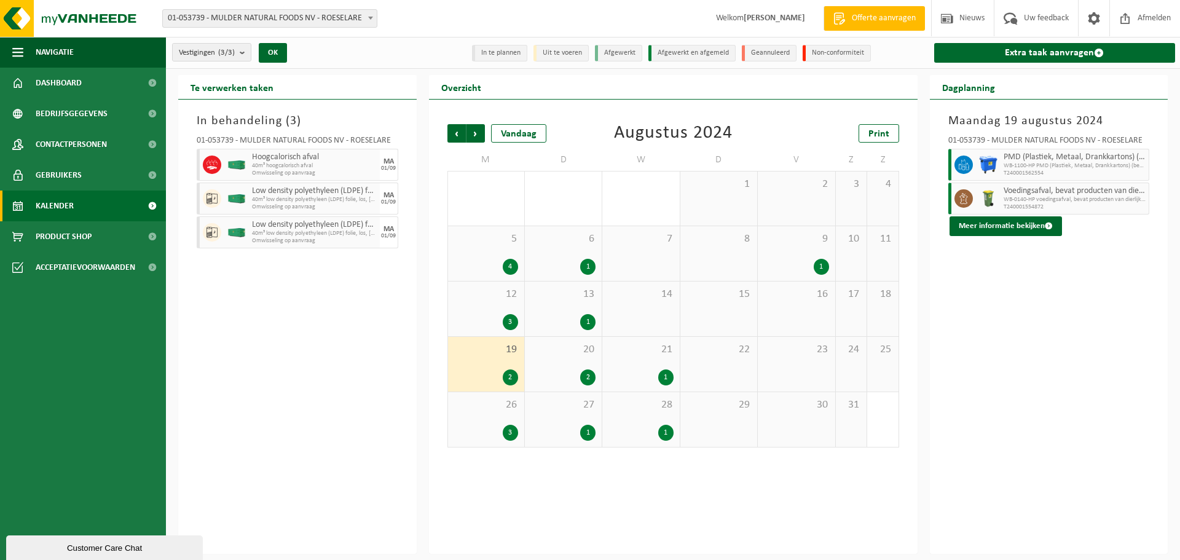
click at [508, 326] on div "3" at bounding box center [510, 322] width 15 height 16
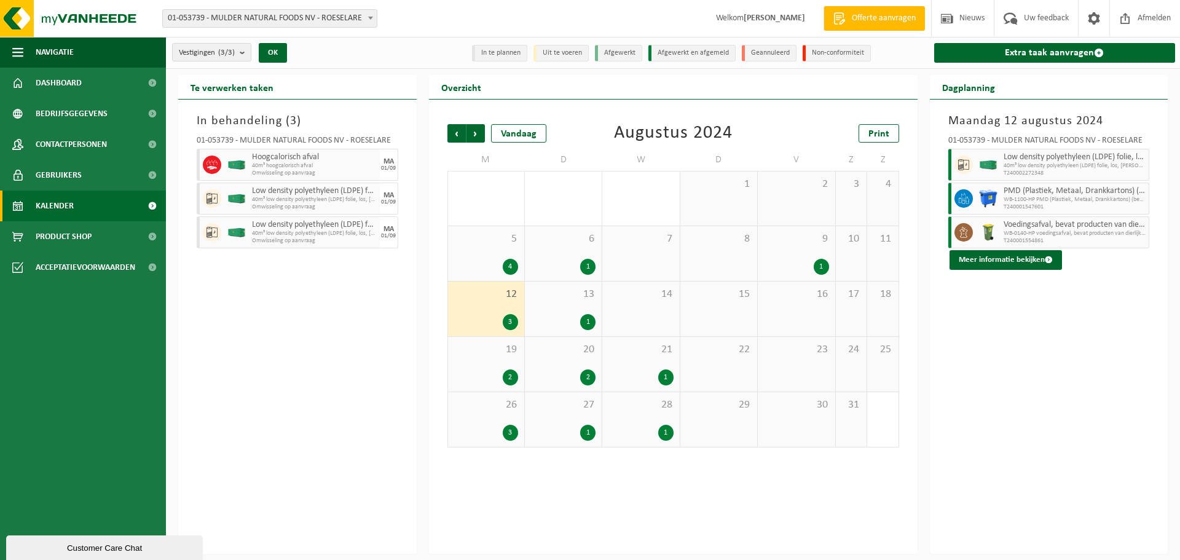
click at [509, 265] on div "4" at bounding box center [510, 267] width 15 height 16
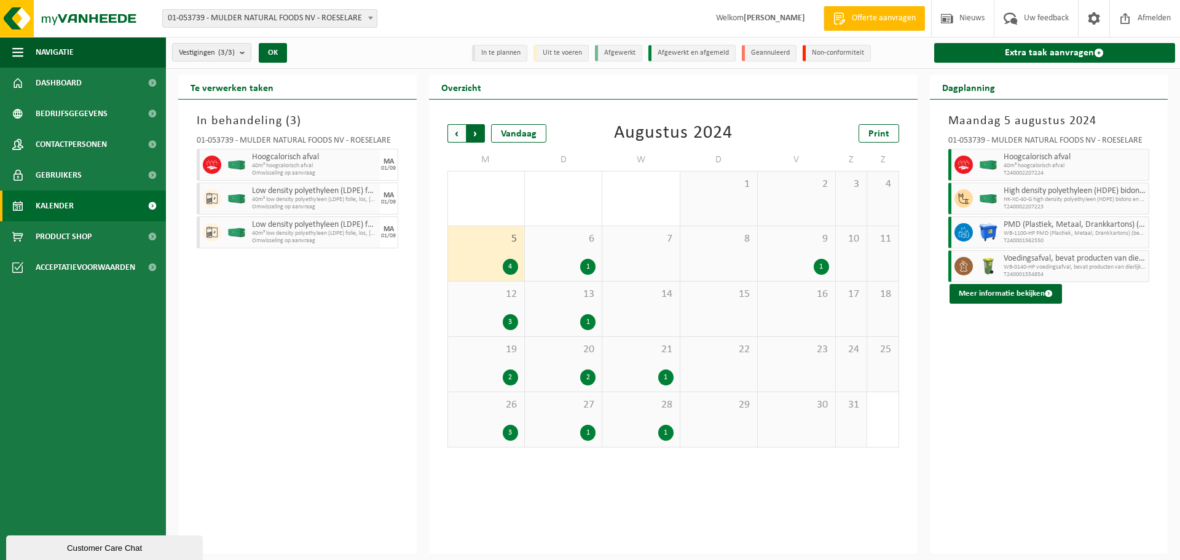
click at [457, 130] on span "Vorige" at bounding box center [456, 133] width 18 height 18
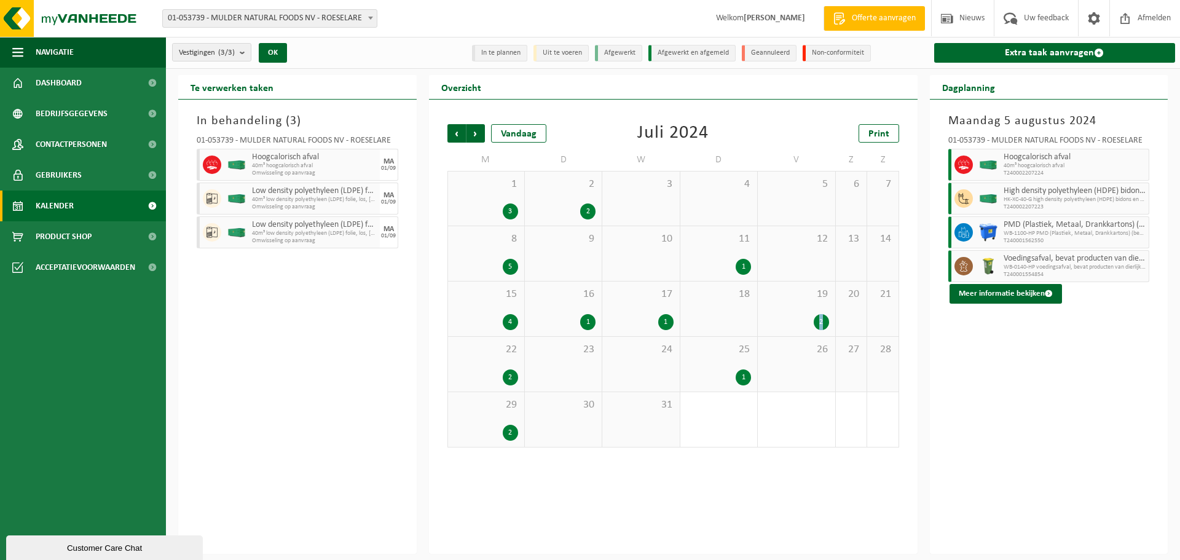
click at [821, 319] on div "2" at bounding box center [821, 322] width 15 height 16
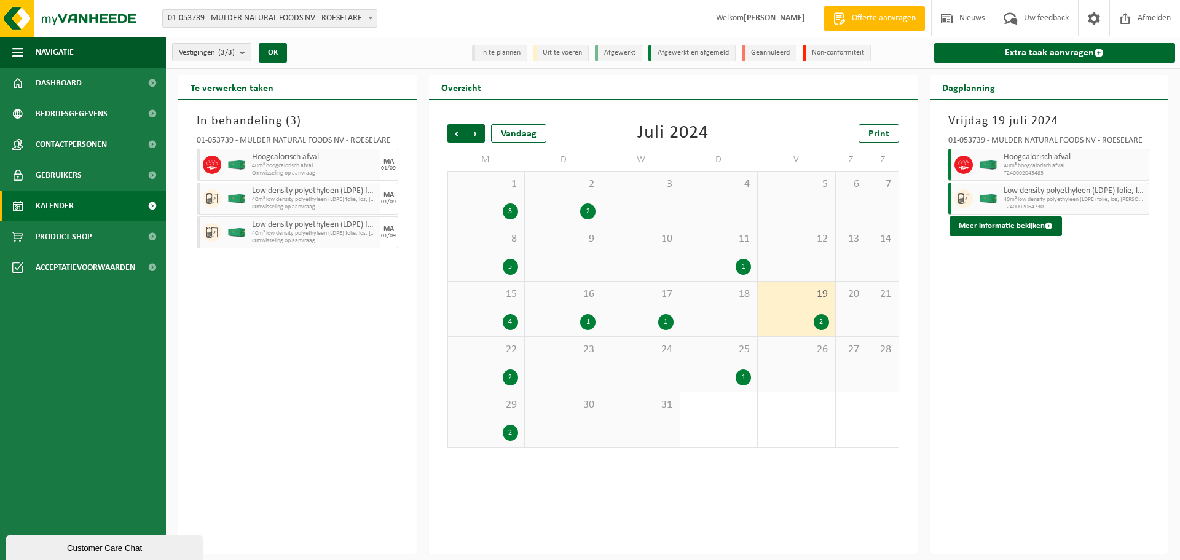
click at [744, 262] on div "1" at bounding box center [743, 267] width 15 height 16
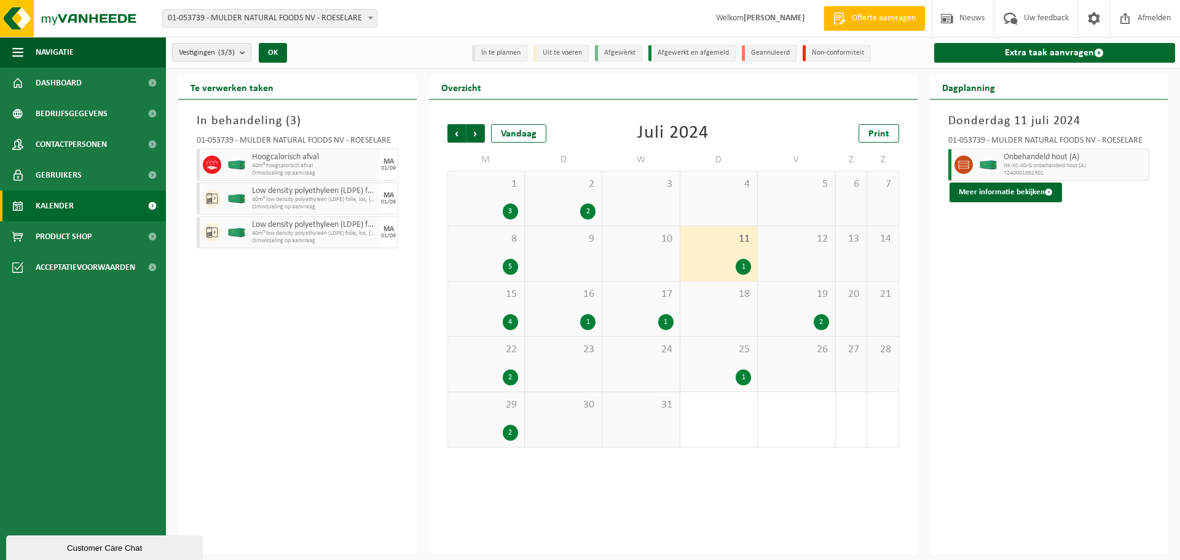
click at [744, 376] on div "1" at bounding box center [743, 377] width 15 height 16
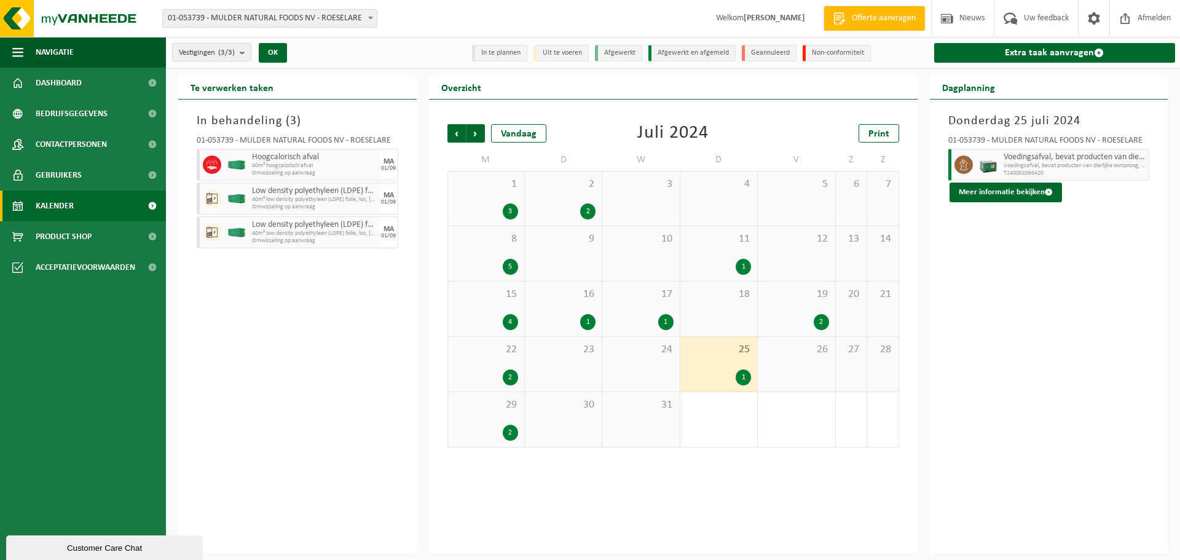
click at [659, 327] on div "1" at bounding box center [640, 322] width 65 height 16
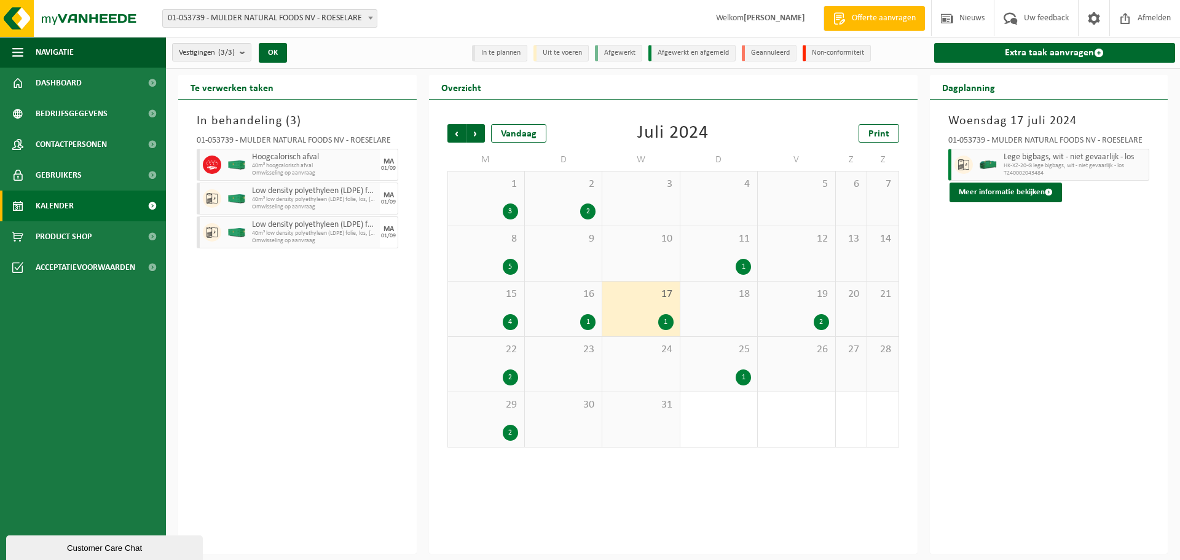
click at [589, 213] on div "2" at bounding box center [587, 211] width 15 height 16
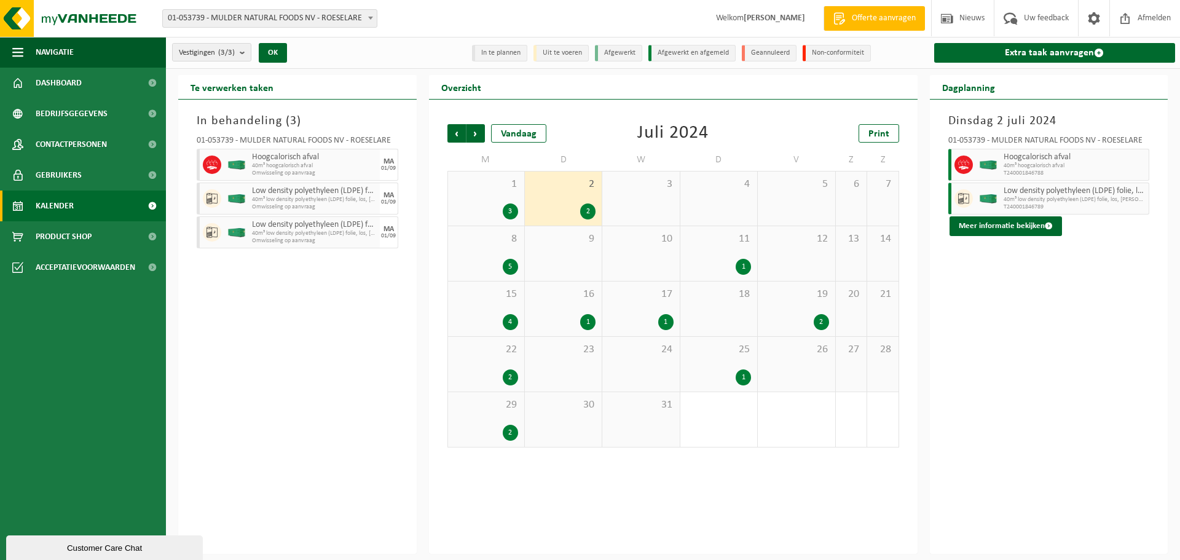
click at [586, 321] on div "1" at bounding box center [587, 322] width 15 height 16
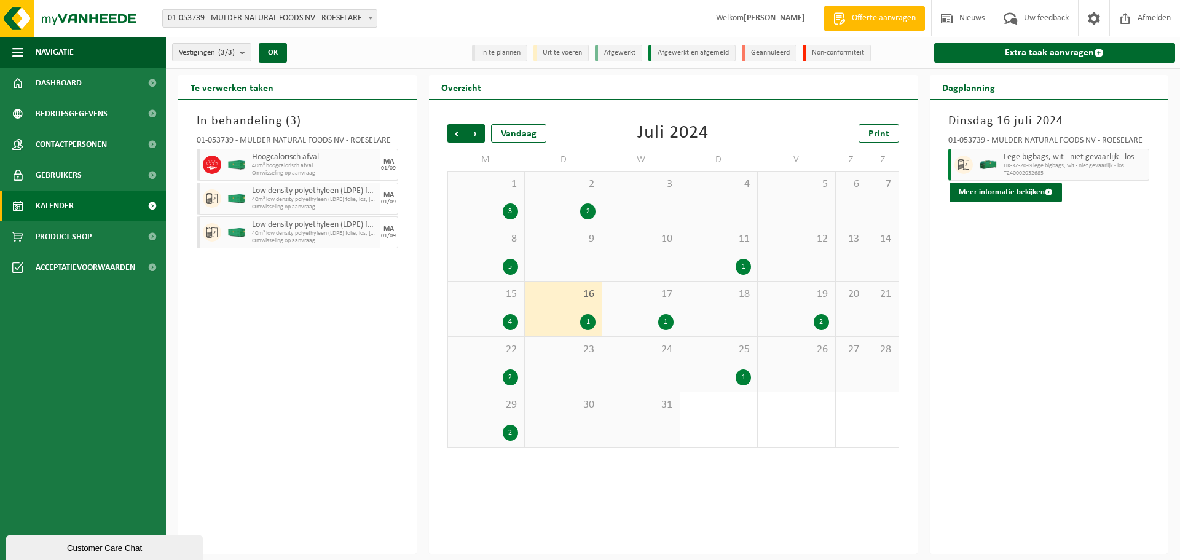
click at [506, 209] on div "3" at bounding box center [510, 211] width 15 height 16
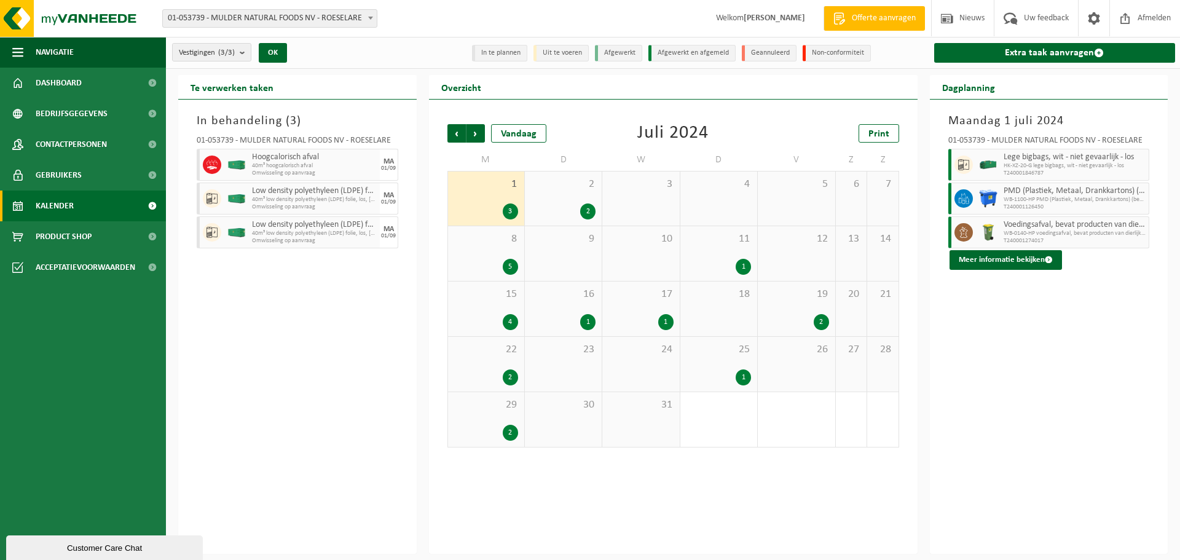
click at [514, 263] on div "5" at bounding box center [510, 267] width 15 height 16
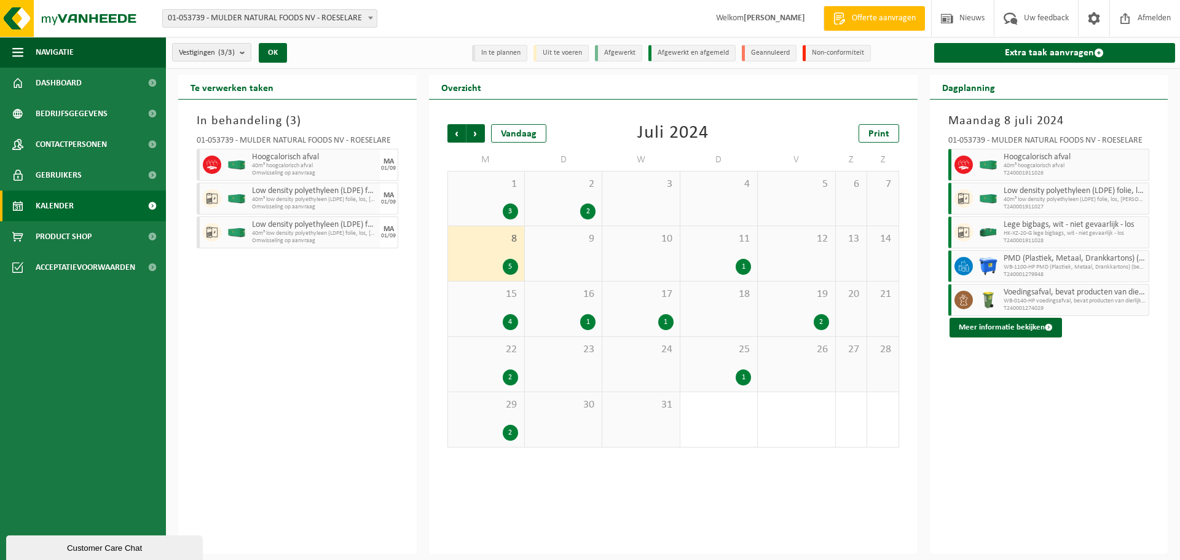
click at [511, 316] on div "4" at bounding box center [510, 322] width 15 height 16
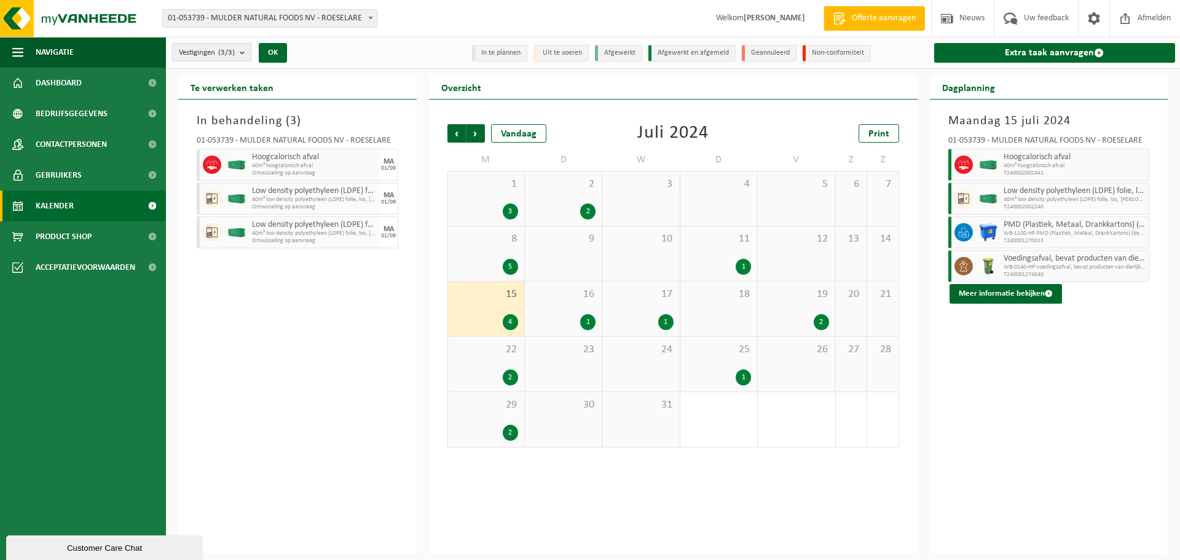
click at [512, 372] on div "2" at bounding box center [510, 377] width 15 height 16
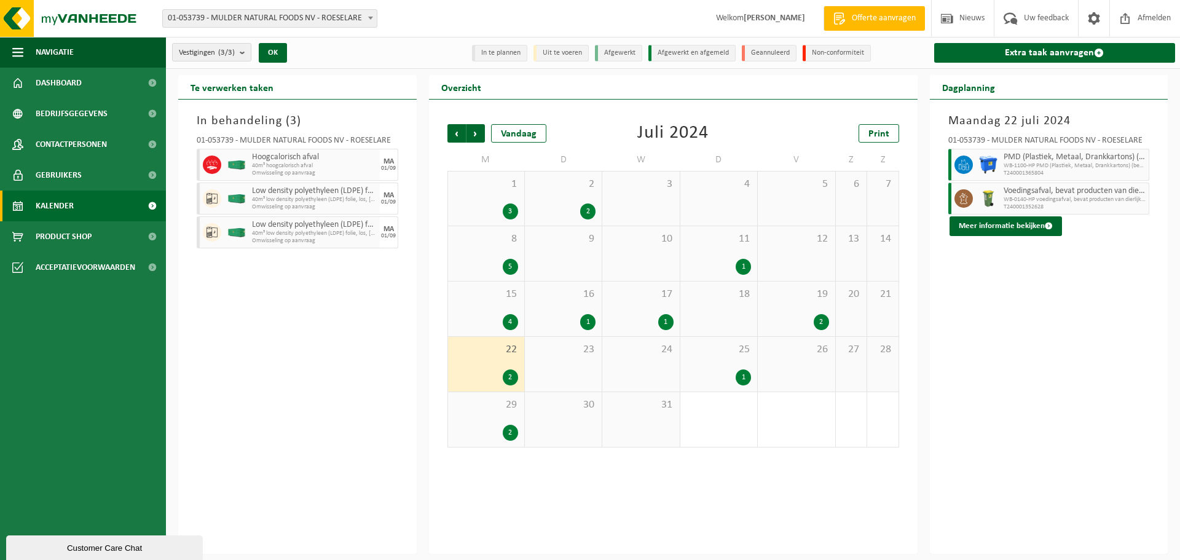
click at [515, 431] on div "2" at bounding box center [510, 433] width 15 height 16
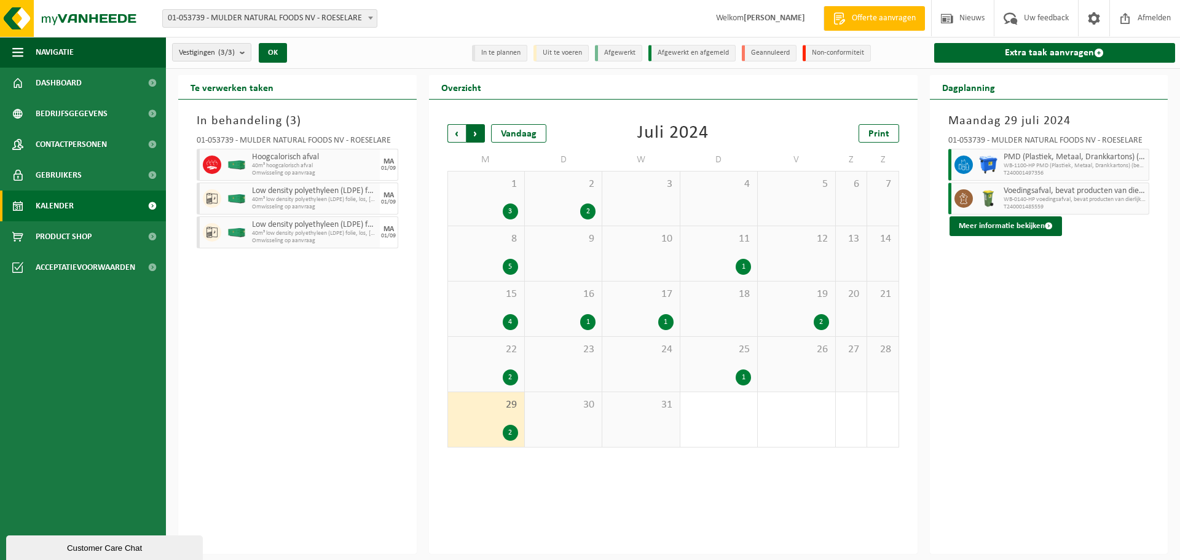
click at [462, 134] on span "Vorige" at bounding box center [456, 133] width 18 height 18
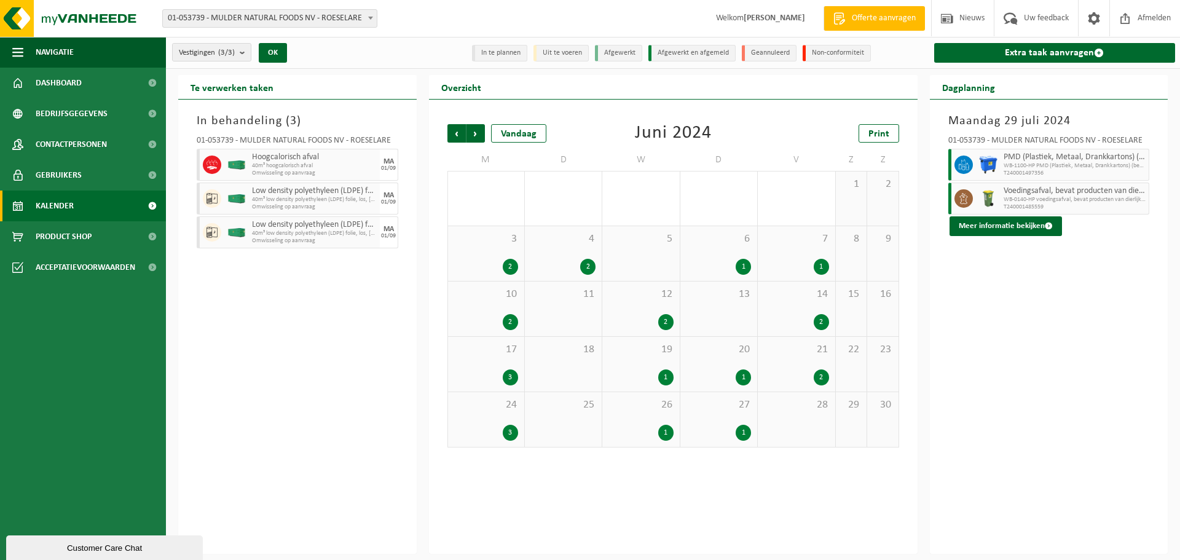
click at [462, 134] on span "Vorige" at bounding box center [456, 133] width 18 height 18
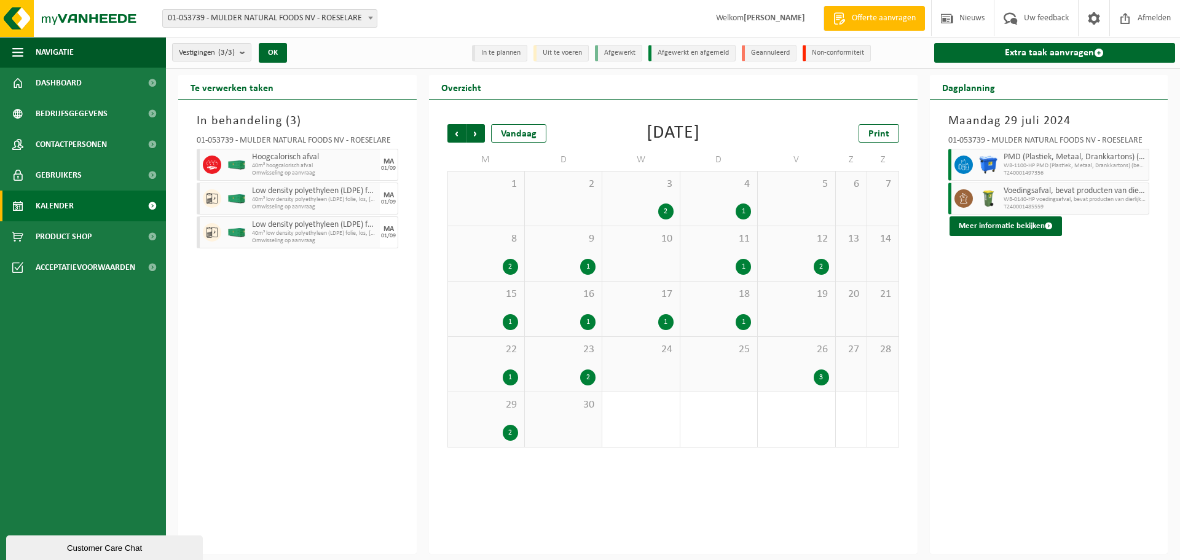
click at [509, 430] on div "2" at bounding box center [510, 433] width 15 height 16
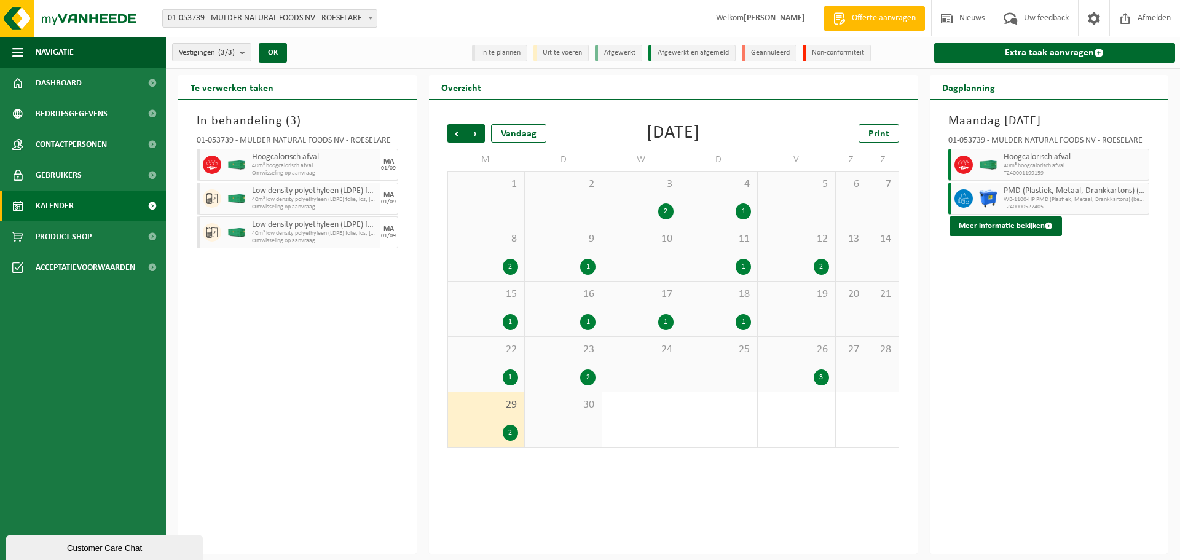
click at [509, 377] on div "1" at bounding box center [510, 377] width 15 height 16
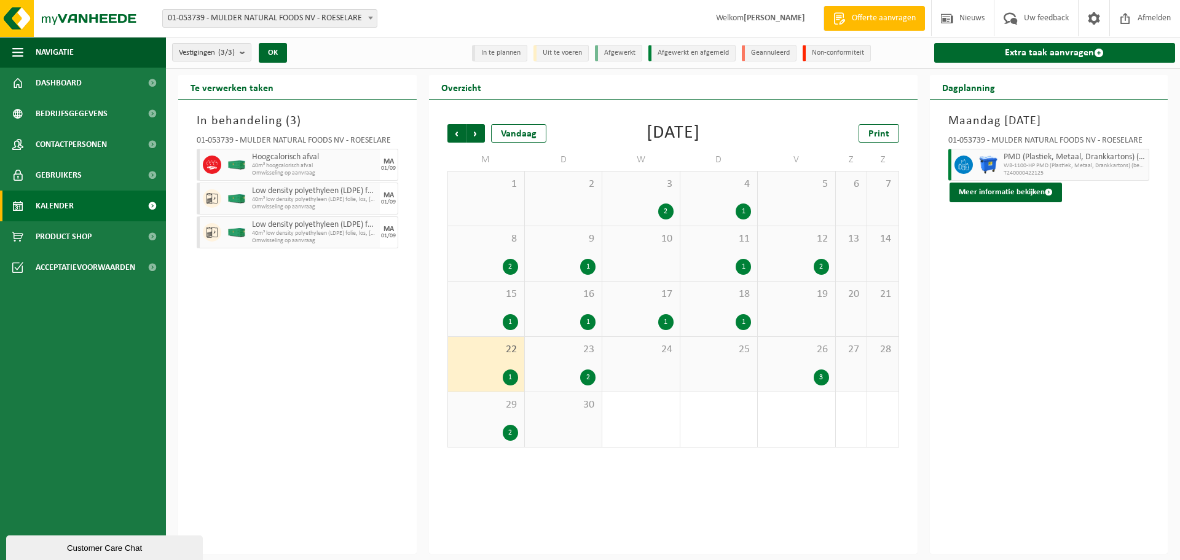
click at [591, 380] on div "2" at bounding box center [587, 377] width 15 height 16
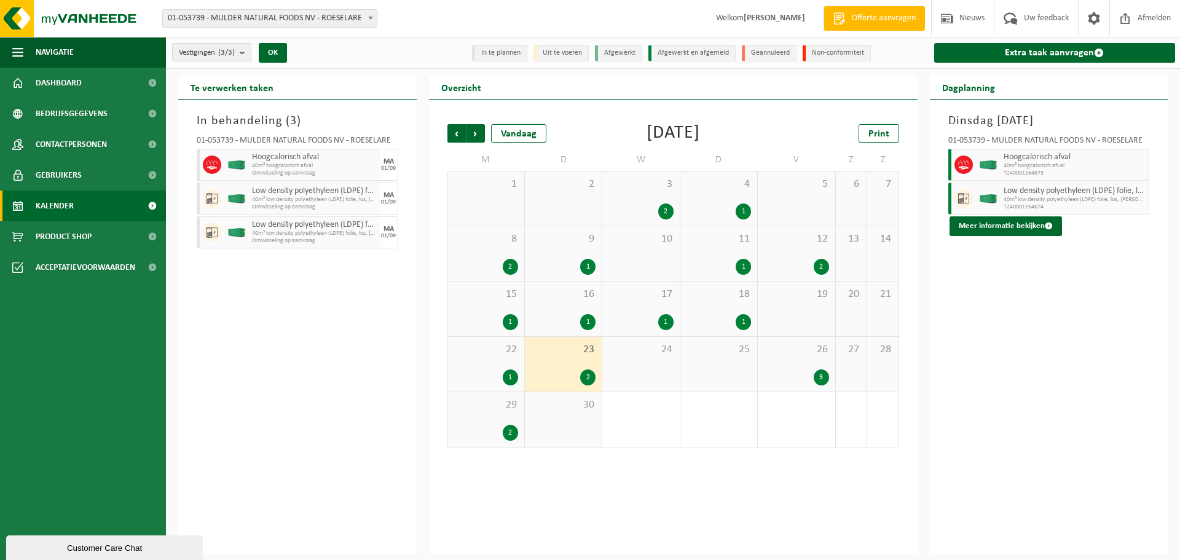
click at [827, 375] on div "3" at bounding box center [821, 377] width 15 height 16
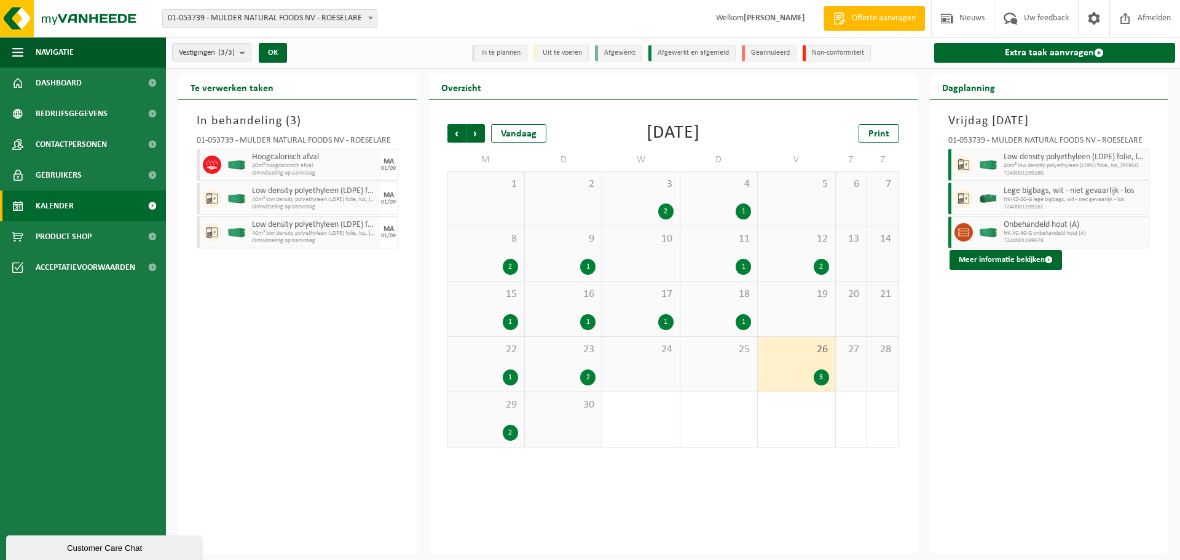
click at [745, 319] on div "1" at bounding box center [743, 322] width 15 height 16
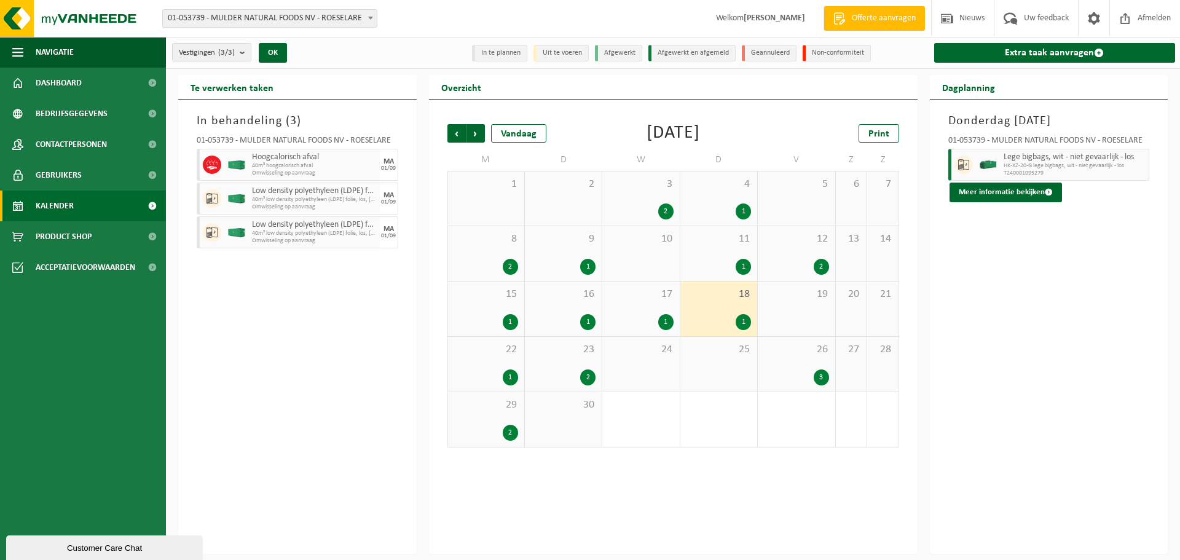
click at [661, 321] on div "1" at bounding box center [665, 322] width 15 height 16
click at [589, 320] on div "1" at bounding box center [587, 322] width 15 height 16
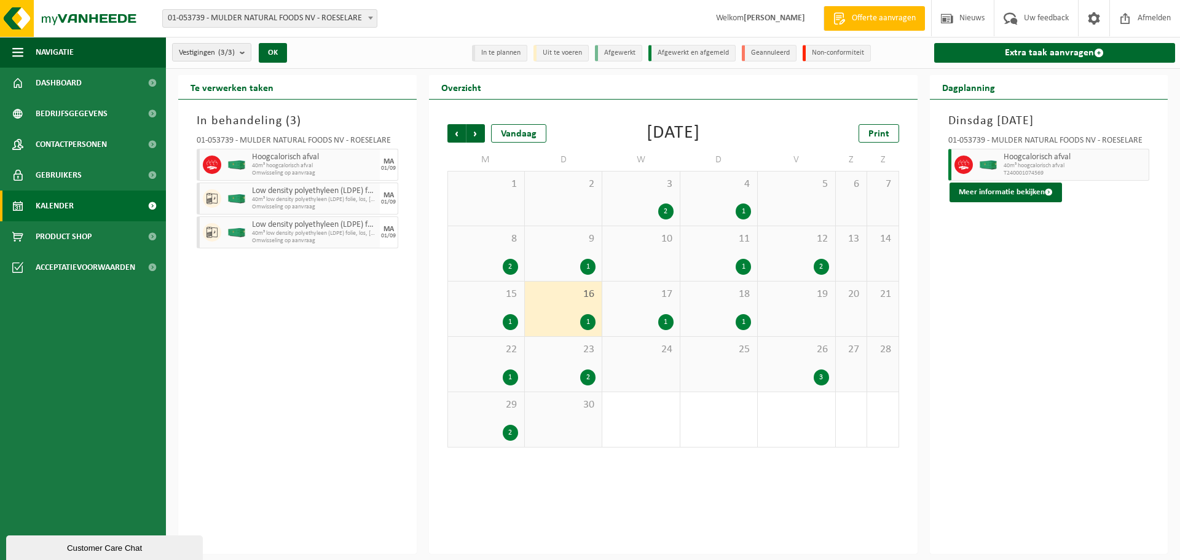
click at [514, 322] on div "1" at bounding box center [510, 322] width 15 height 16
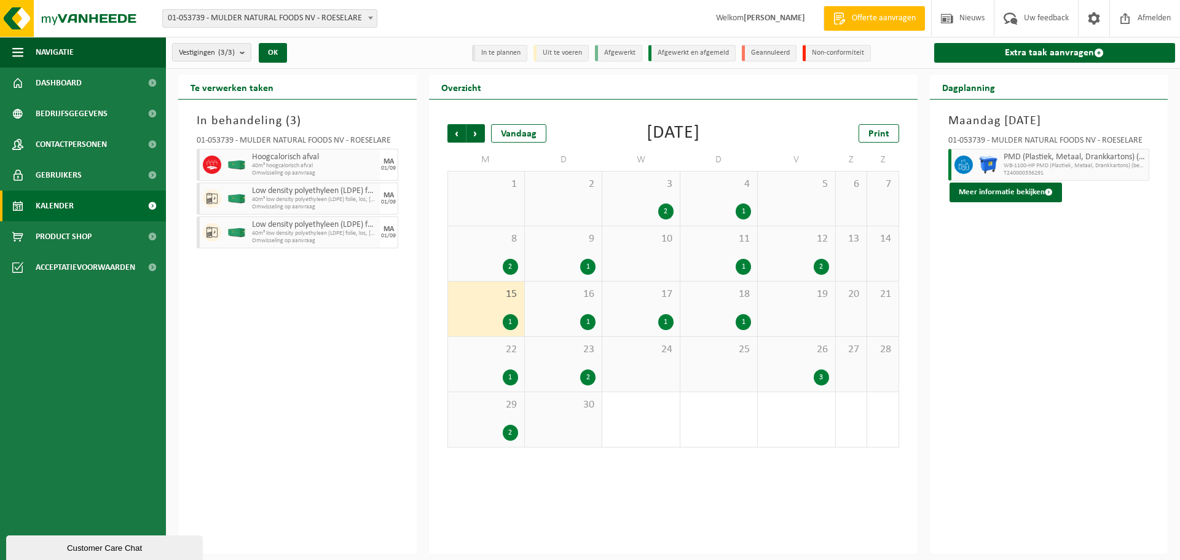
click at [513, 264] on div "2" at bounding box center [510, 267] width 15 height 16
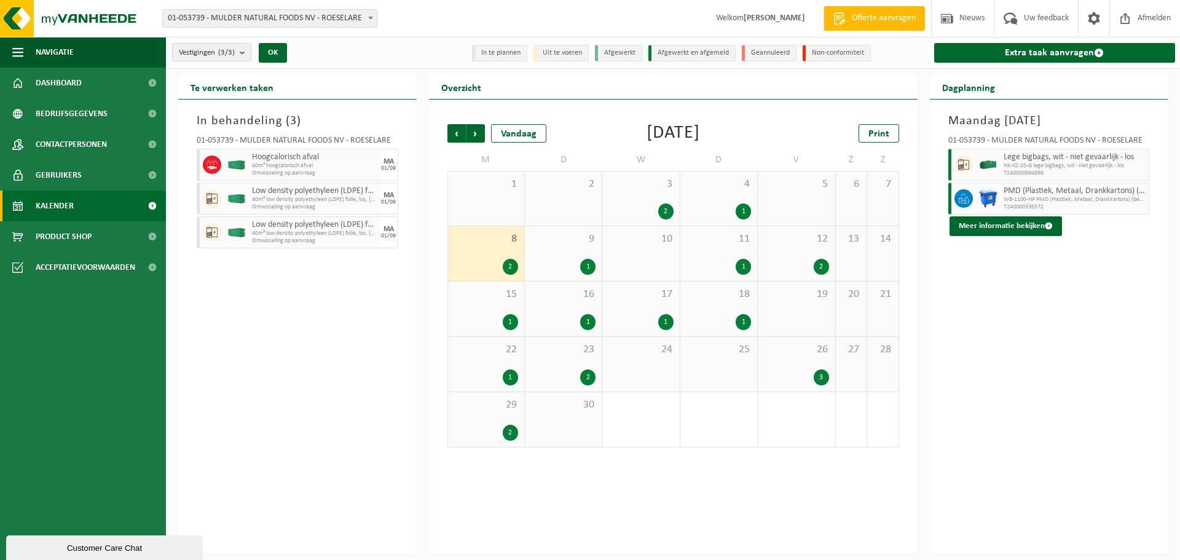
click at [589, 271] on div "1" at bounding box center [587, 267] width 15 height 16
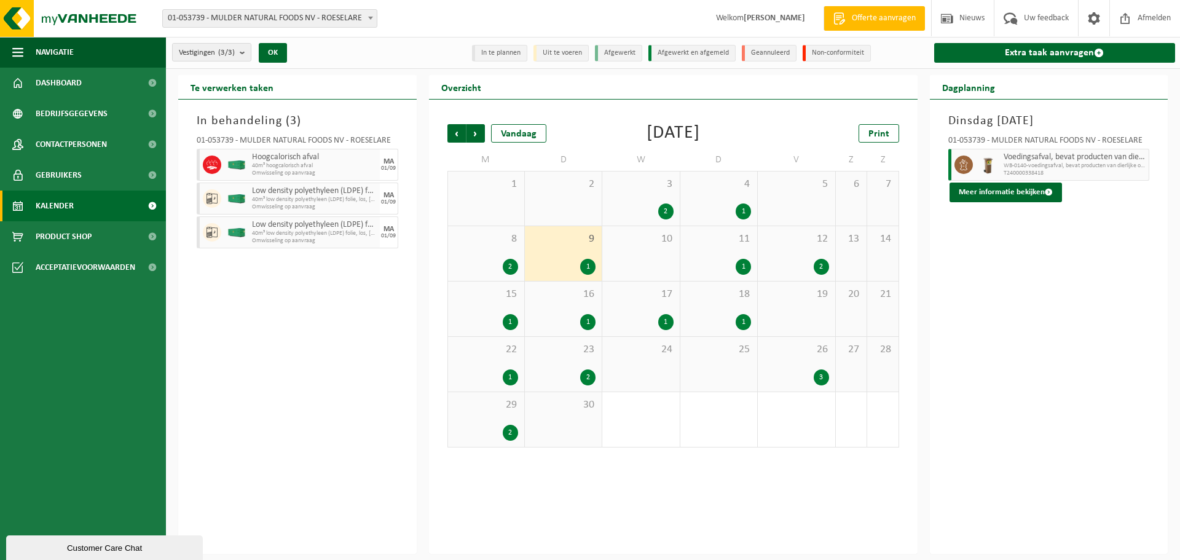
click at [738, 267] on div "1" at bounding box center [743, 267] width 15 height 16
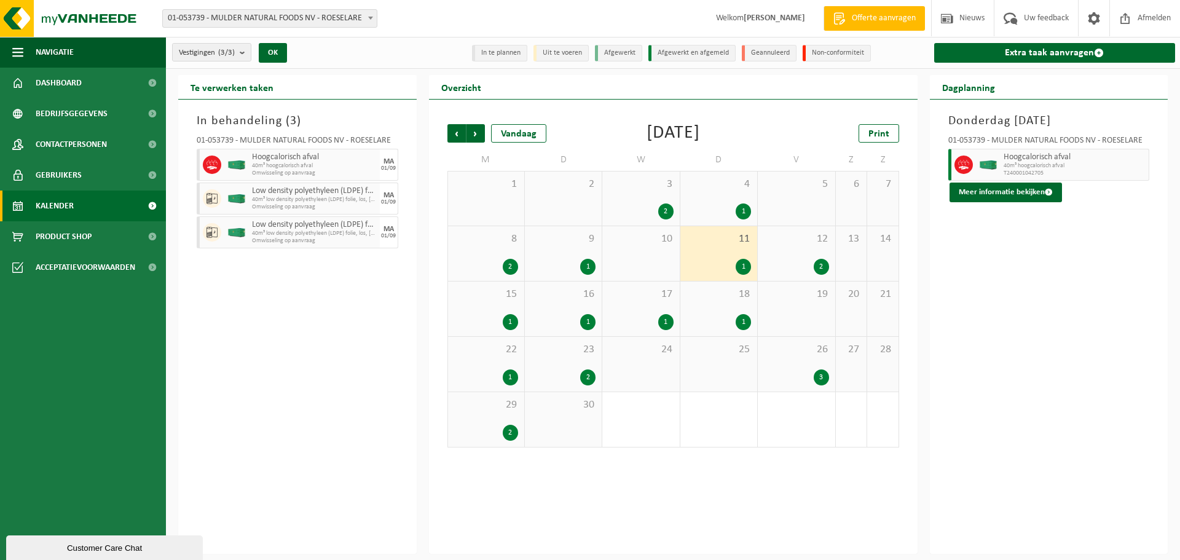
click at [817, 265] on div "2" at bounding box center [821, 267] width 15 height 16
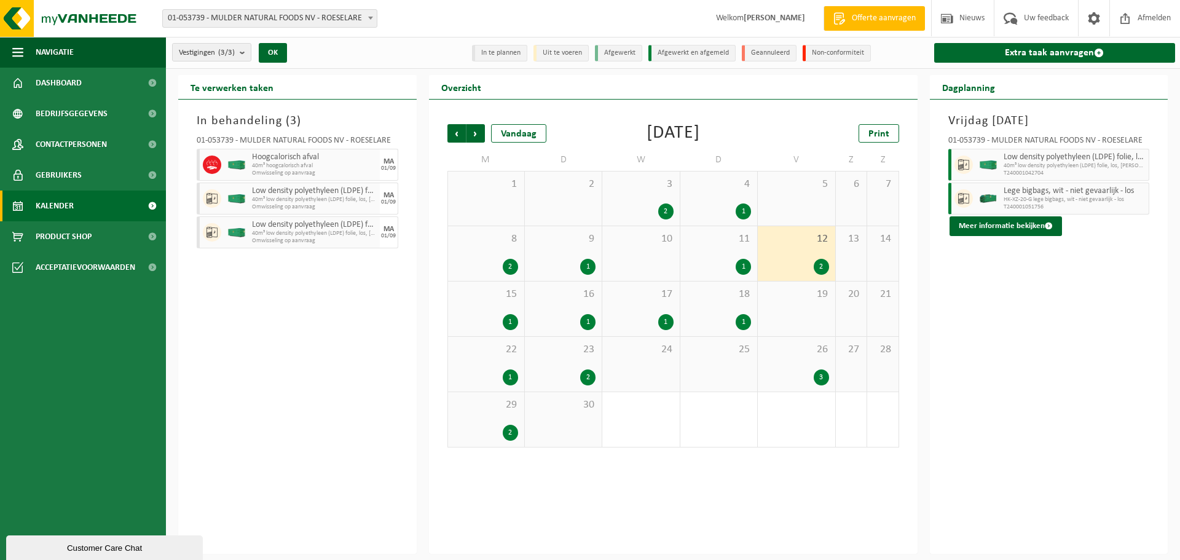
click at [744, 213] on div "1" at bounding box center [743, 211] width 15 height 16
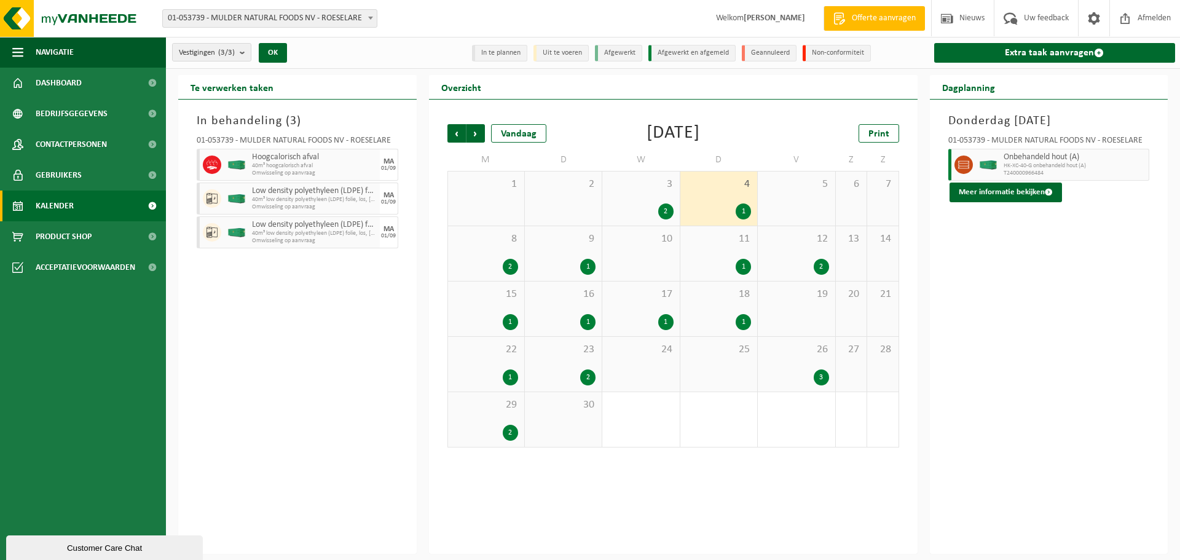
click at [668, 212] on div "2" at bounding box center [665, 211] width 15 height 16
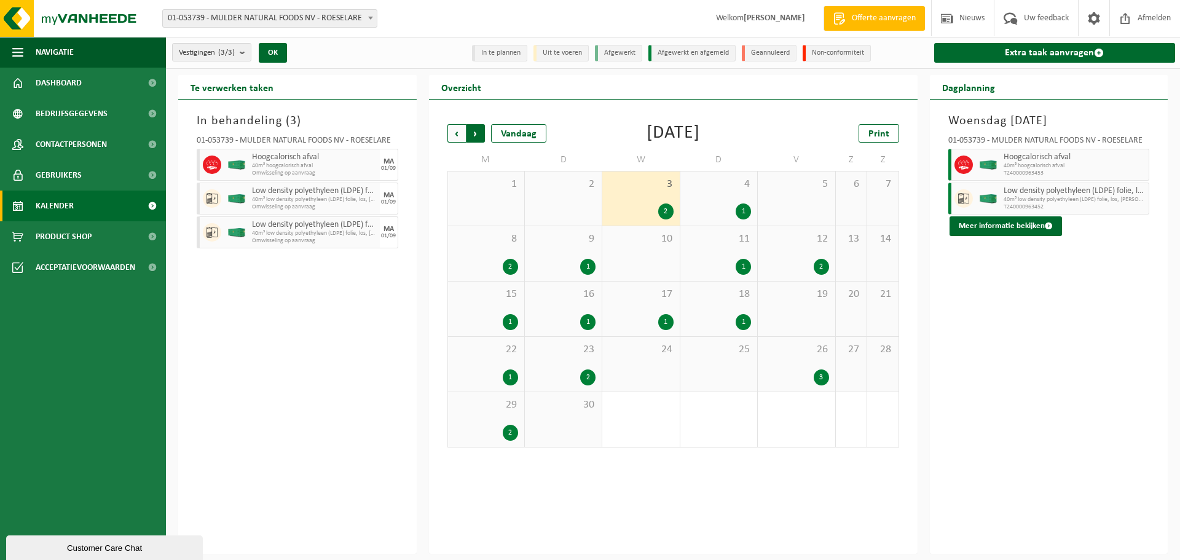
click at [459, 133] on span "Vorige" at bounding box center [456, 133] width 18 height 18
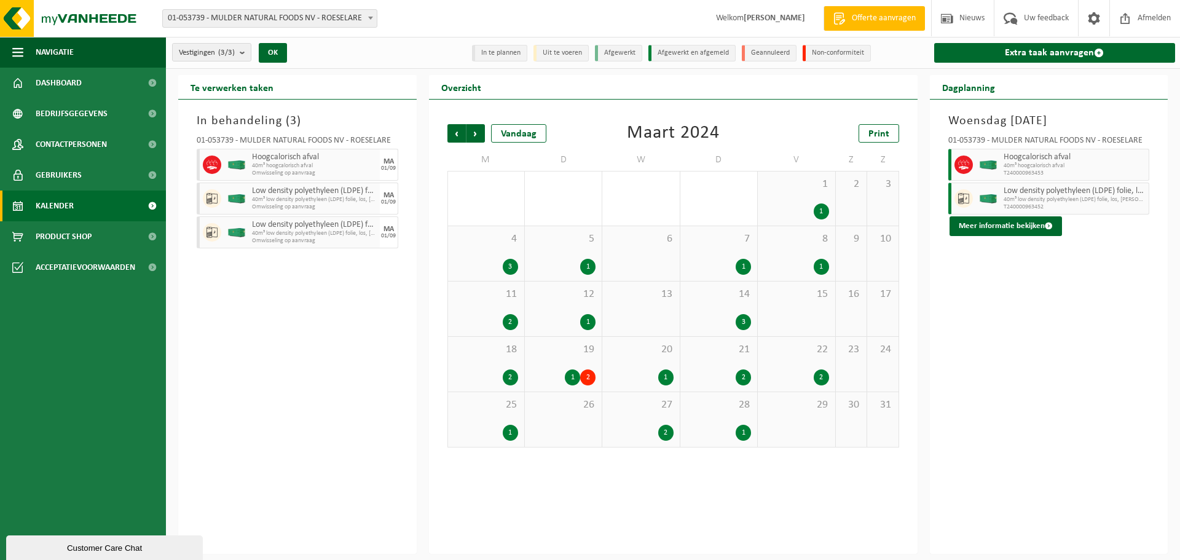
click at [459, 133] on span "Vorige" at bounding box center [456, 133] width 18 height 18
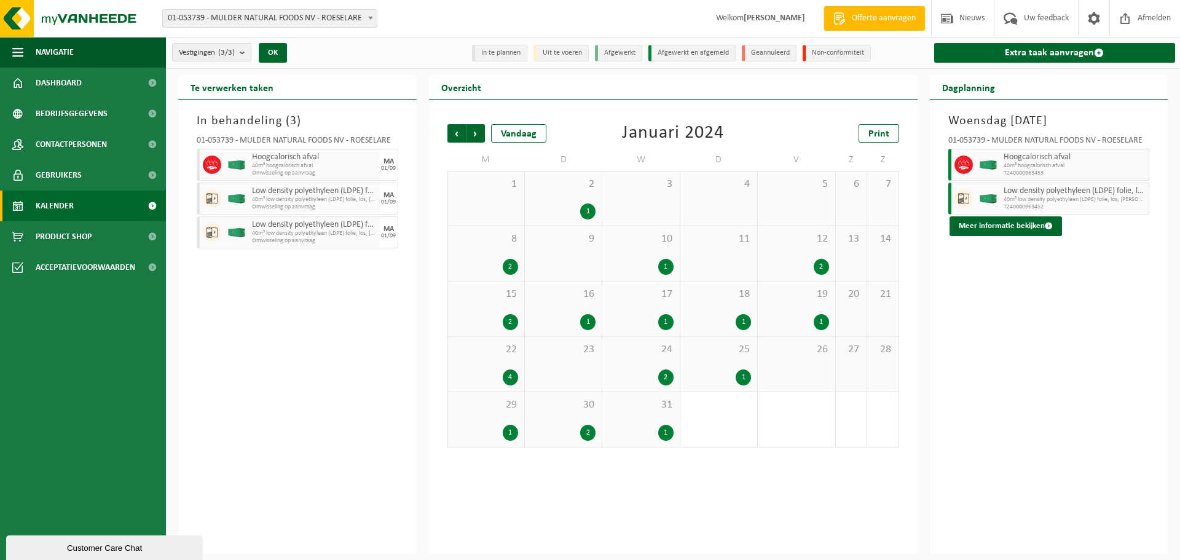
click at [584, 208] on div "1" at bounding box center [587, 211] width 15 height 16
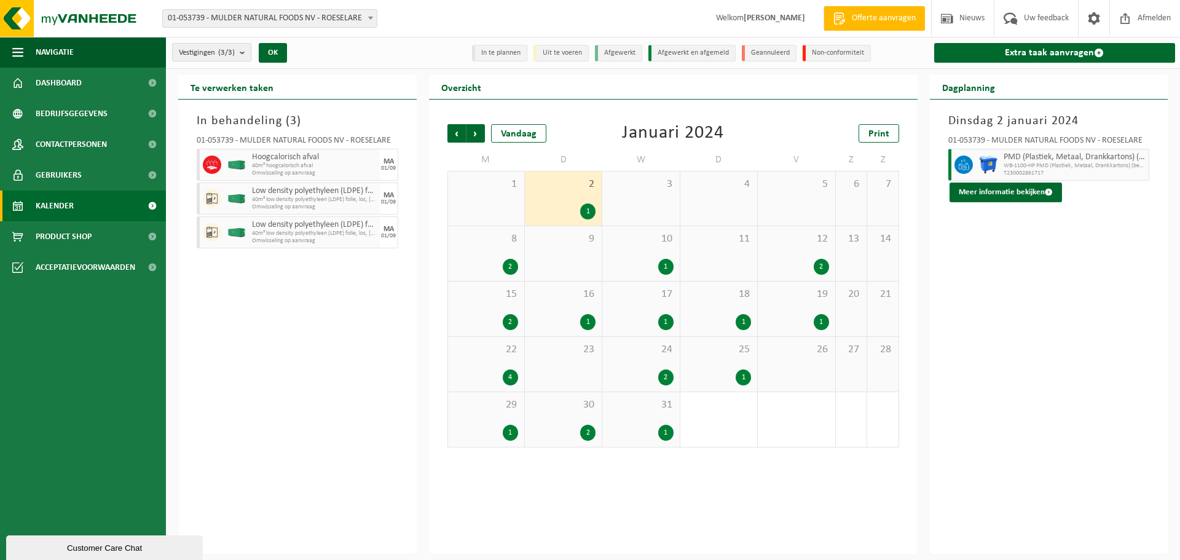
click at [510, 265] on div "2" at bounding box center [510, 267] width 15 height 16
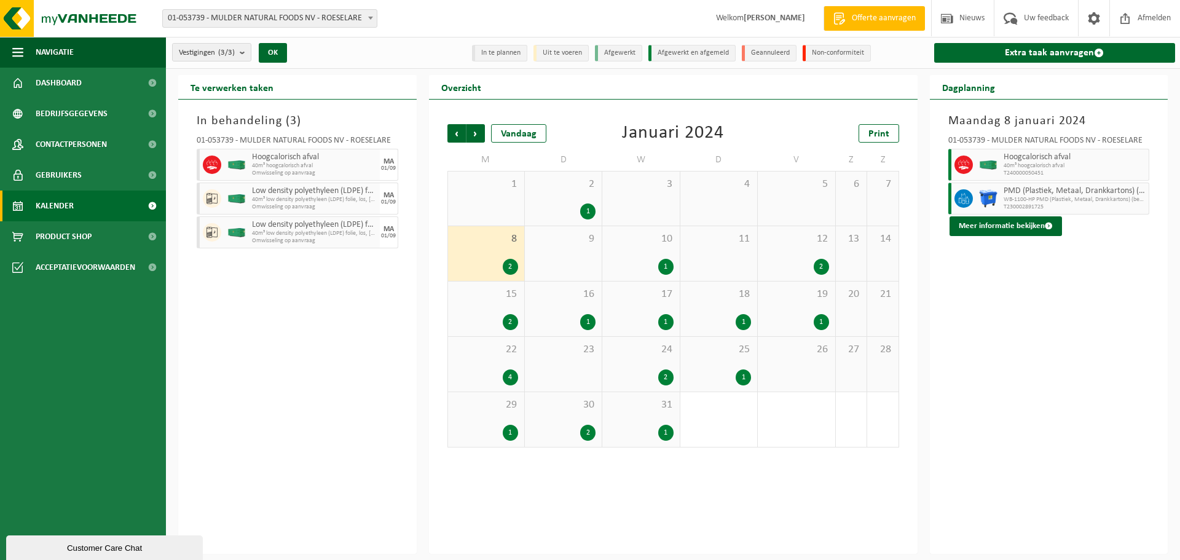
click at [667, 267] on div "1" at bounding box center [665, 267] width 15 height 16
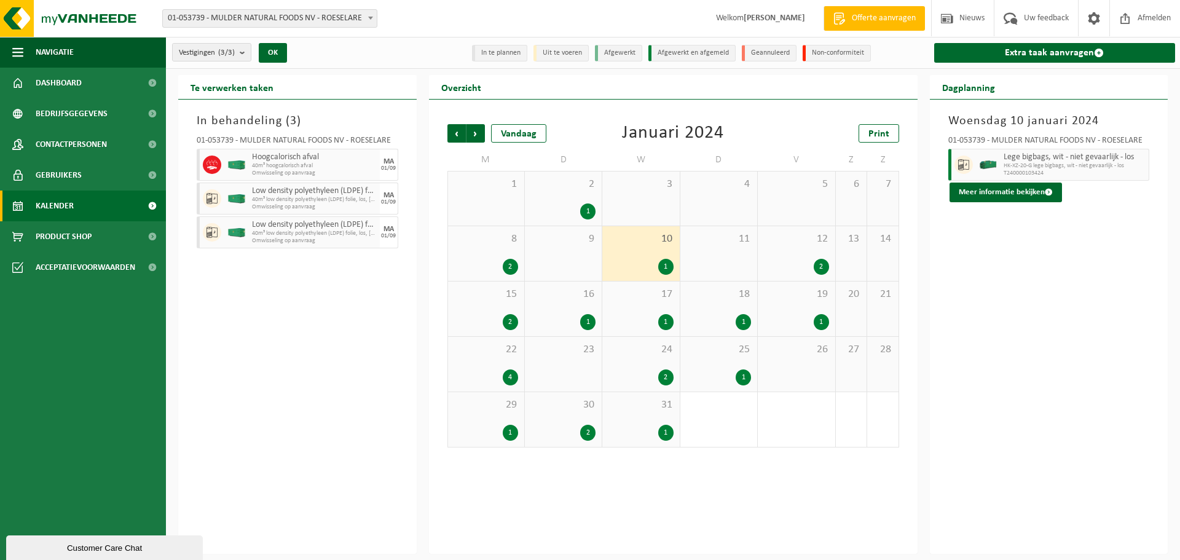
click at [826, 267] on div "2" at bounding box center [821, 267] width 15 height 16
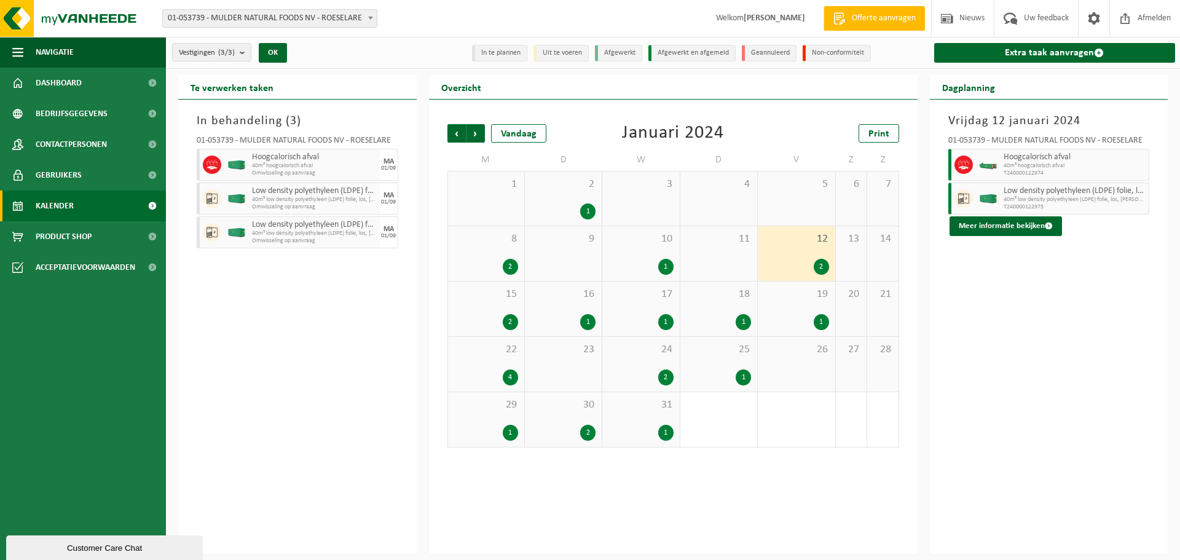
click at [823, 318] on div "1" at bounding box center [821, 322] width 15 height 16
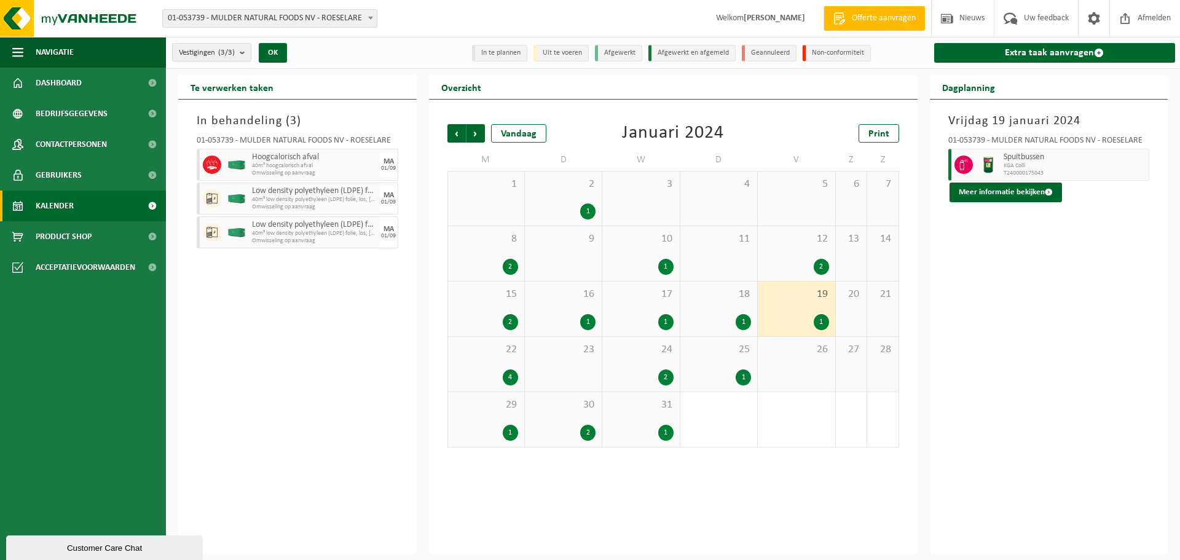
click at [745, 319] on div "1" at bounding box center [743, 322] width 15 height 16
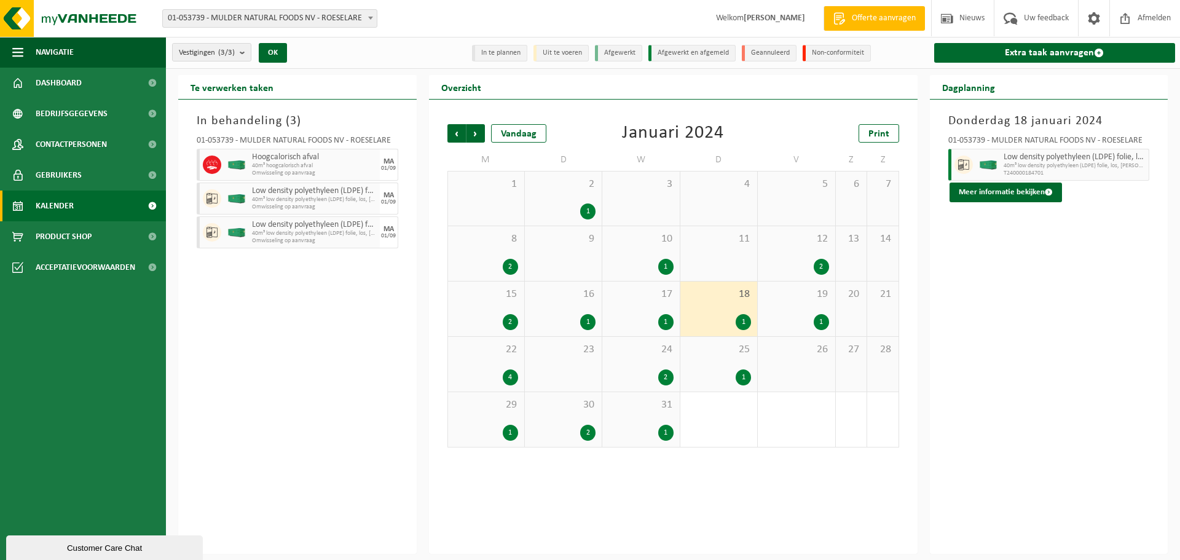
click at [666, 261] on div "1" at bounding box center [665, 267] width 15 height 16
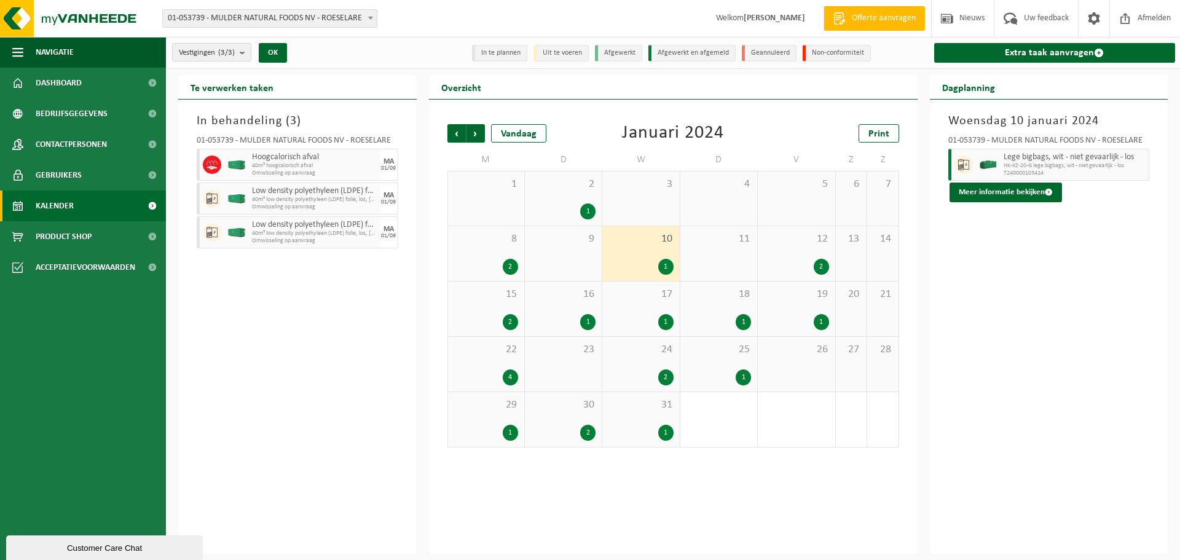
click at [667, 324] on div "1" at bounding box center [665, 322] width 15 height 16
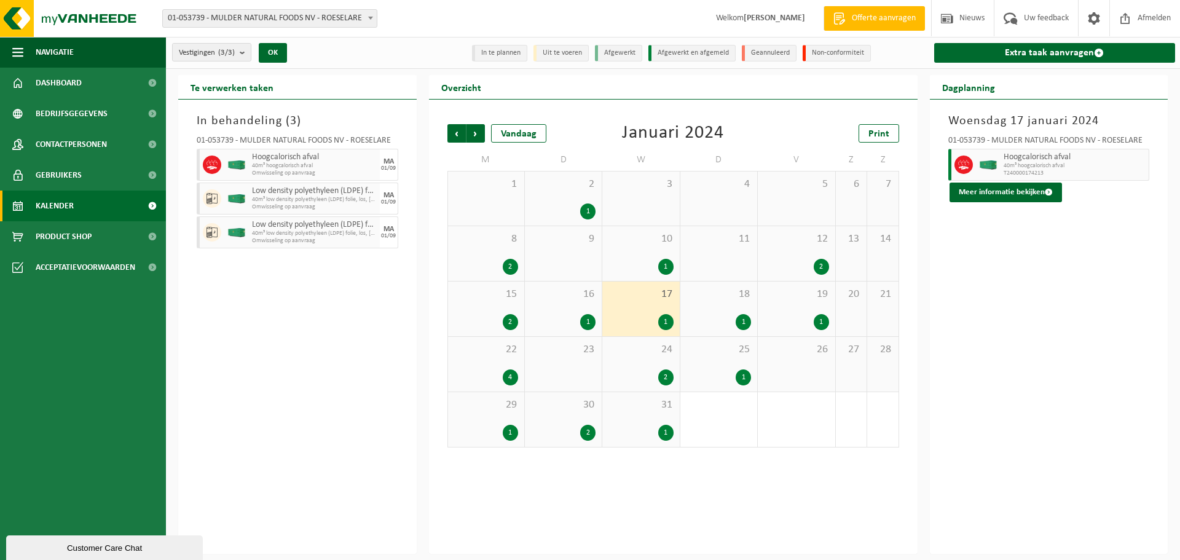
click at [588, 320] on div "1" at bounding box center [587, 322] width 15 height 16
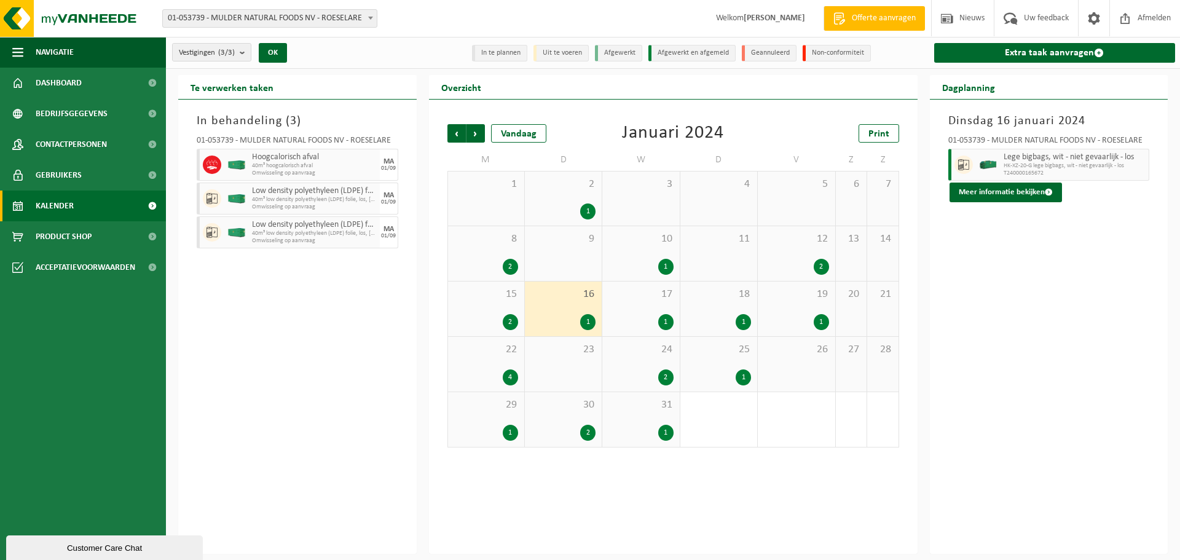
click at [589, 428] on div "2" at bounding box center [587, 433] width 15 height 16
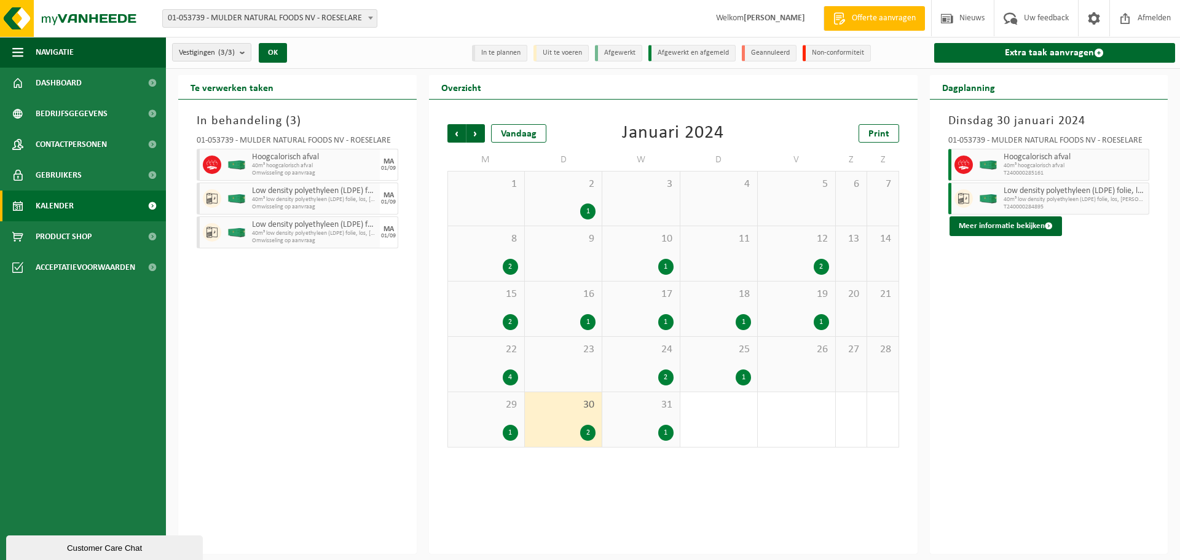
click at [510, 433] on div "1" at bounding box center [510, 433] width 15 height 16
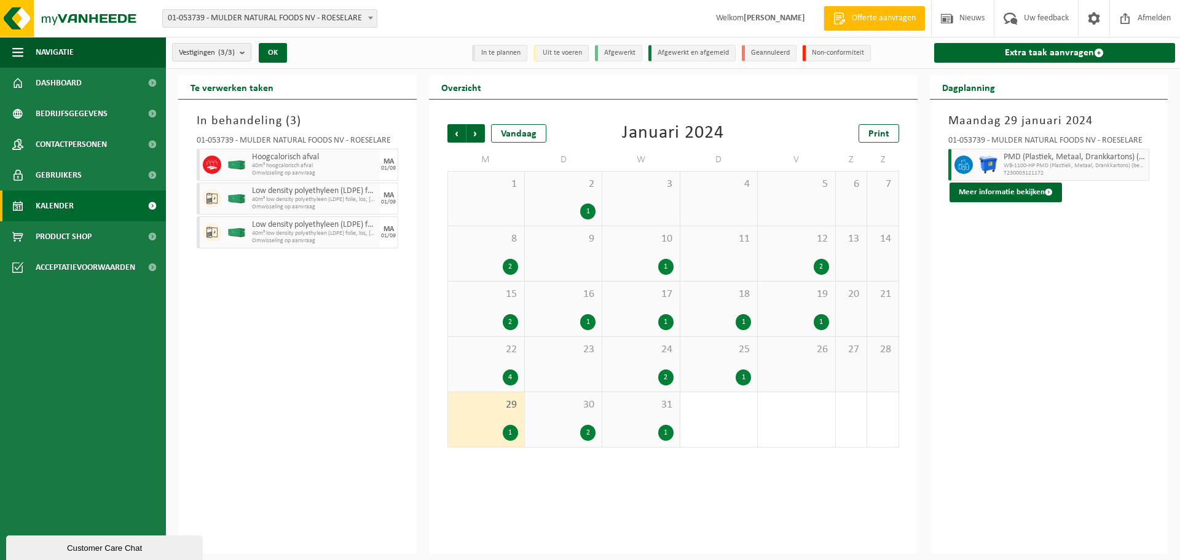
click at [513, 375] on div "4" at bounding box center [510, 377] width 15 height 16
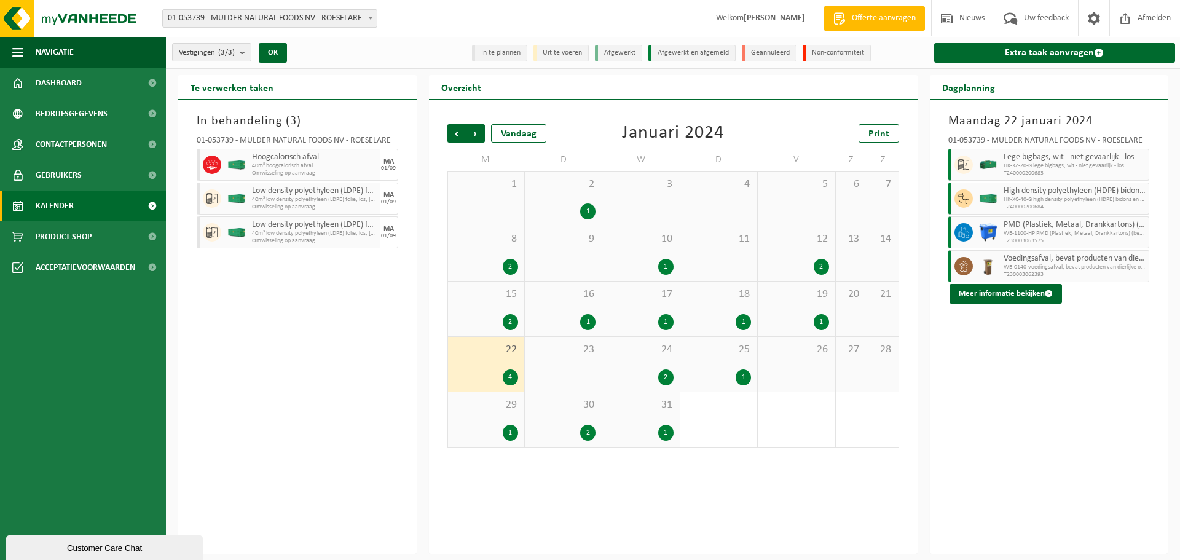
click at [509, 321] on div "2" at bounding box center [510, 322] width 15 height 16
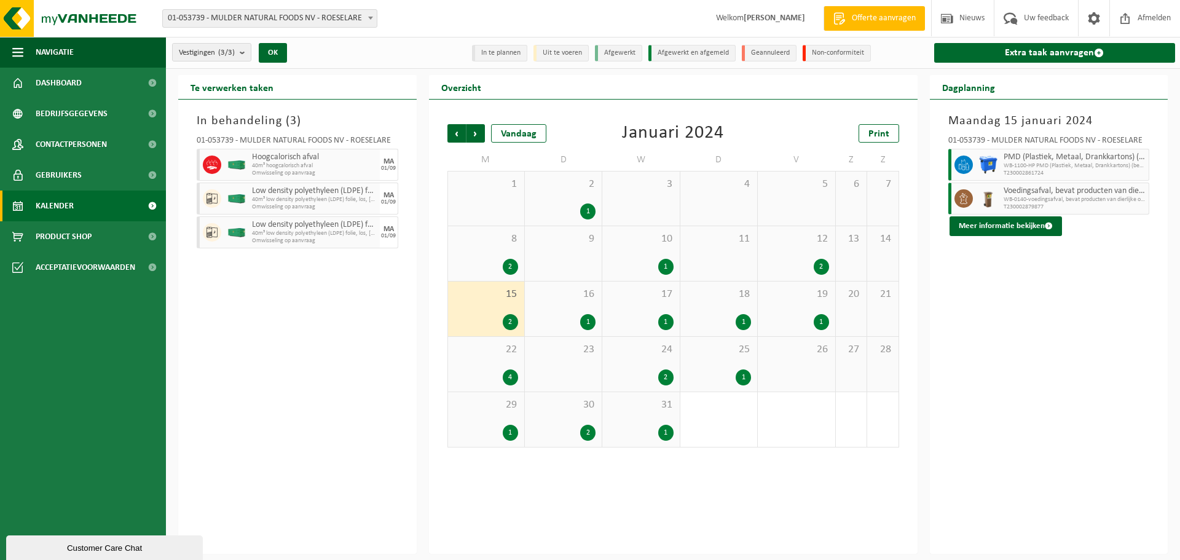
click at [513, 264] on div "2" at bounding box center [510, 267] width 15 height 16
